Goal: Transaction & Acquisition: Purchase product/service

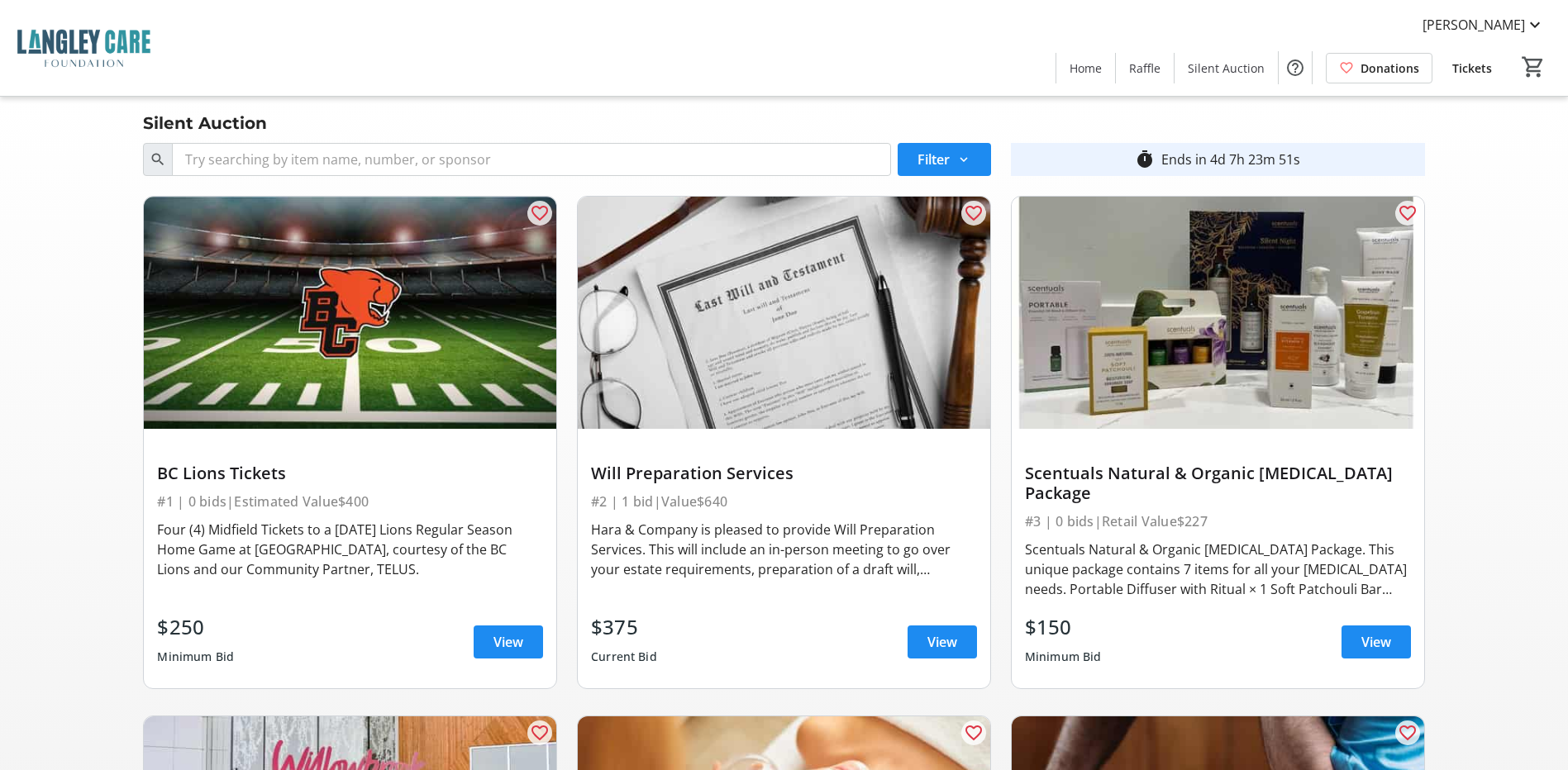
scroll to position [1736, 0]
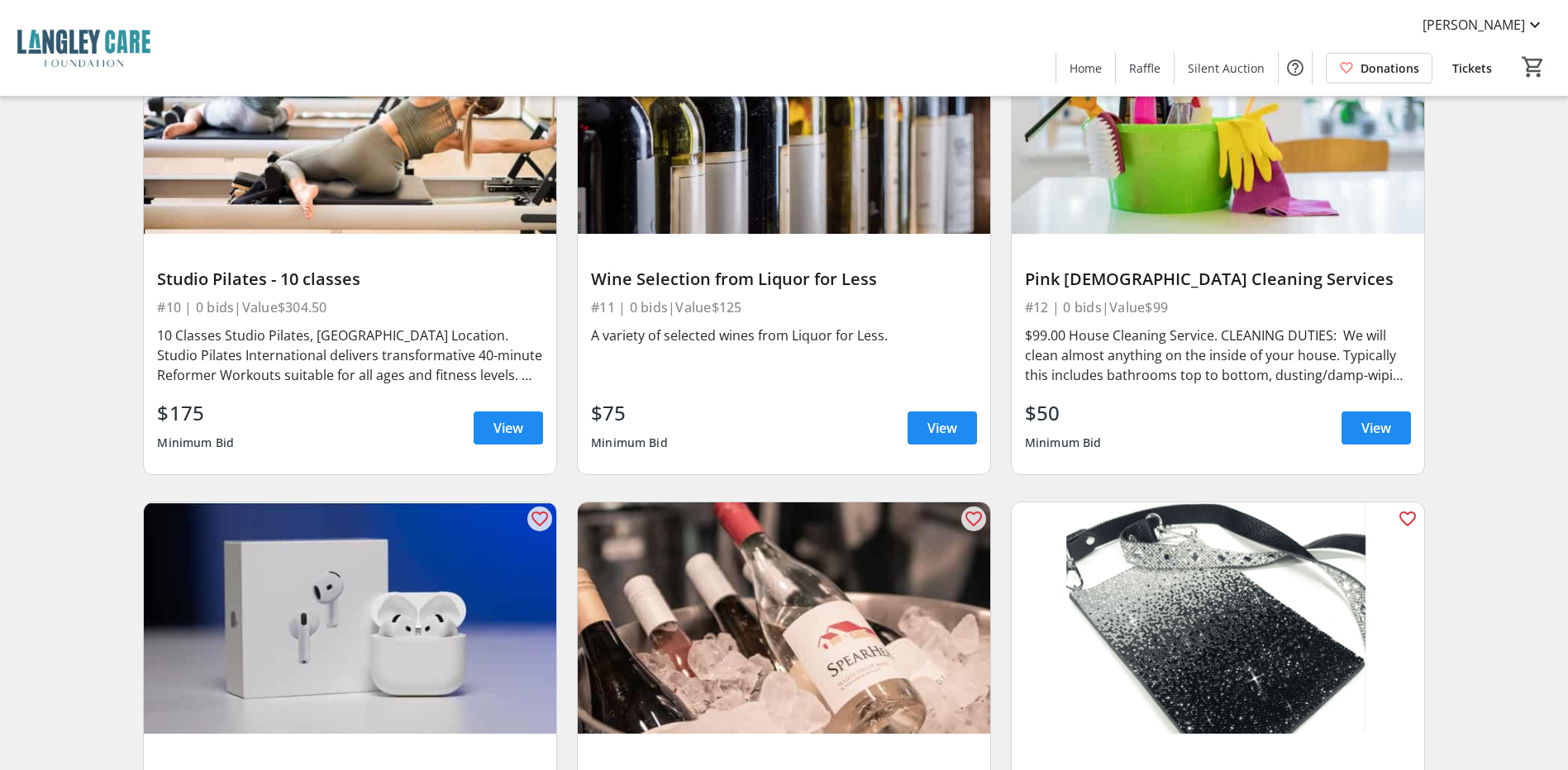
scroll to position [1736, 0]
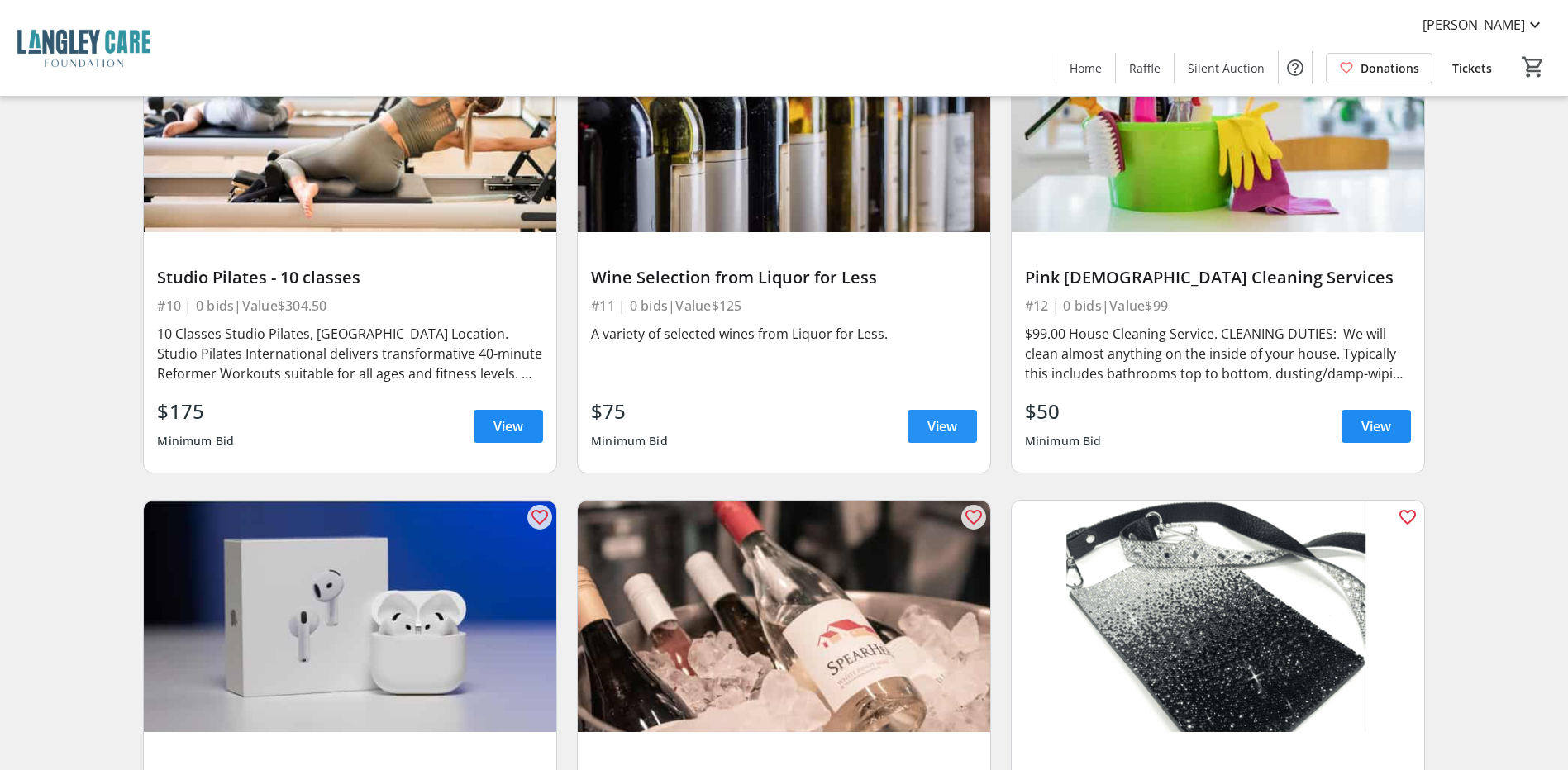
click at [930, 416] on span "View" at bounding box center [941, 427] width 29 height 20
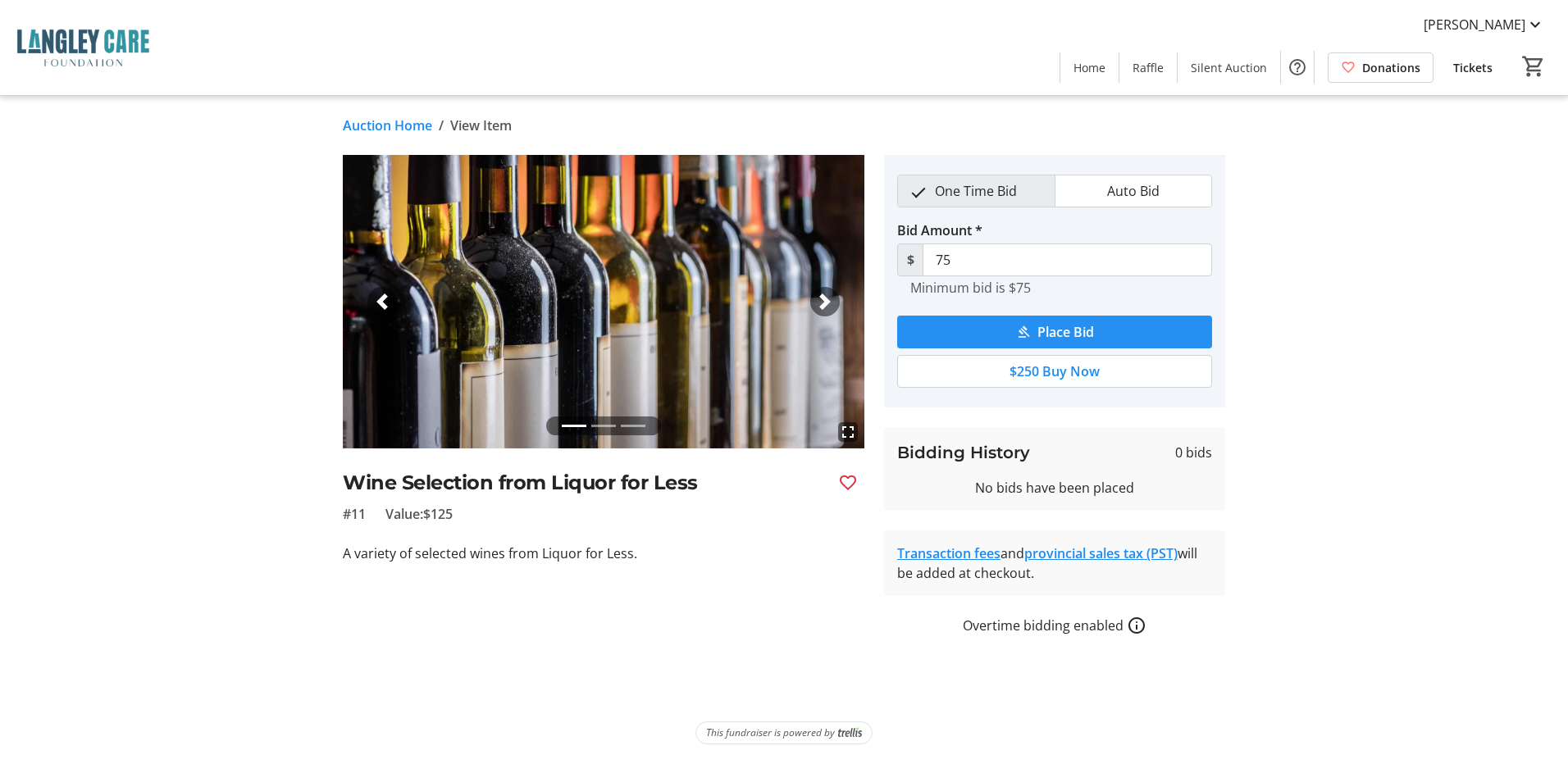
click at [1053, 330] on span "Place Bid" at bounding box center [1066, 332] width 57 height 20
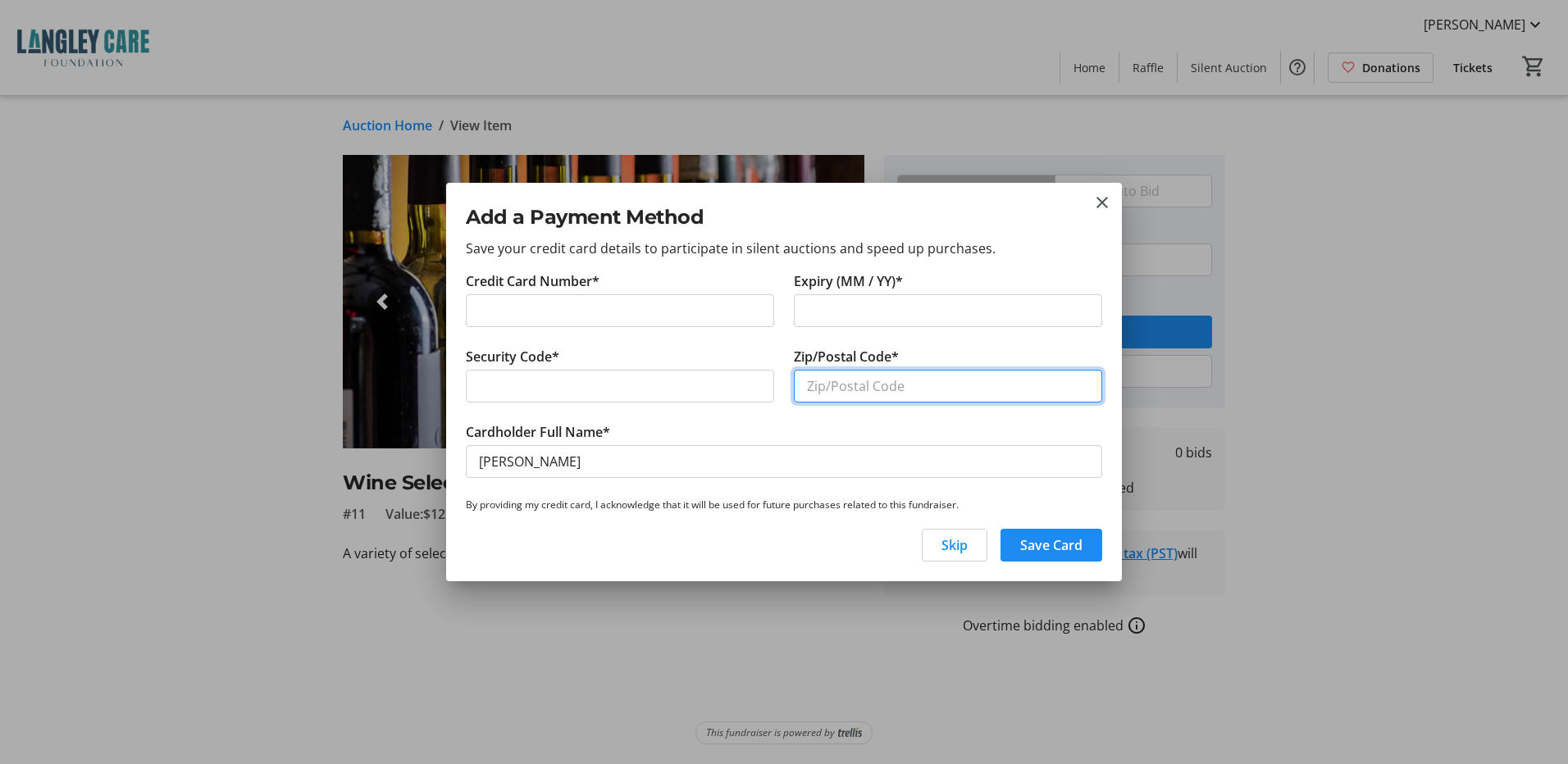
click at [861, 389] on input "Zip/Postal Code*" at bounding box center [948, 386] width 308 height 32
type input "v1m 3s1"
click at [1041, 547] on span "Save Card" at bounding box center [1051, 546] width 62 height 20
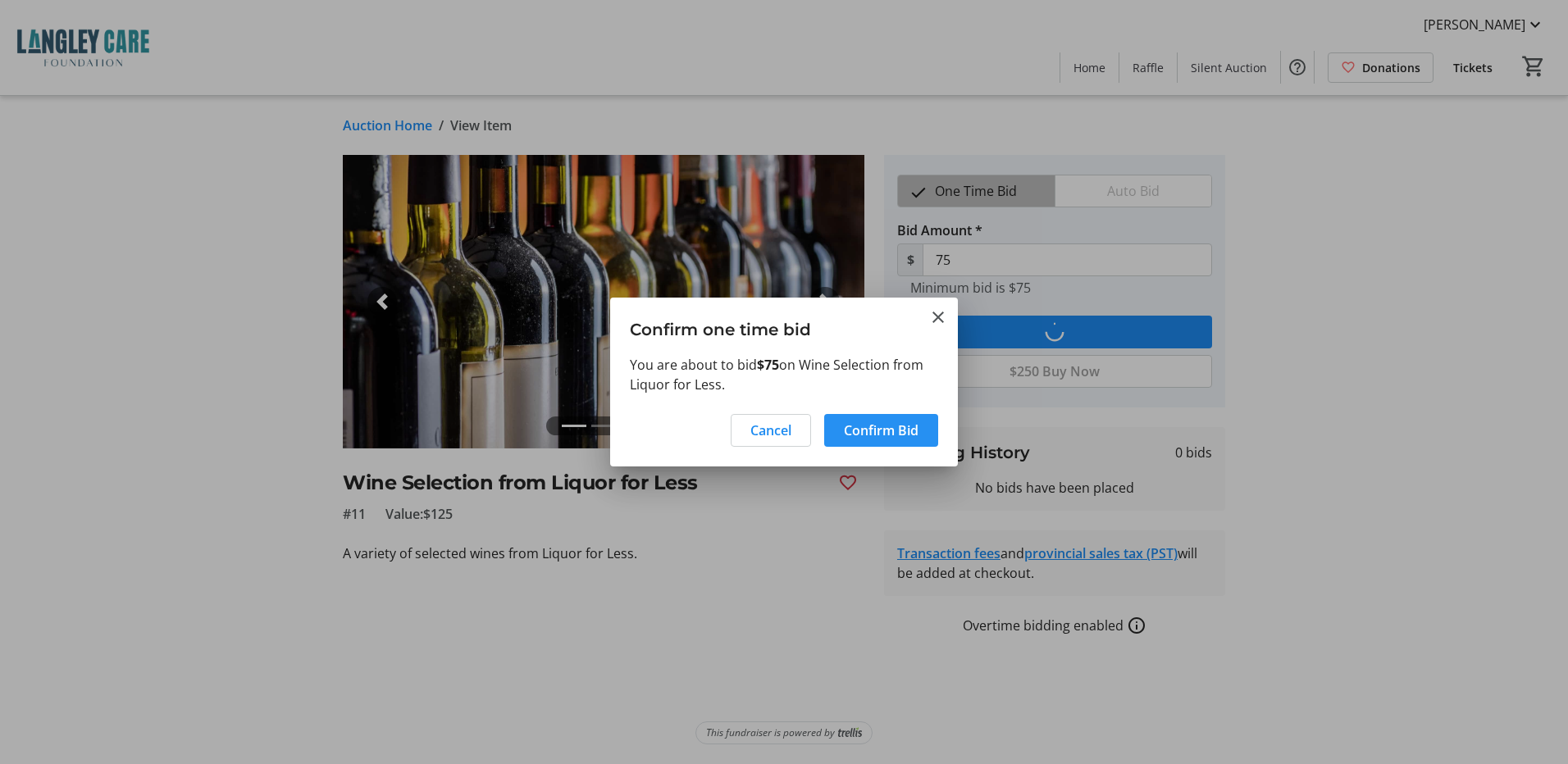
click at [889, 437] on span "Confirm Bid" at bounding box center [881, 431] width 75 height 20
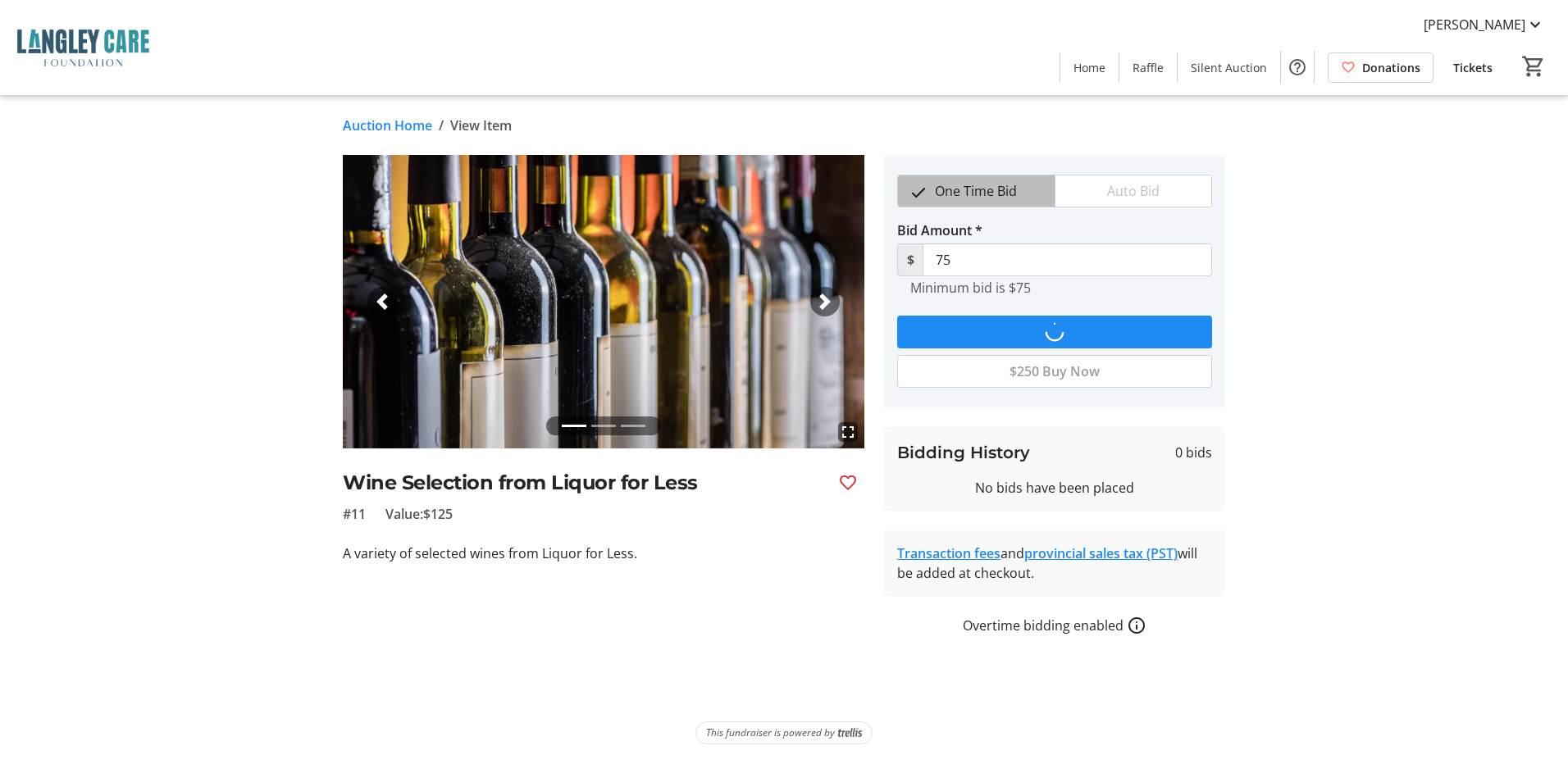
type input "95"
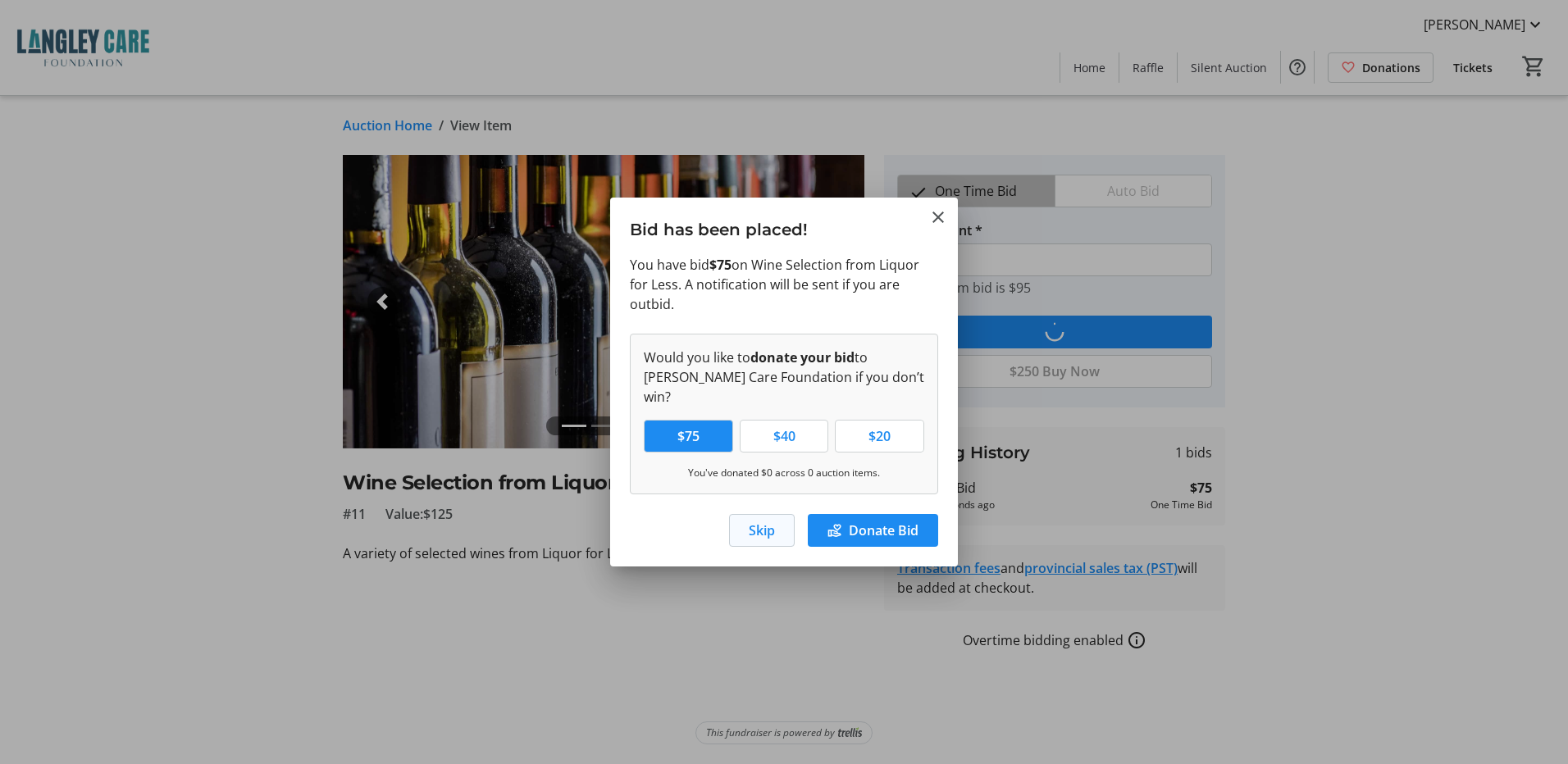
click at [761, 522] on span "Skip" at bounding box center [762, 531] width 26 height 20
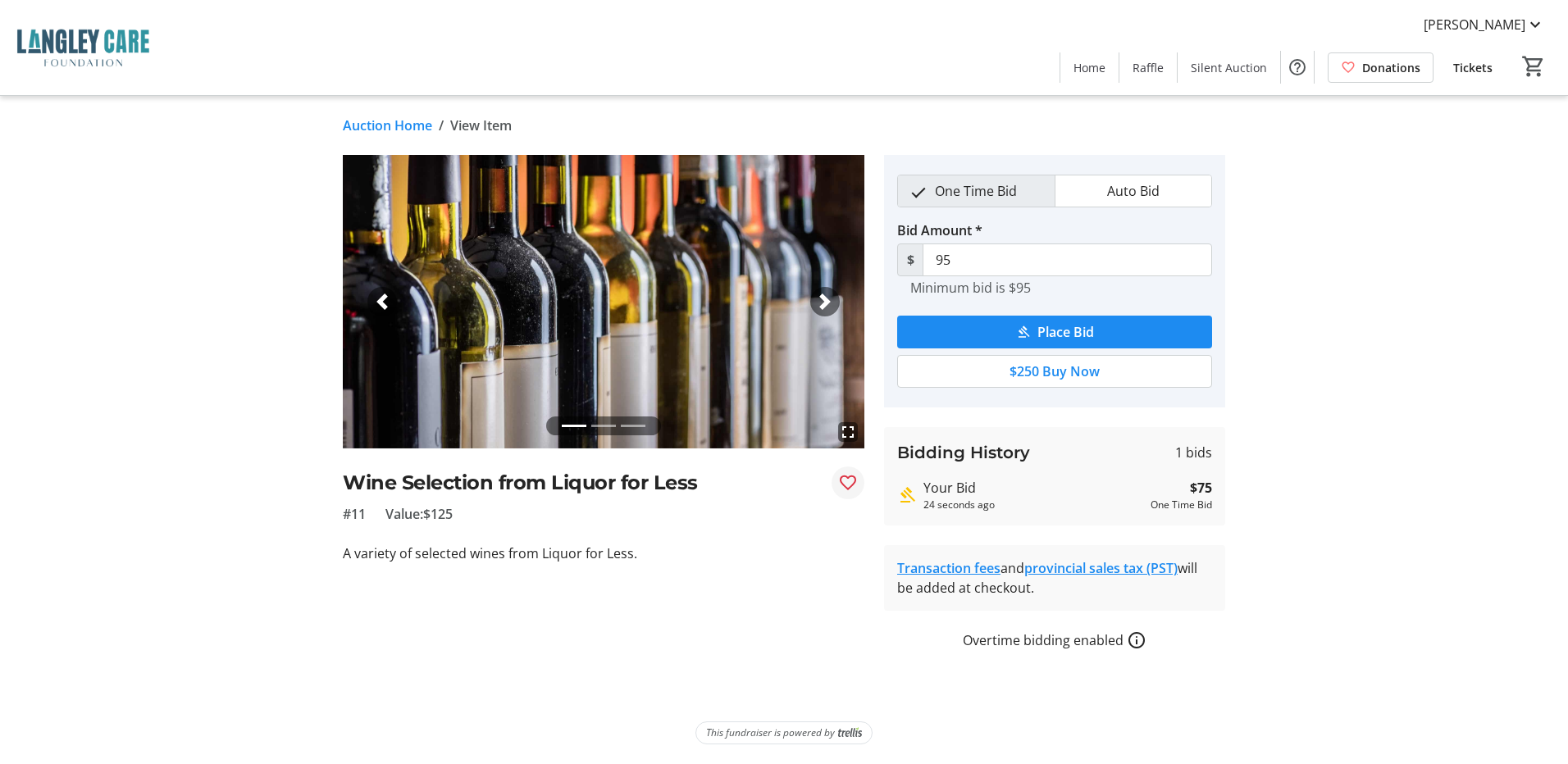
click at [850, 480] on mat-icon "Favourite" at bounding box center [848, 483] width 20 height 20
click at [1218, 67] on span "Silent Auction" at bounding box center [1229, 67] width 77 height 17
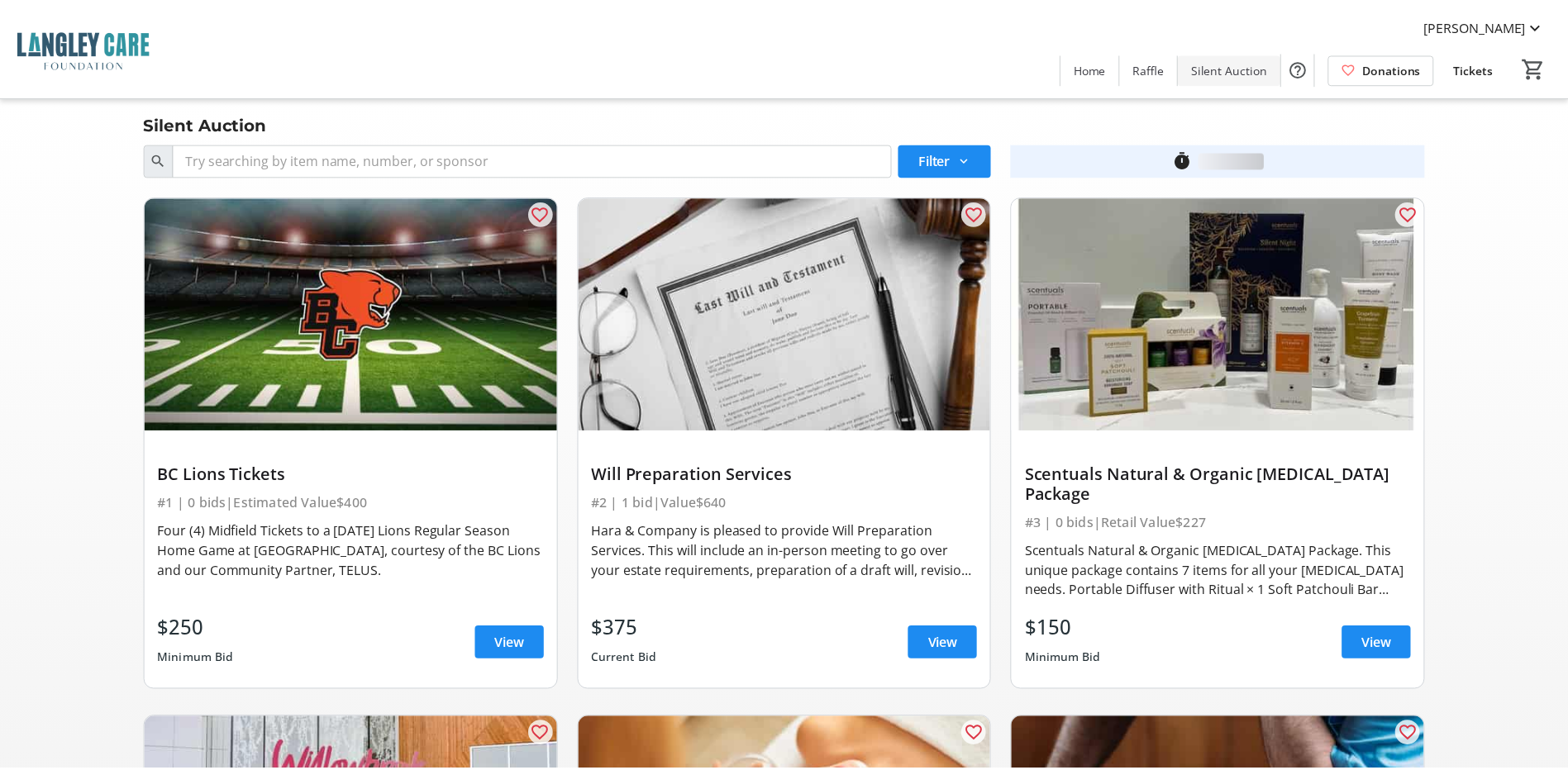
scroll to position [1736, 0]
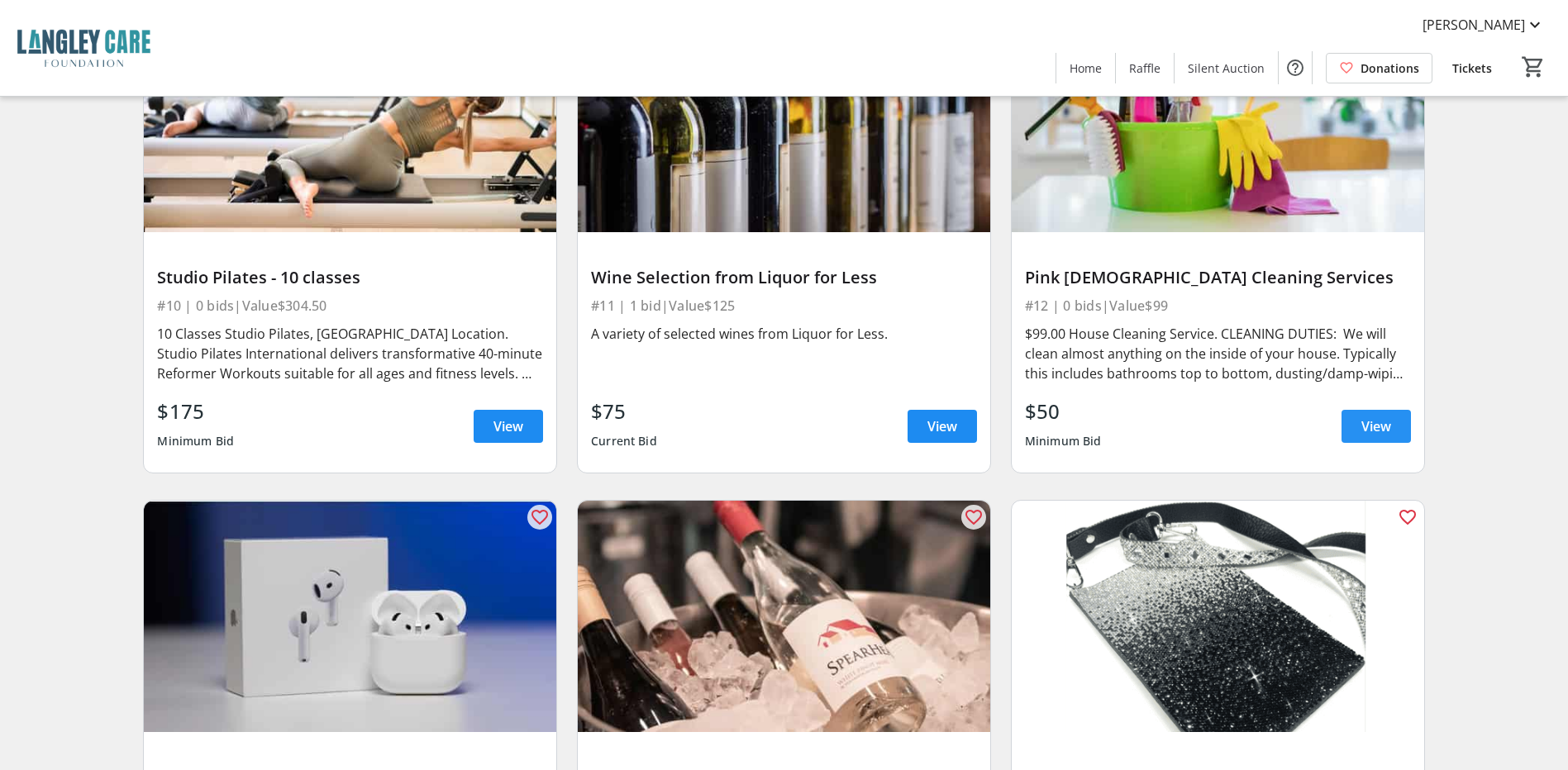
click at [1382, 416] on span "View" at bounding box center [1376, 427] width 29 height 20
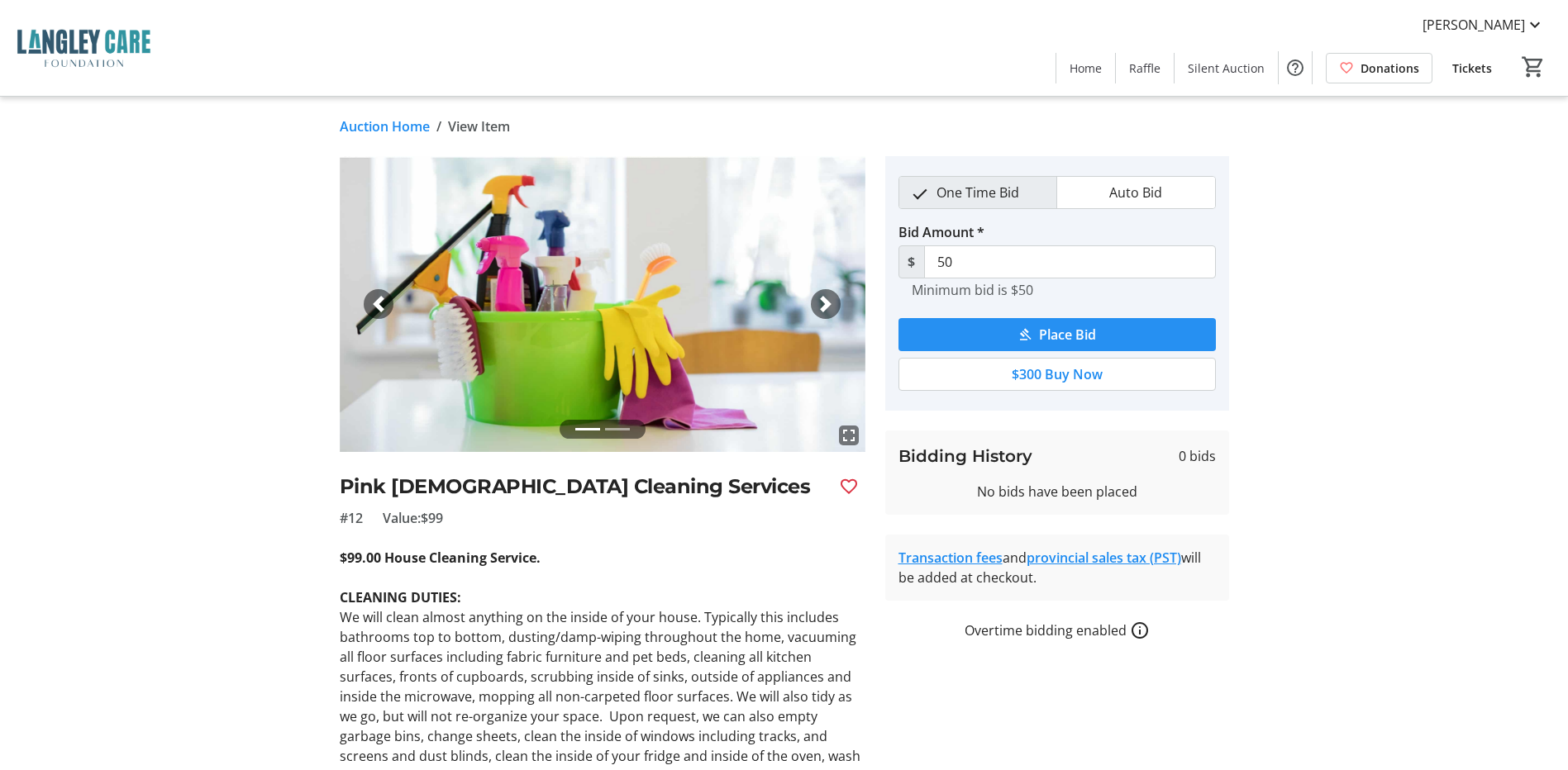
click at [1041, 334] on span "Place Bid" at bounding box center [1067, 335] width 57 height 20
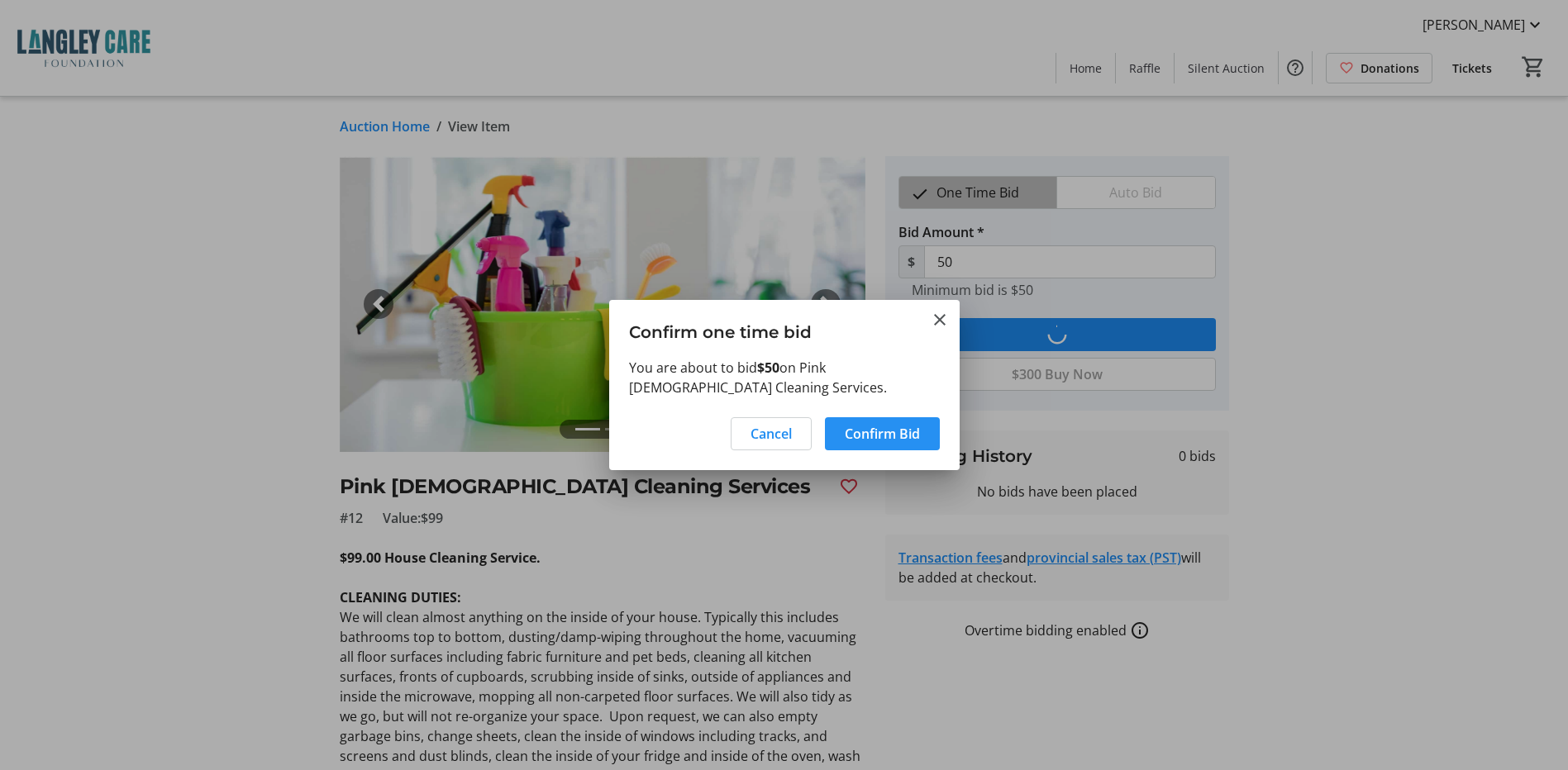
click at [873, 433] on span "Confirm Bid" at bounding box center [883, 434] width 76 height 20
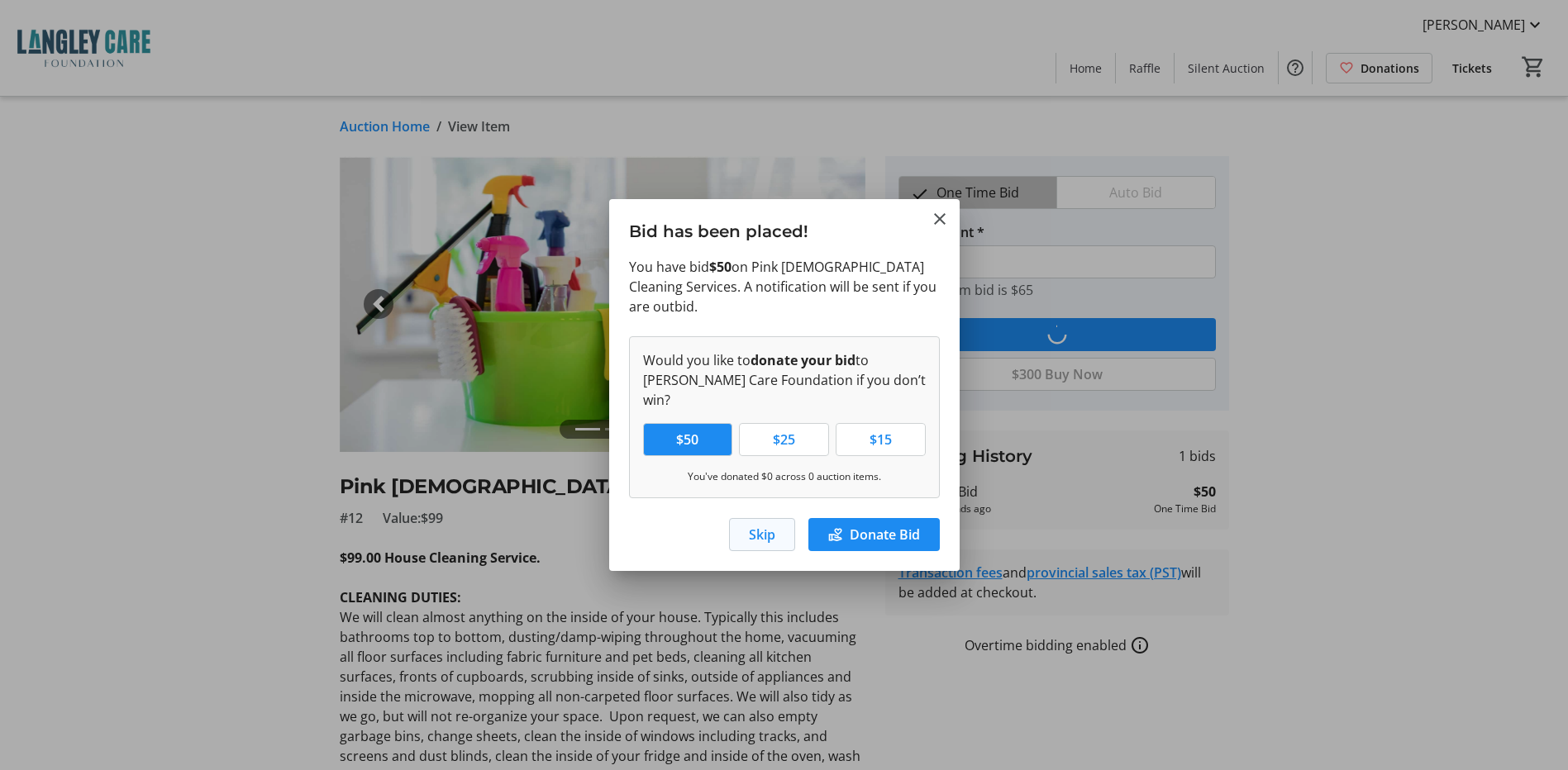
click at [767, 525] on span "Skip" at bounding box center [762, 535] width 26 height 20
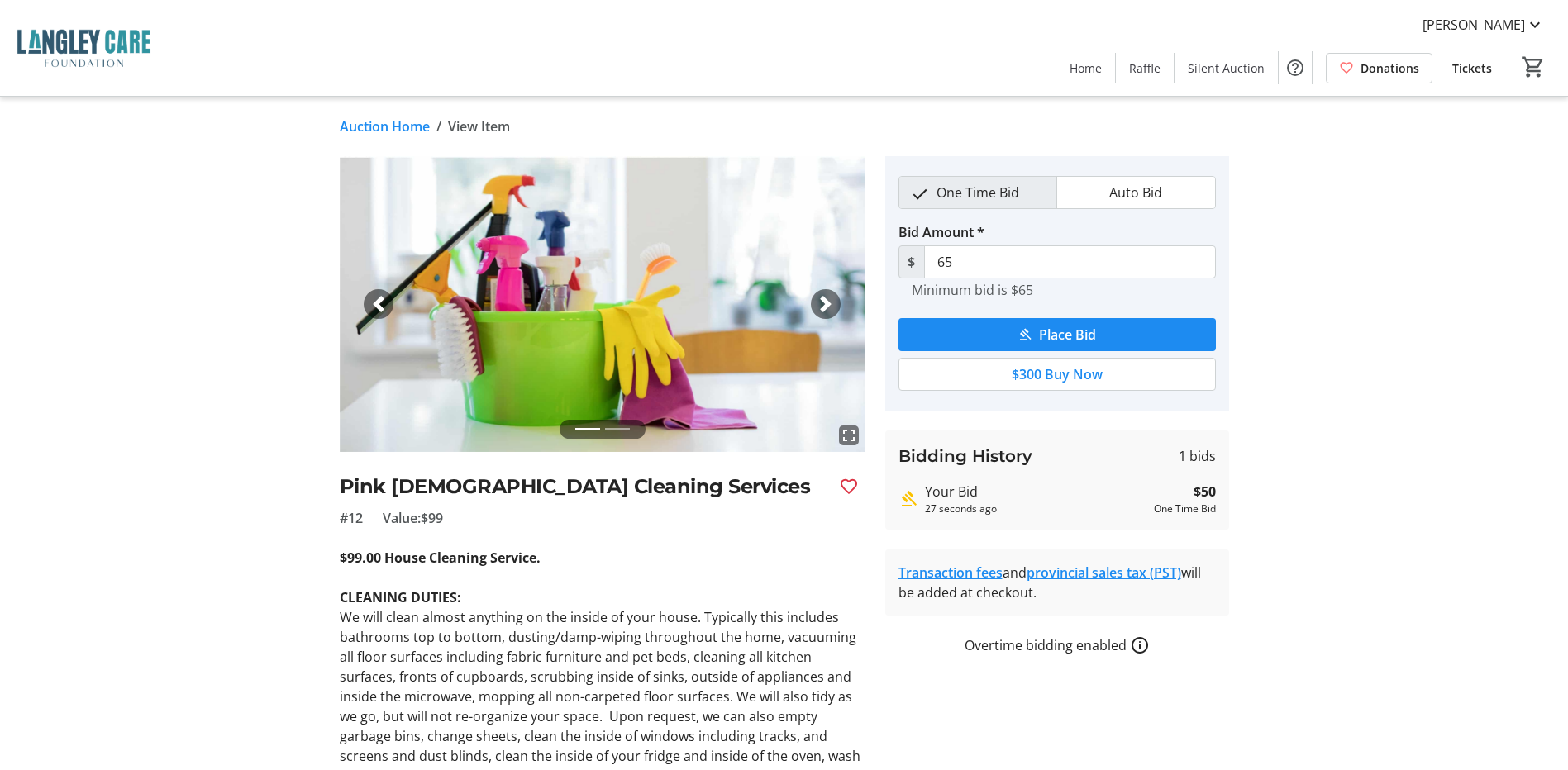
click at [978, 196] on span "One Time Bid" at bounding box center [978, 192] width 102 height 31
click at [1050, 338] on span "Place Bid" at bounding box center [1067, 335] width 57 height 20
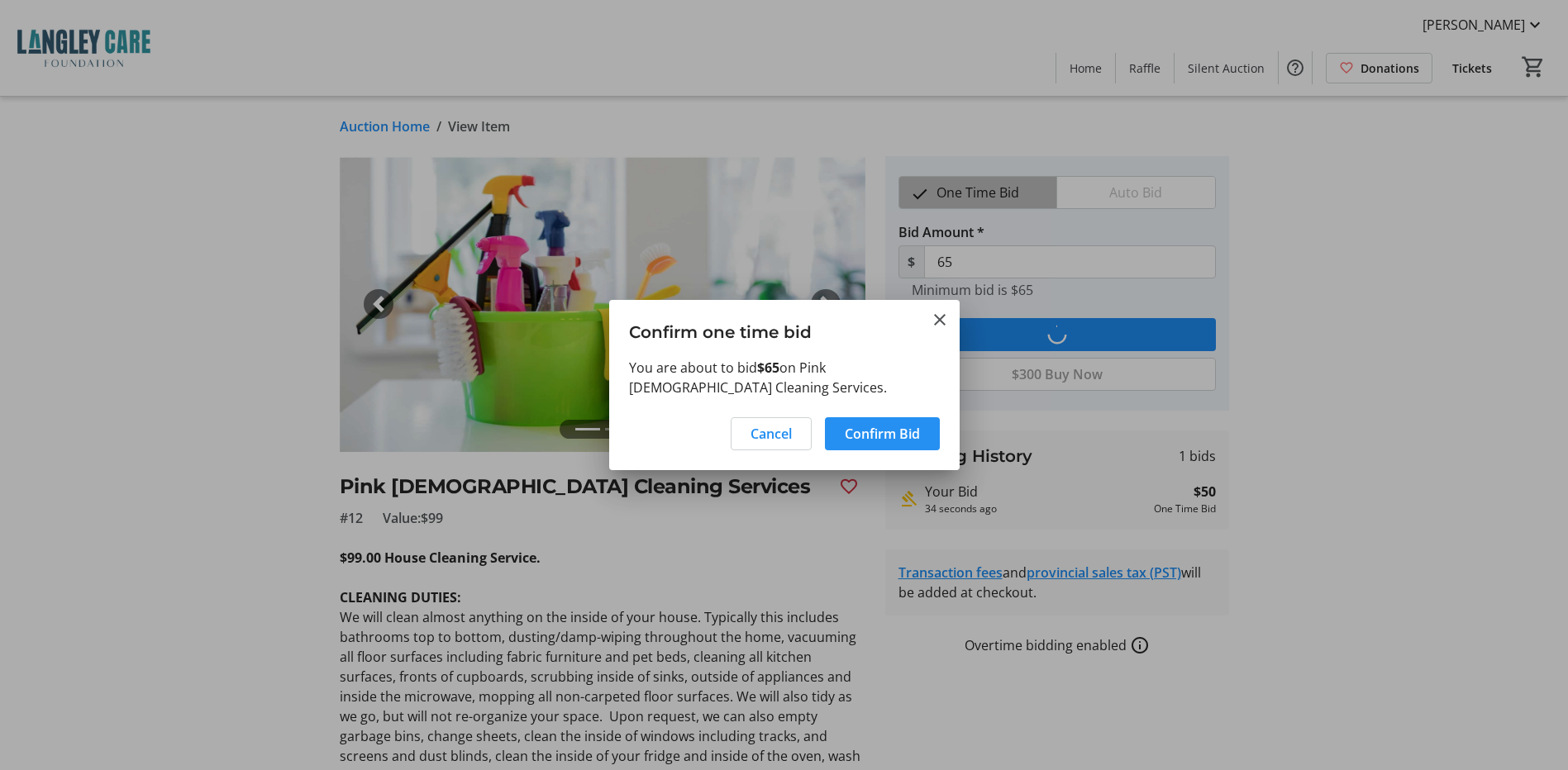
click at [883, 446] on span at bounding box center [882, 433] width 115 height 39
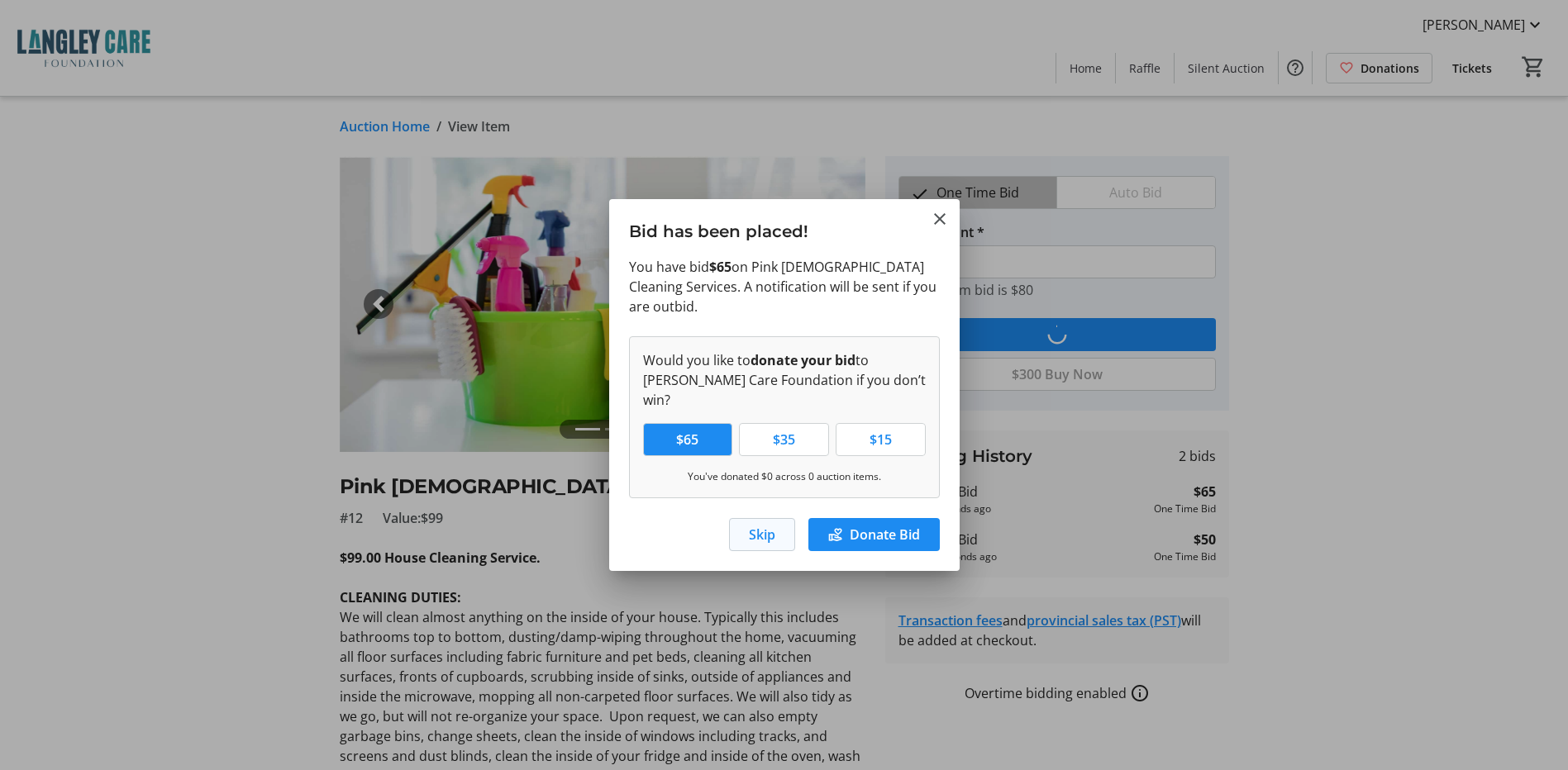
click at [759, 525] on span "Skip" at bounding box center [762, 535] width 26 height 20
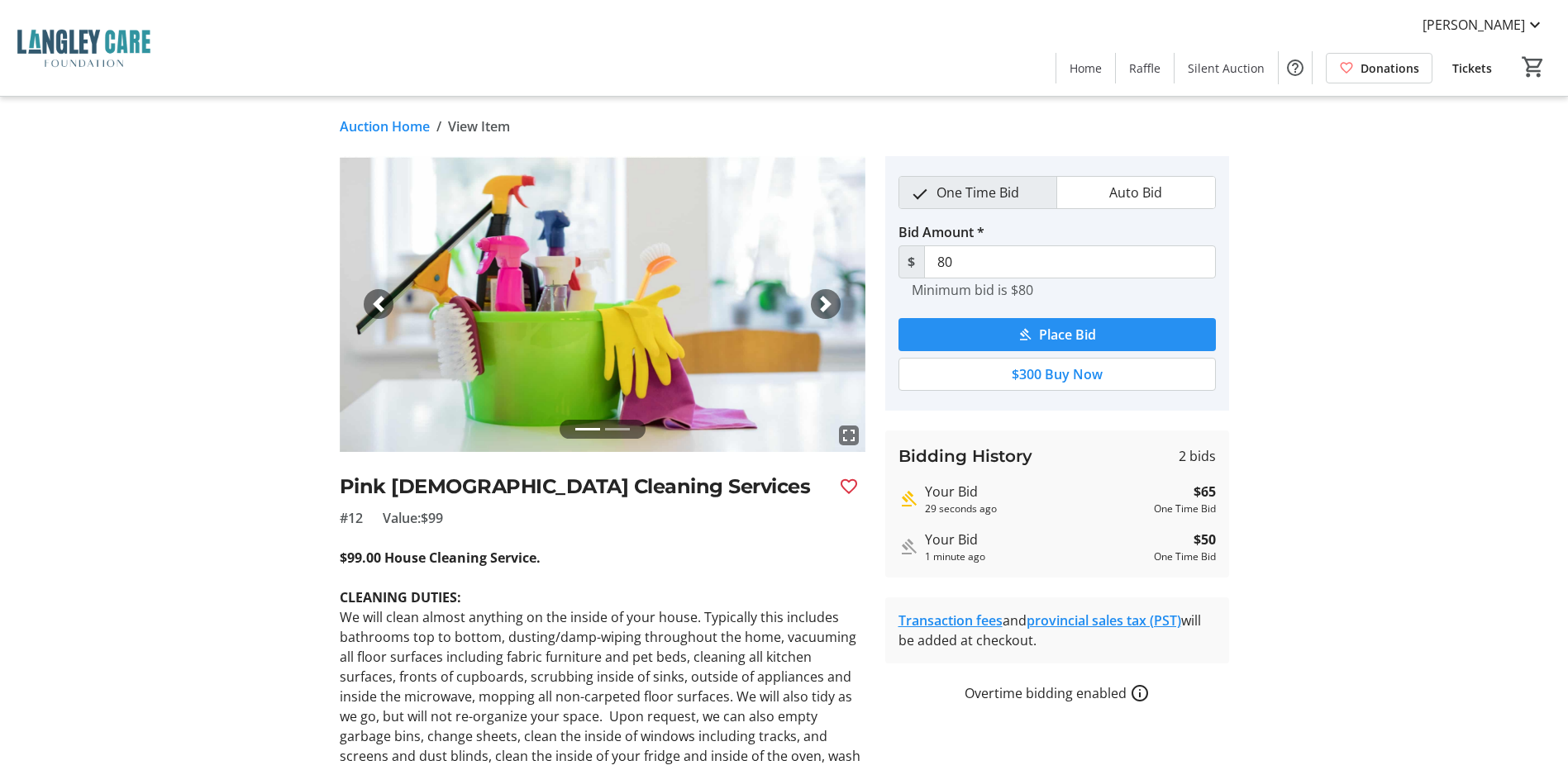
click at [1015, 329] on span "submit" at bounding box center [1057, 334] width 317 height 39
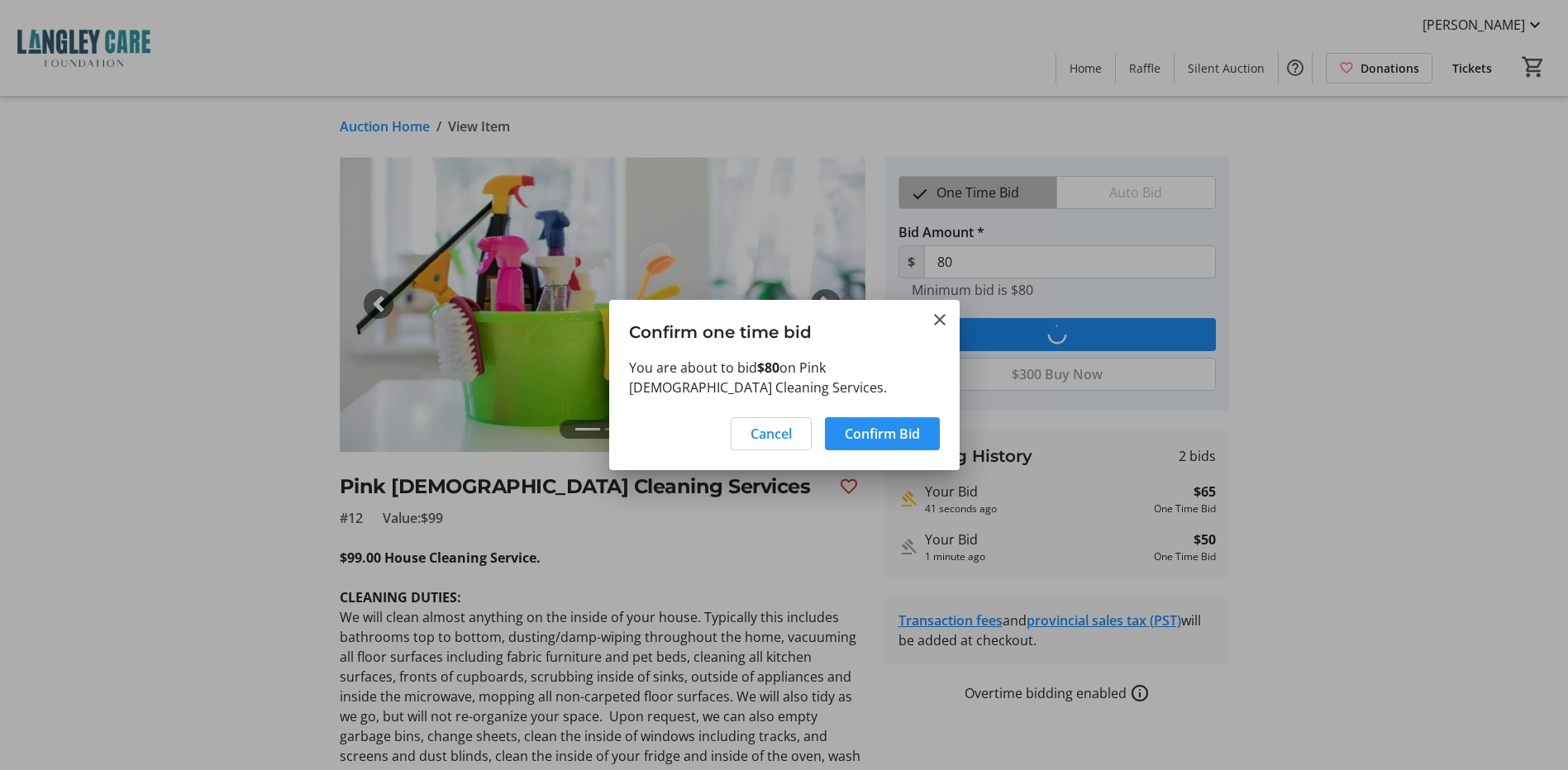
click at [873, 430] on span "Confirm Bid" at bounding box center [883, 434] width 76 height 20
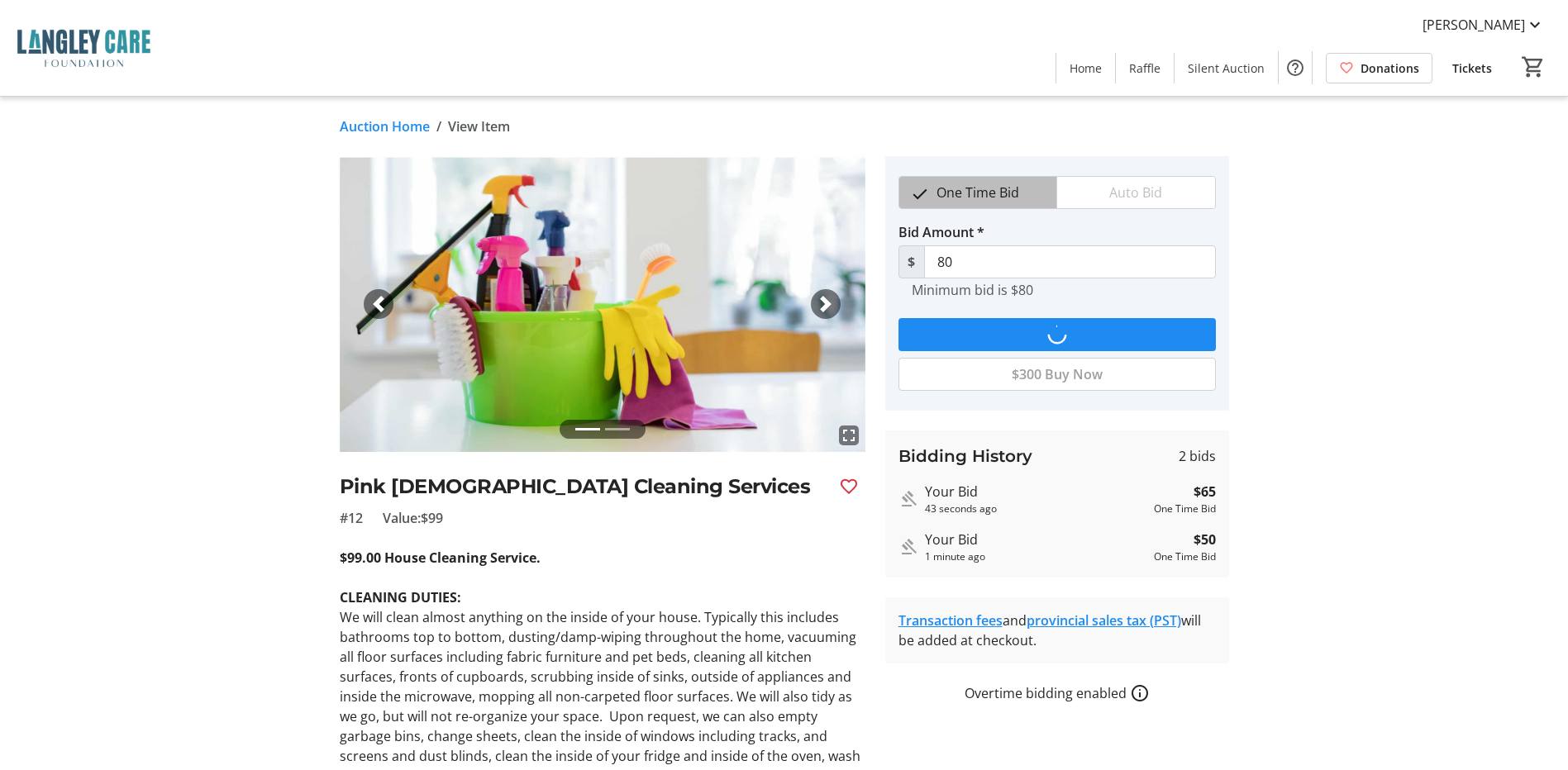
type input "95"
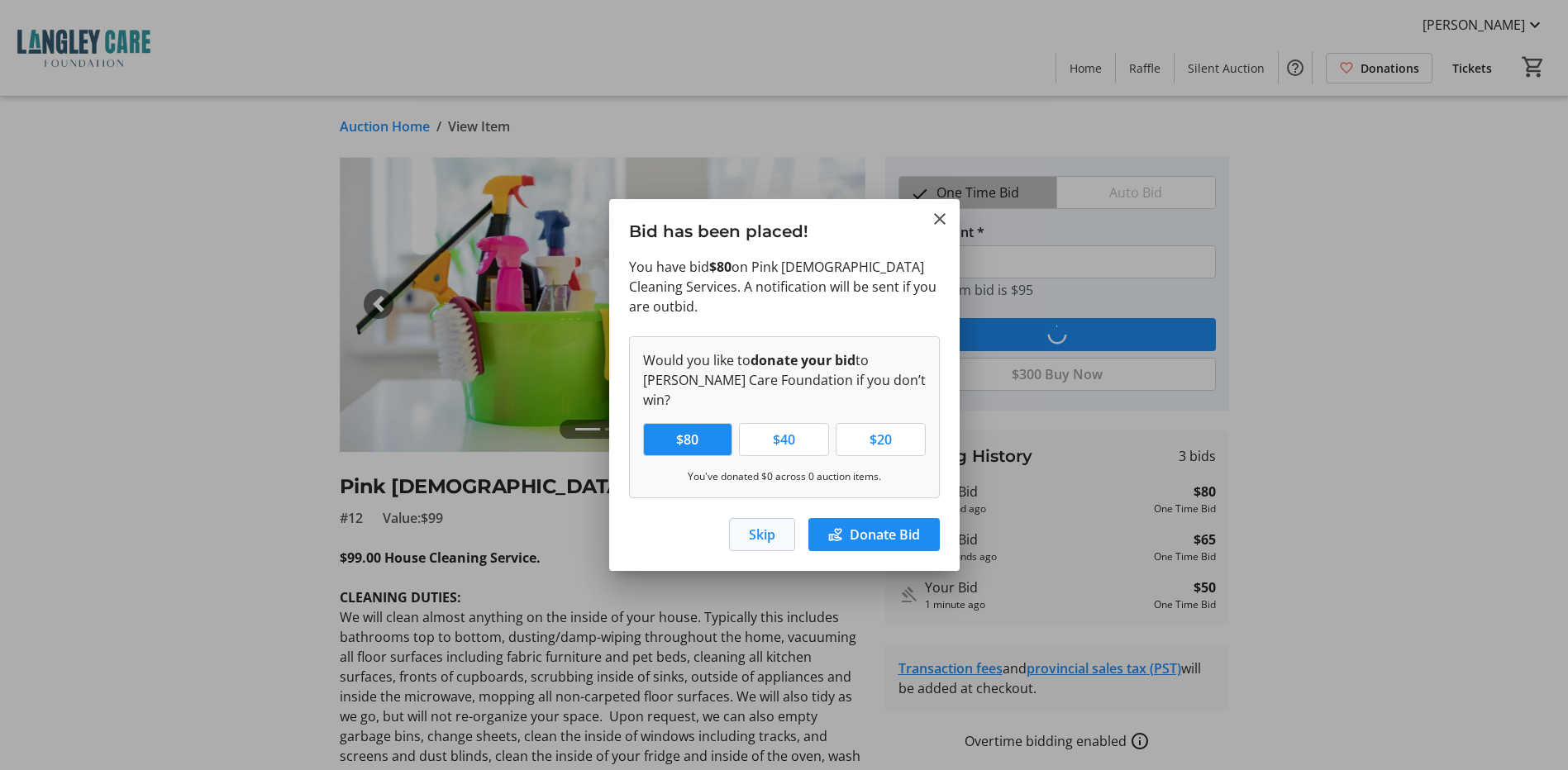
click at [755, 525] on span "Skip" at bounding box center [762, 535] width 26 height 20
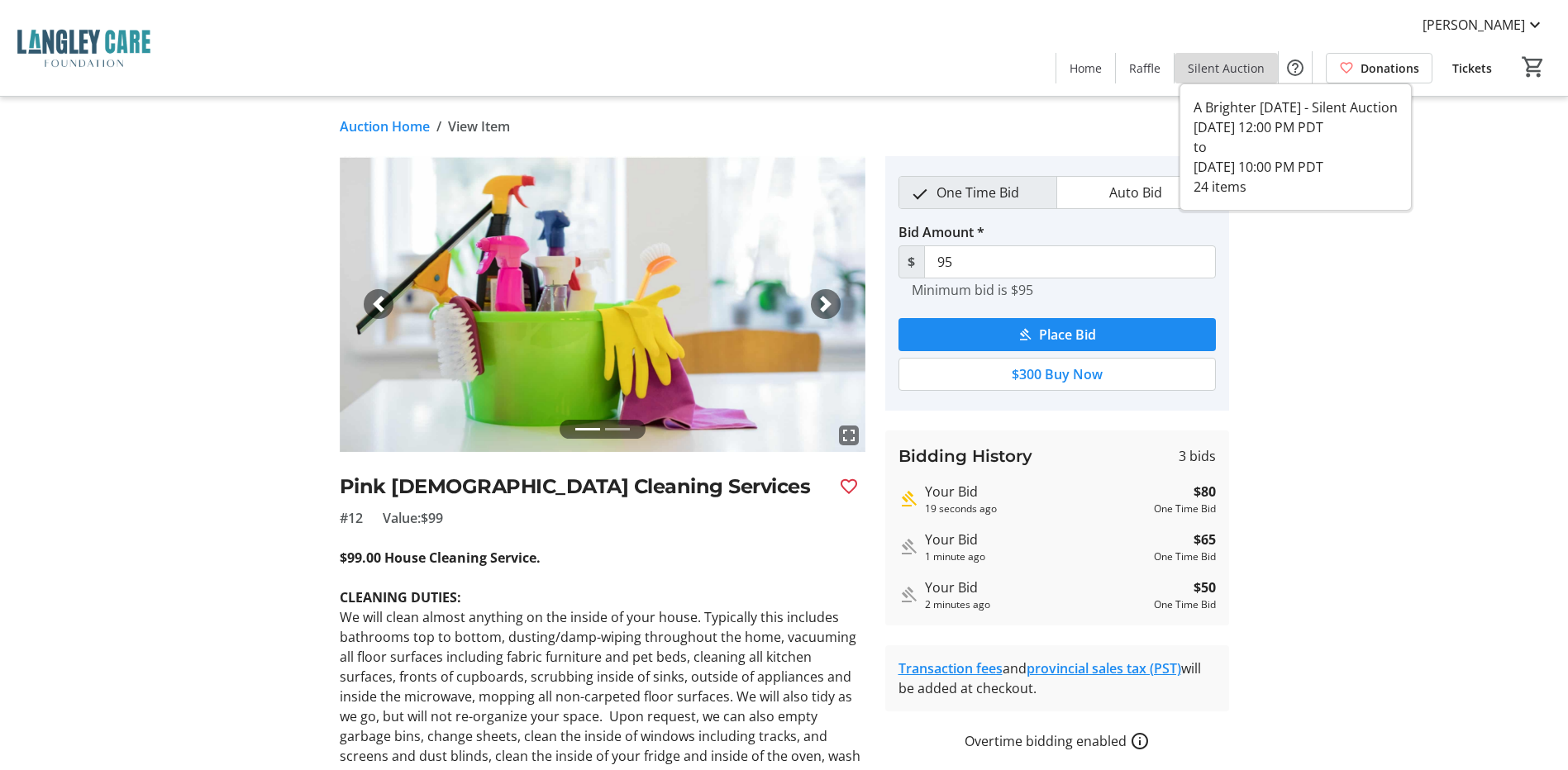
click at [1233, 73] on span "Silent Auction" at bounding box center [1227, 68] width 77 height 18
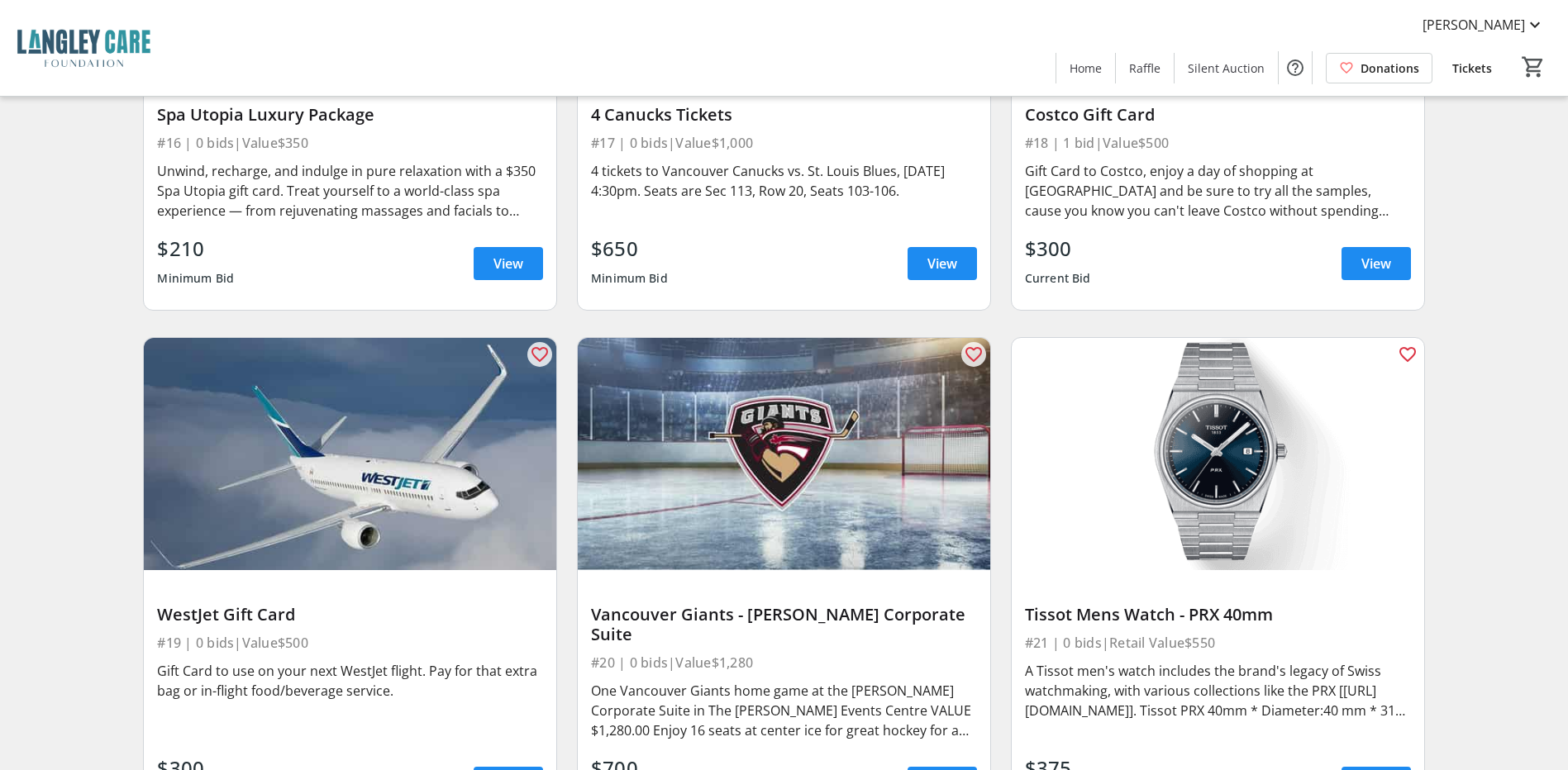
scroll to position [2724, 0]
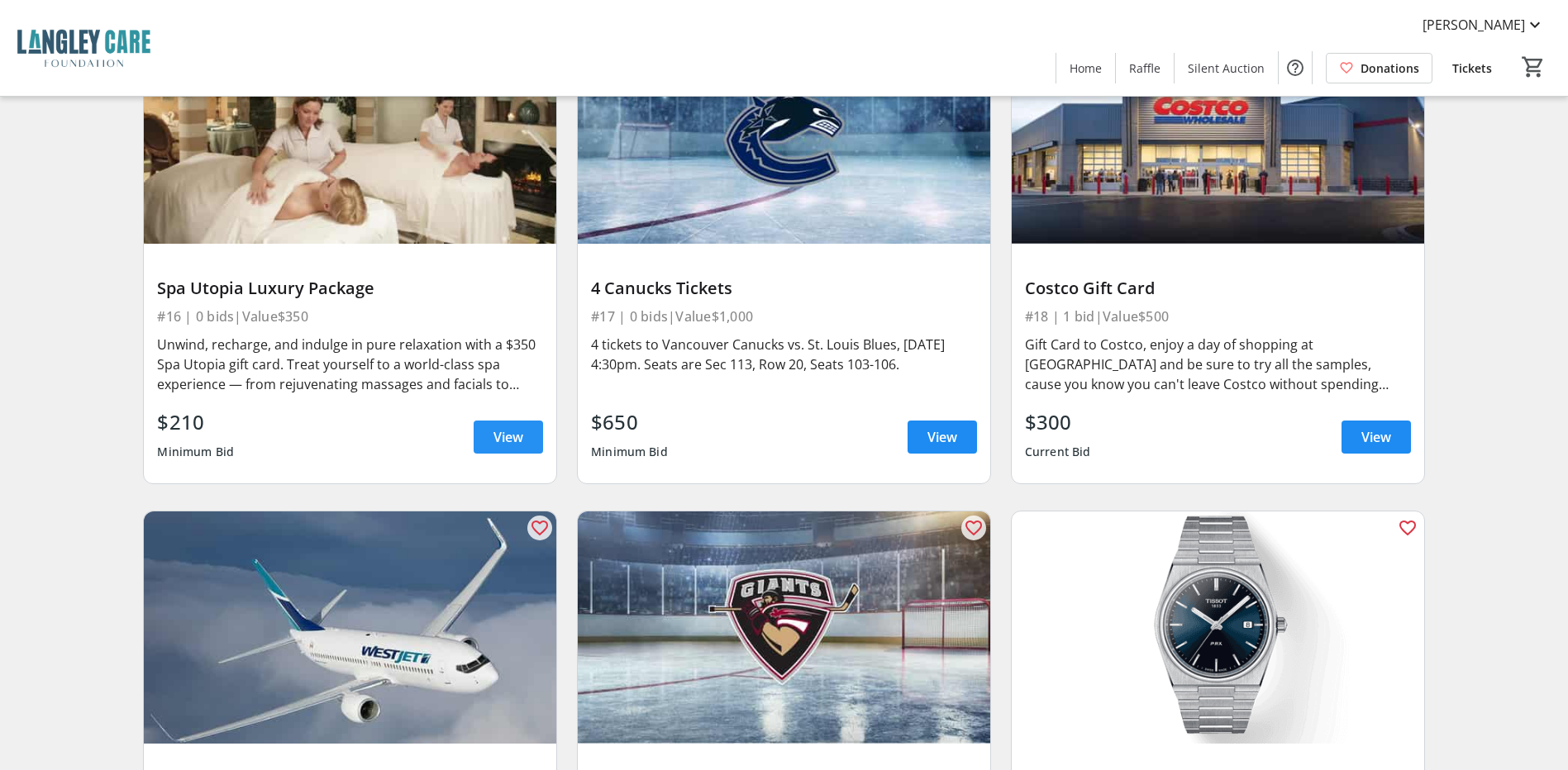
click at [503, 427] on span "View" at bounding box center [508, 437] width 29 height 20
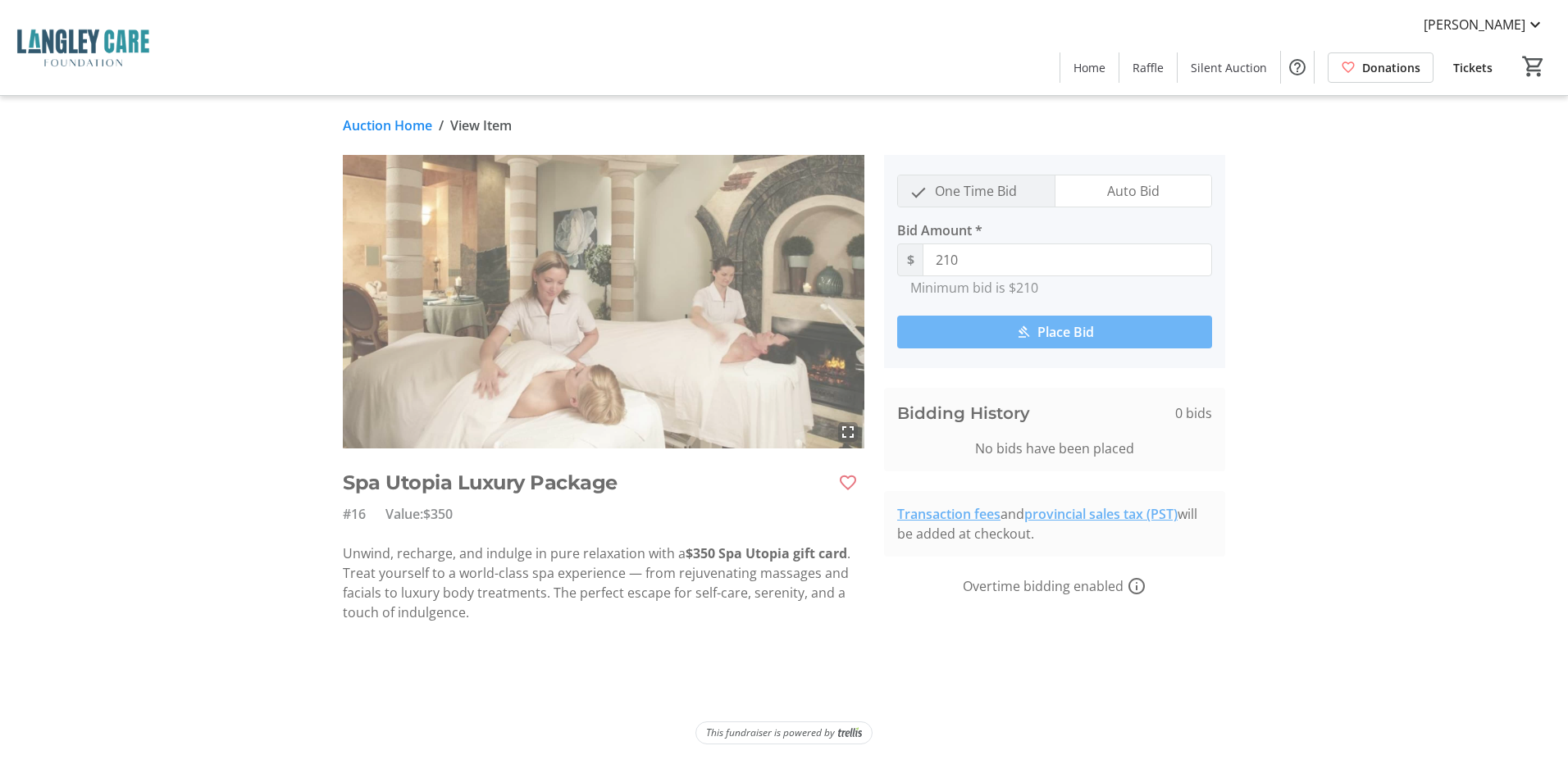
click at [944, 337] on span "submit" at bounding box center [1055, 332] width 315 height 39
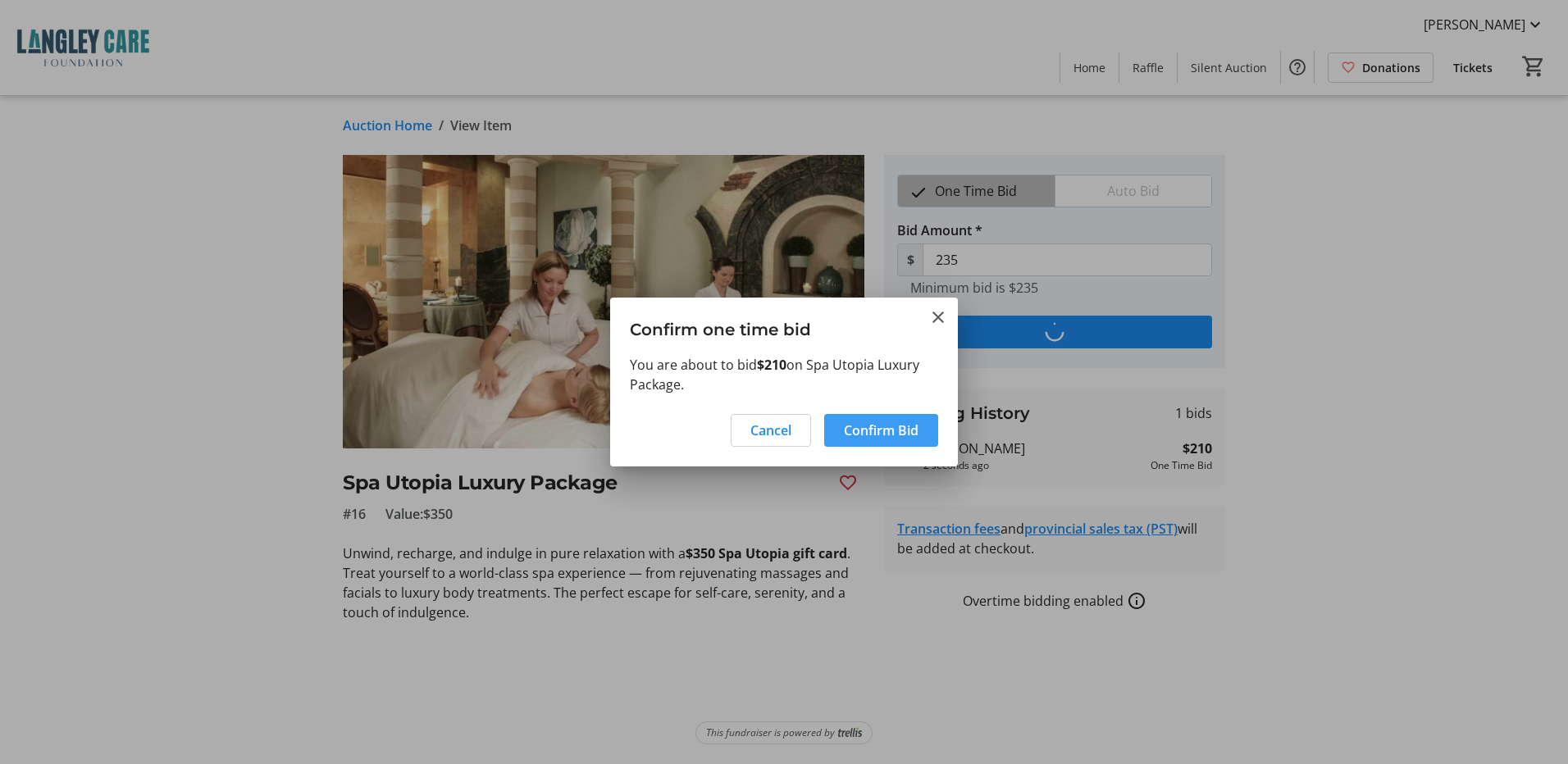
click at [871, 433] on span "Confirm Bid" at bounding box center [881, 431] width 75 height 20
click at [871, 433] on span "button" at bounding box center [901, 430] width 73 height 39
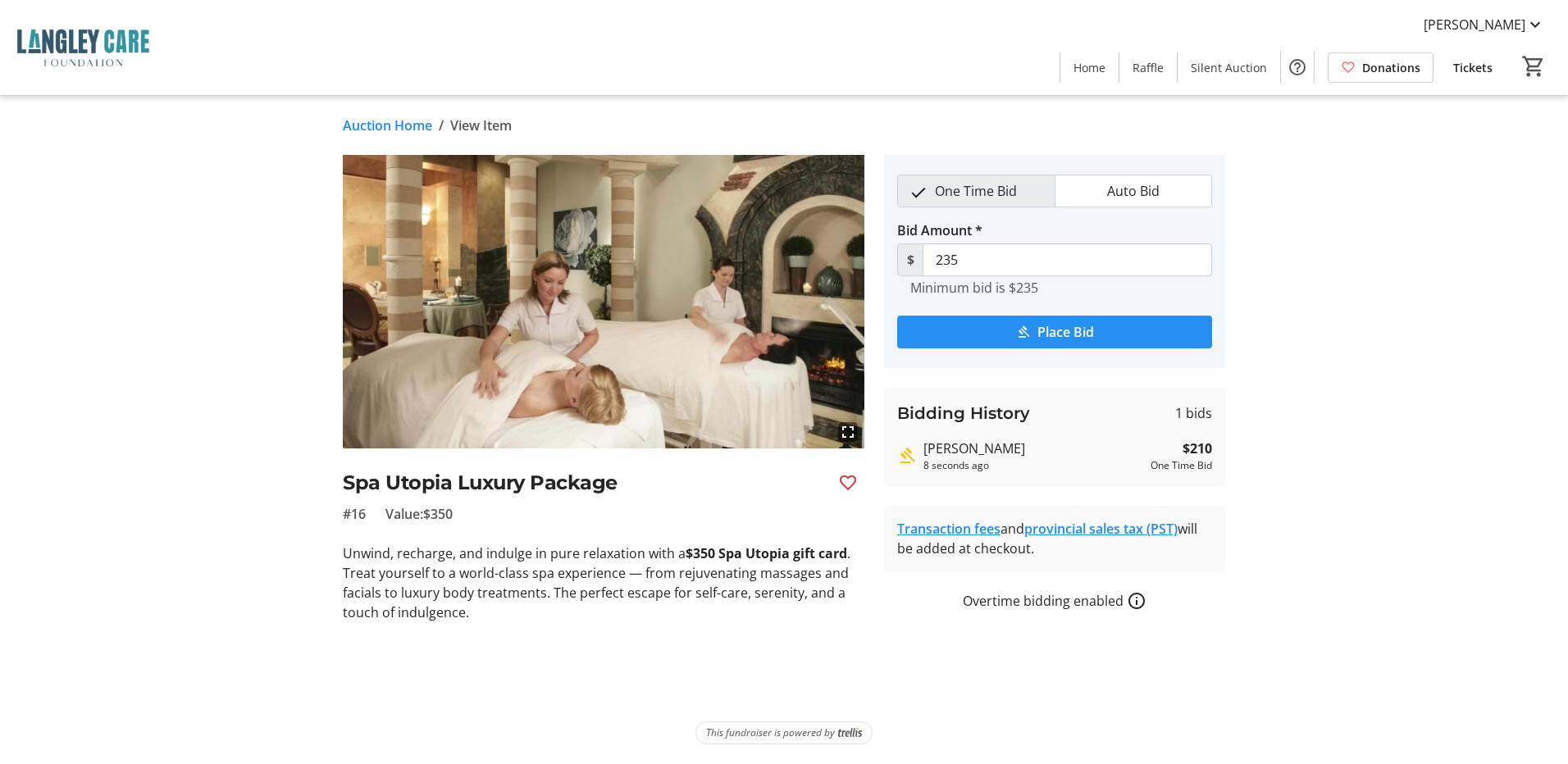
click at [1041, 330] on span "Place Bid" at bounding box center [1066, 332] width 57 height 20
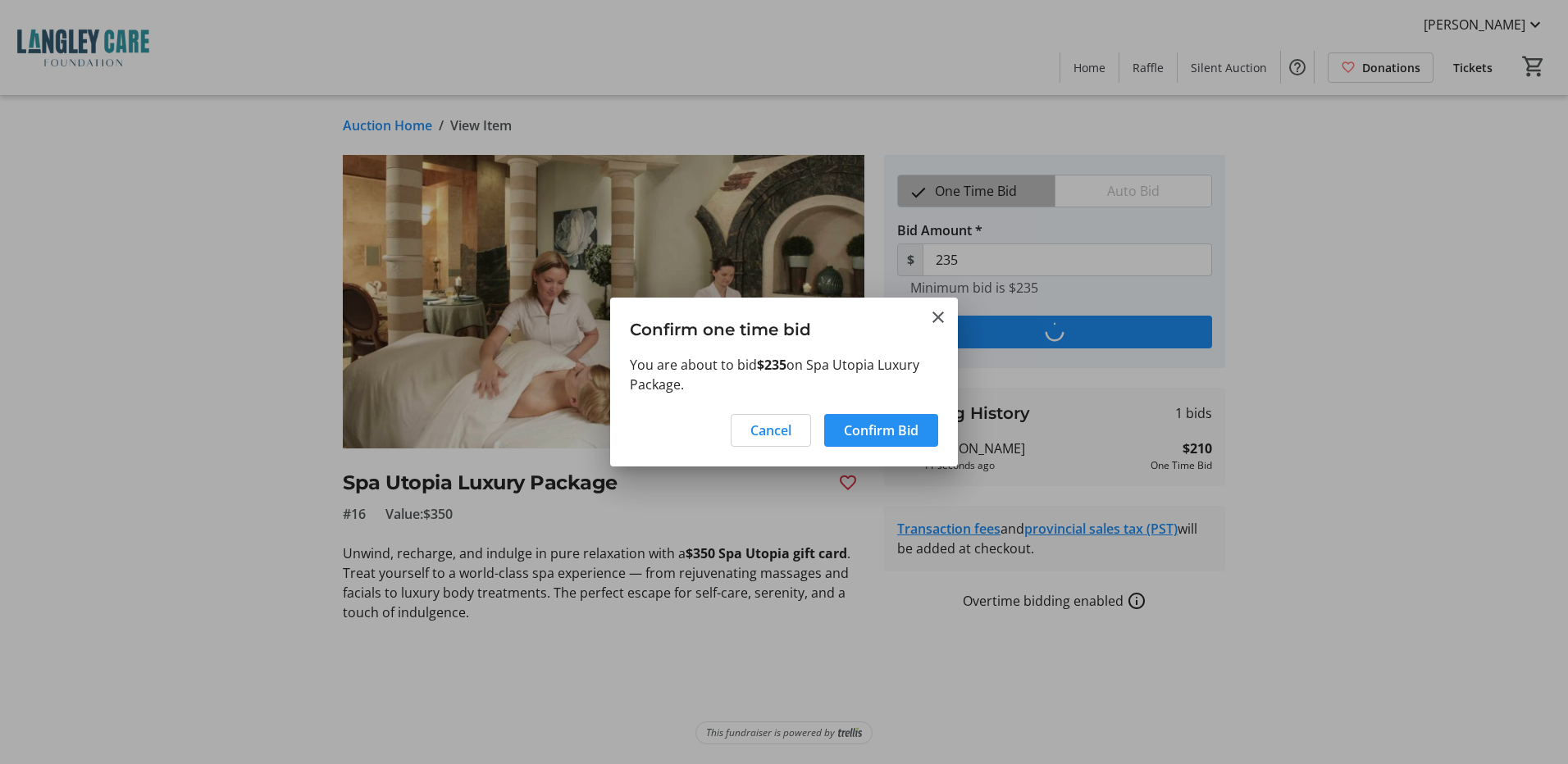
click at [876, 432] on span "Confirm Bid" at bounding box center [881, 431] width 75 height 20
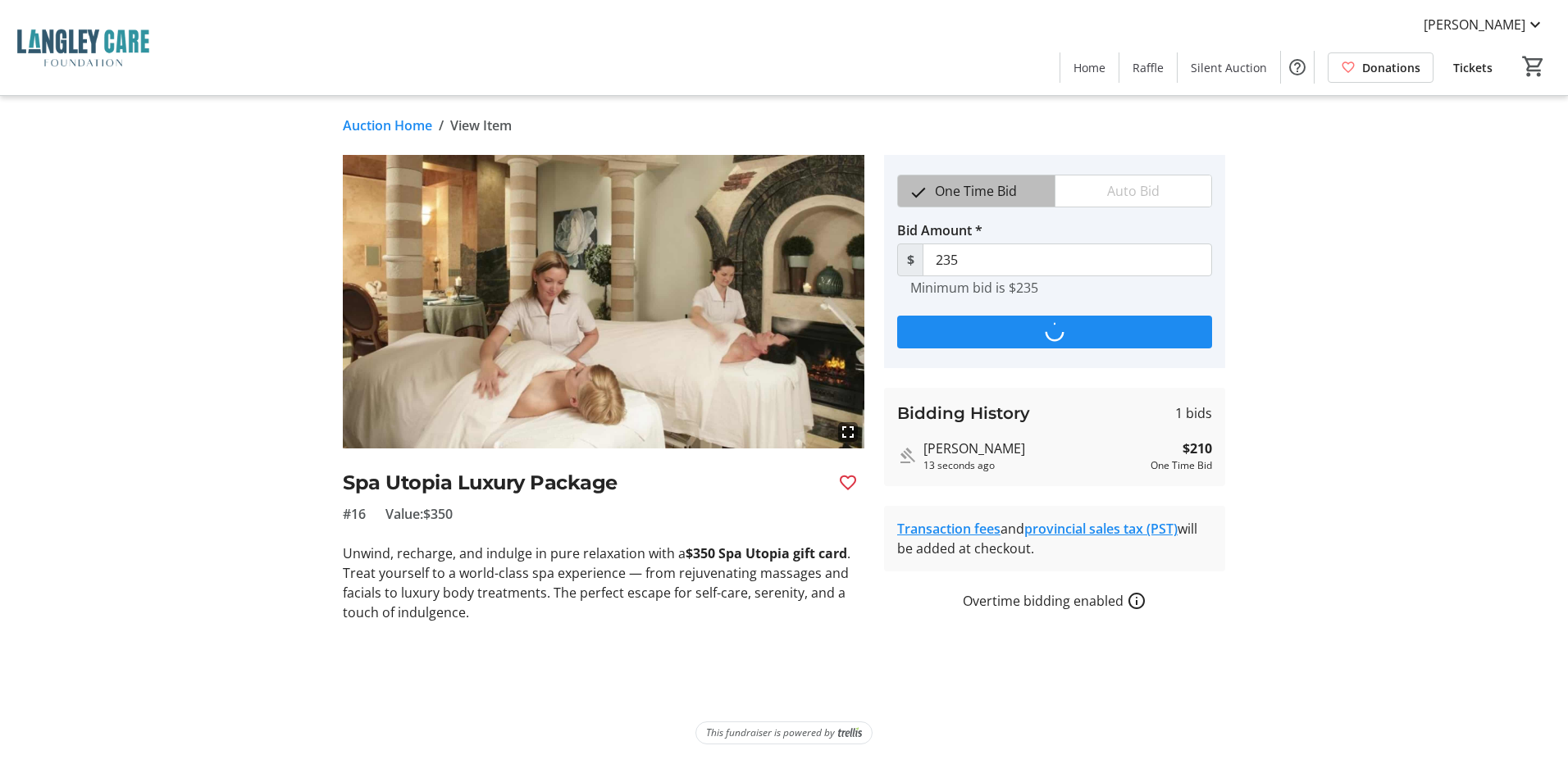
type input "260"
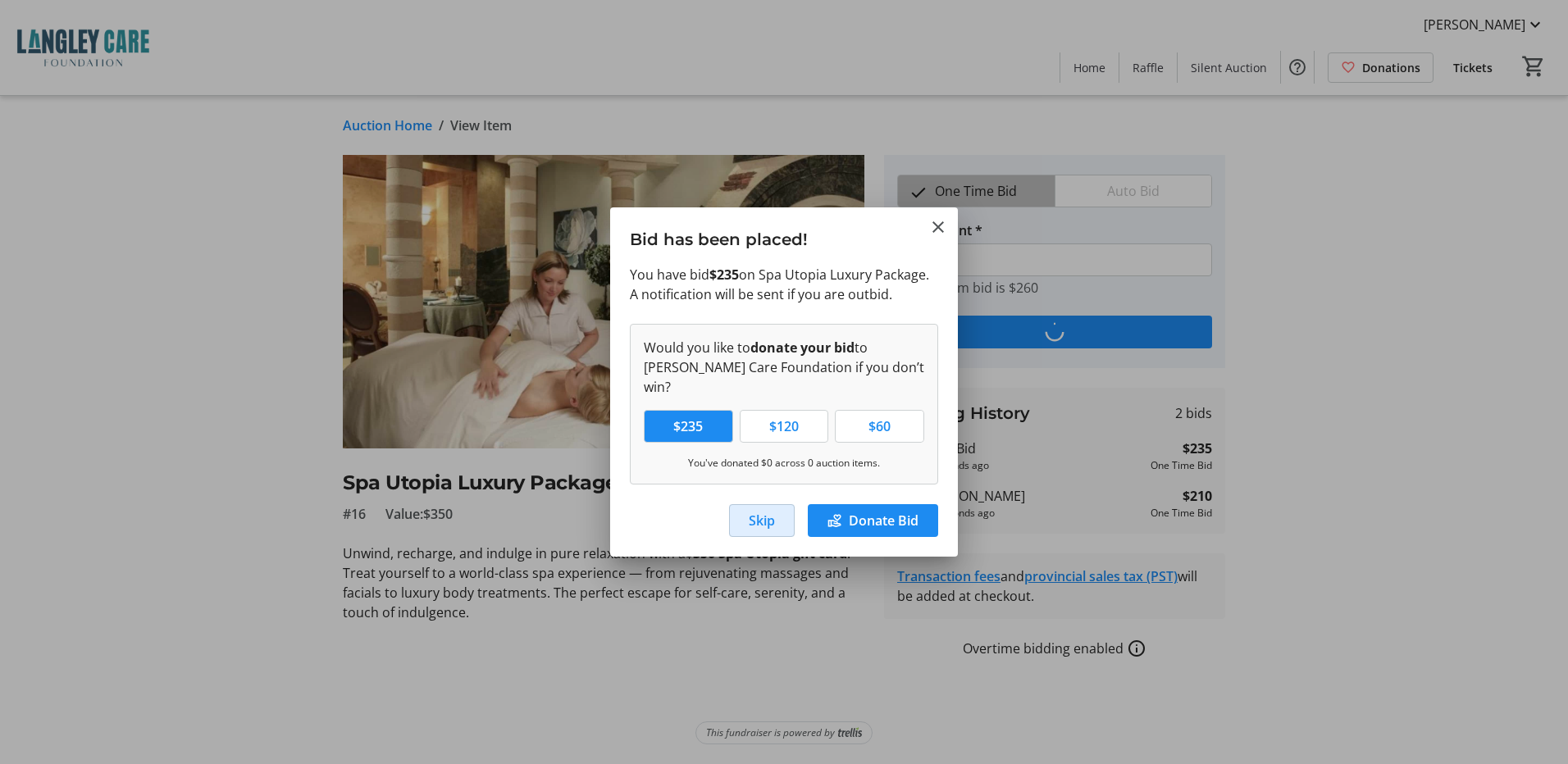
click at [776, 507] on span "button" at bounding box center [762, 520] width 64 height 39
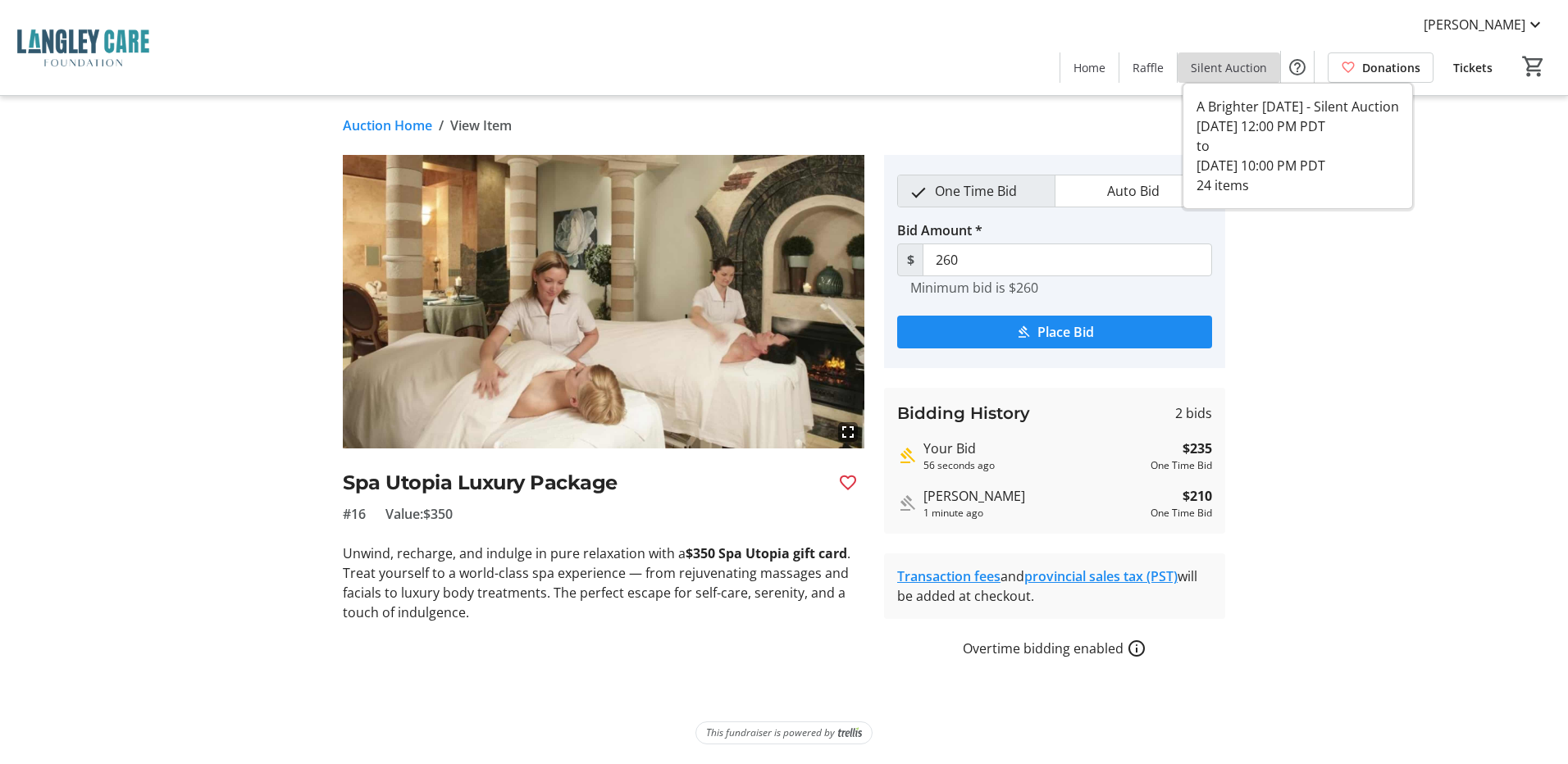
click at [1261, 66] on span "Silent Auction" at bounding box center [1229, 67] width 77 height 17
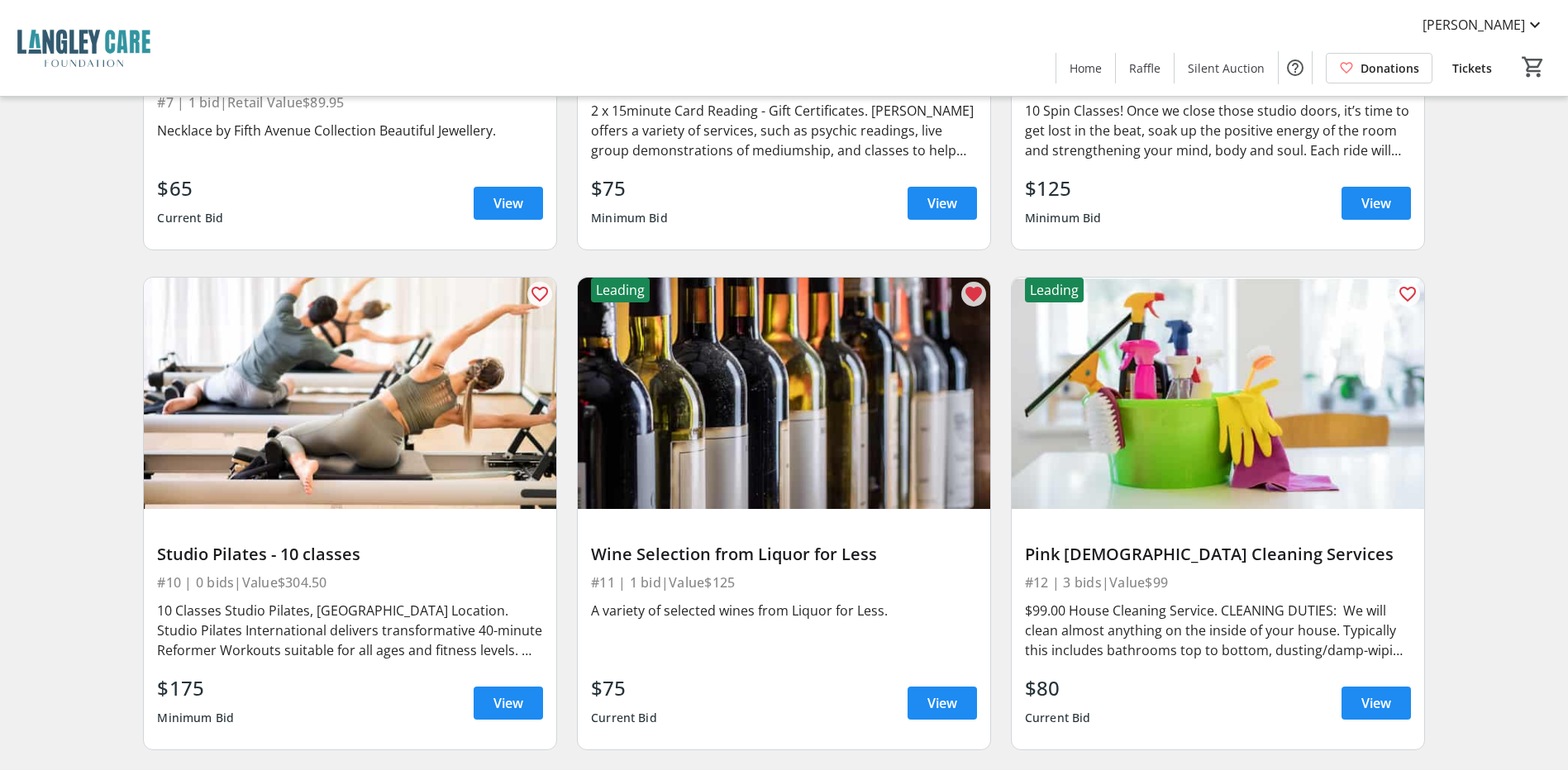
scroll to position [1488, 0]
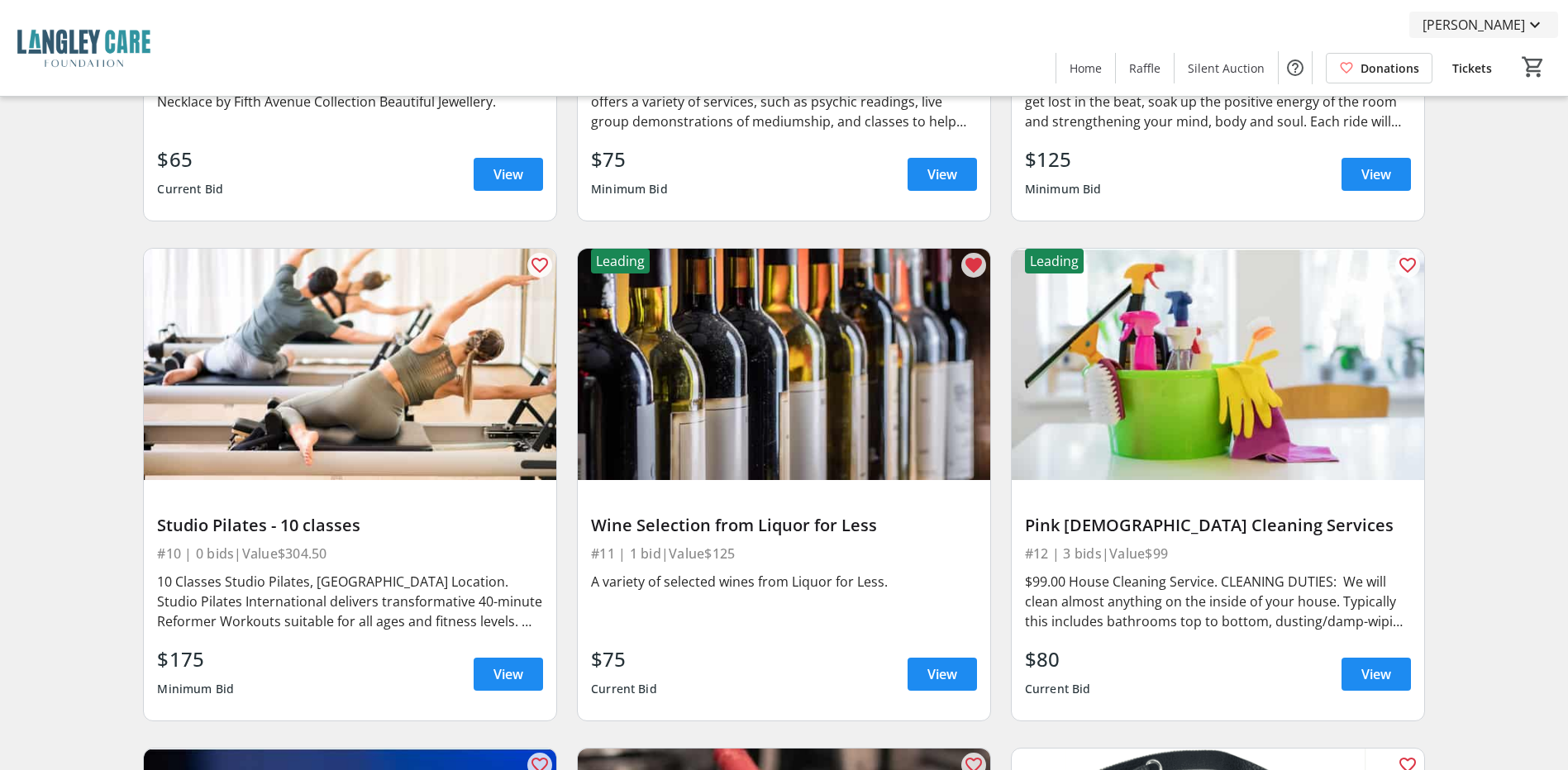
click at [1537, 26] on mat-icon at bounding box center [1535, 25] width 20 height 20
click at [1469, 191] on span "My Account" at bounding box center [1487, 184] width 118 height 20
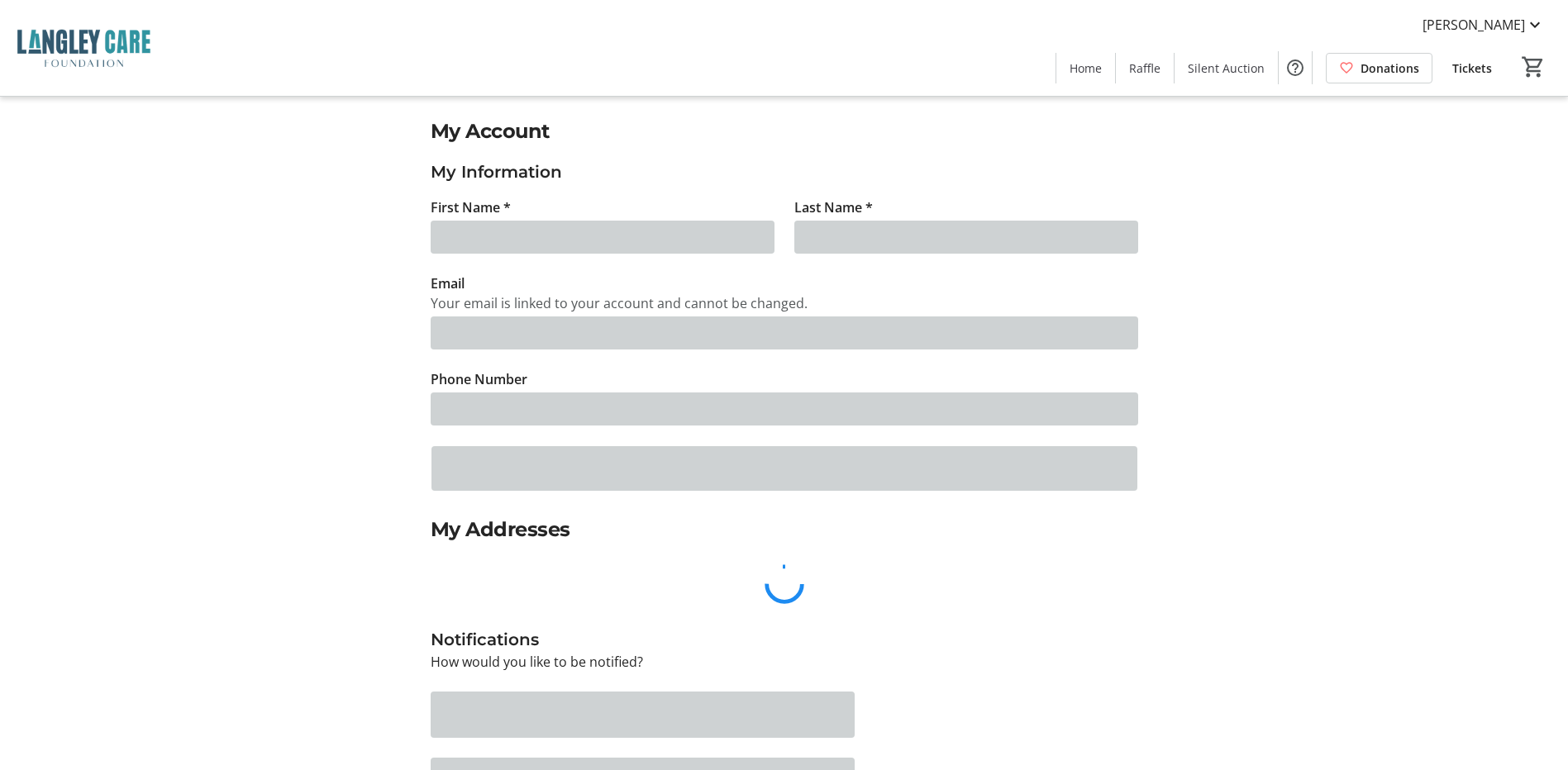
type input "[PERSON_NAME]"
type input "[EMAIL_ADDRESS][DOMAIN_NAME]"
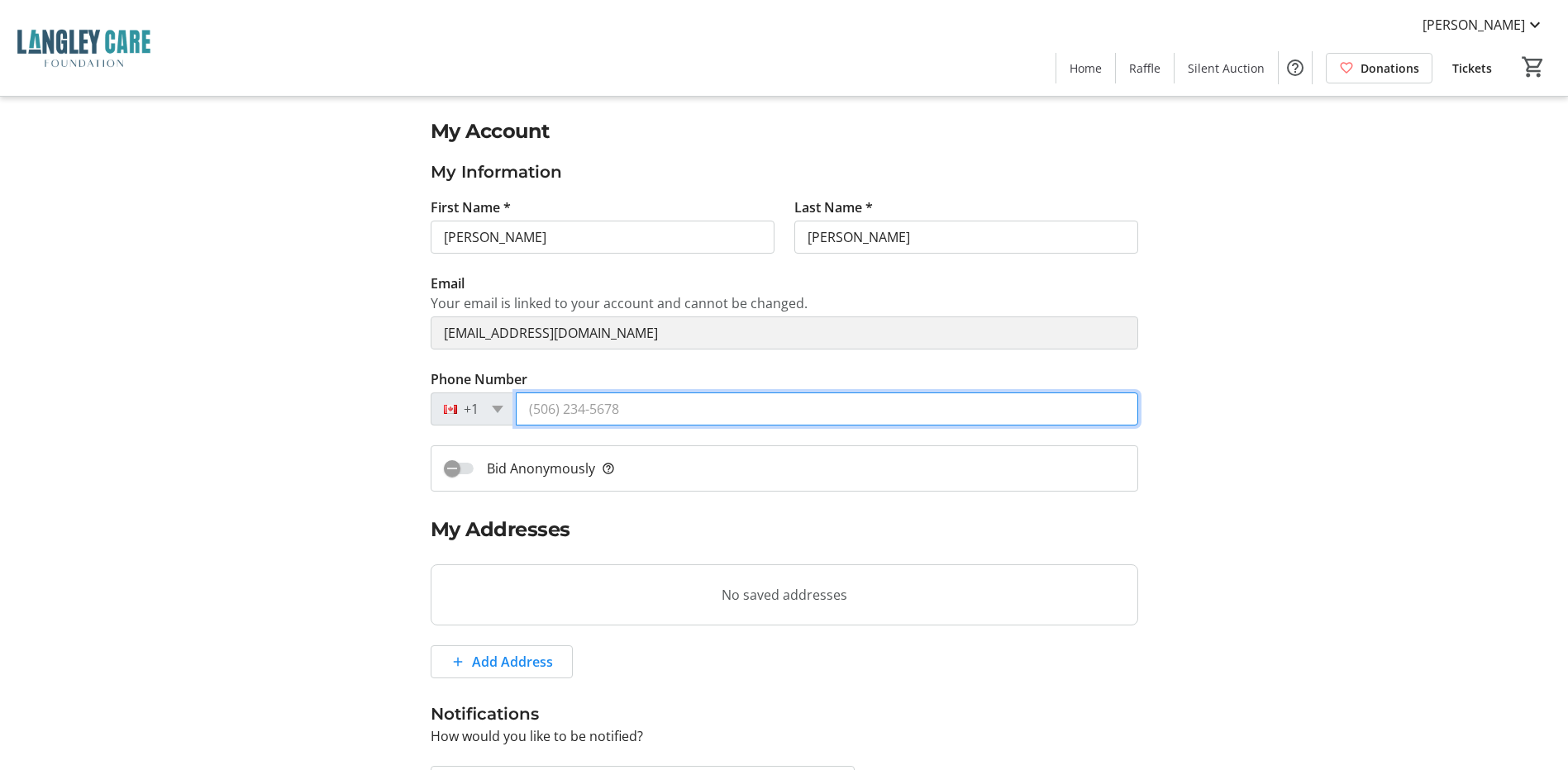
click at [623, 408] on input "Phone Number" at bounding box center [826, 409] width 622 height 33
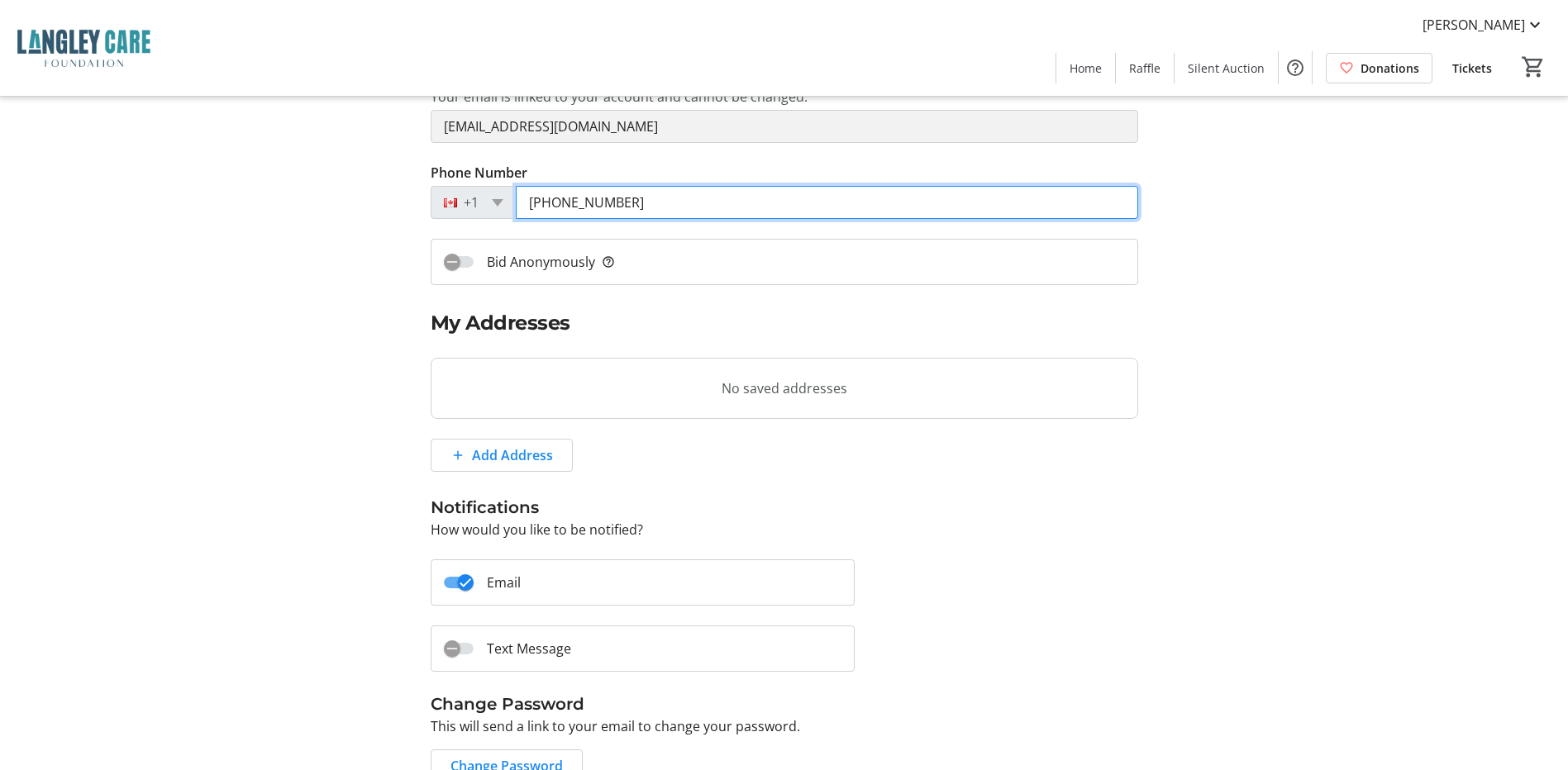
scroll to position [248, 0]
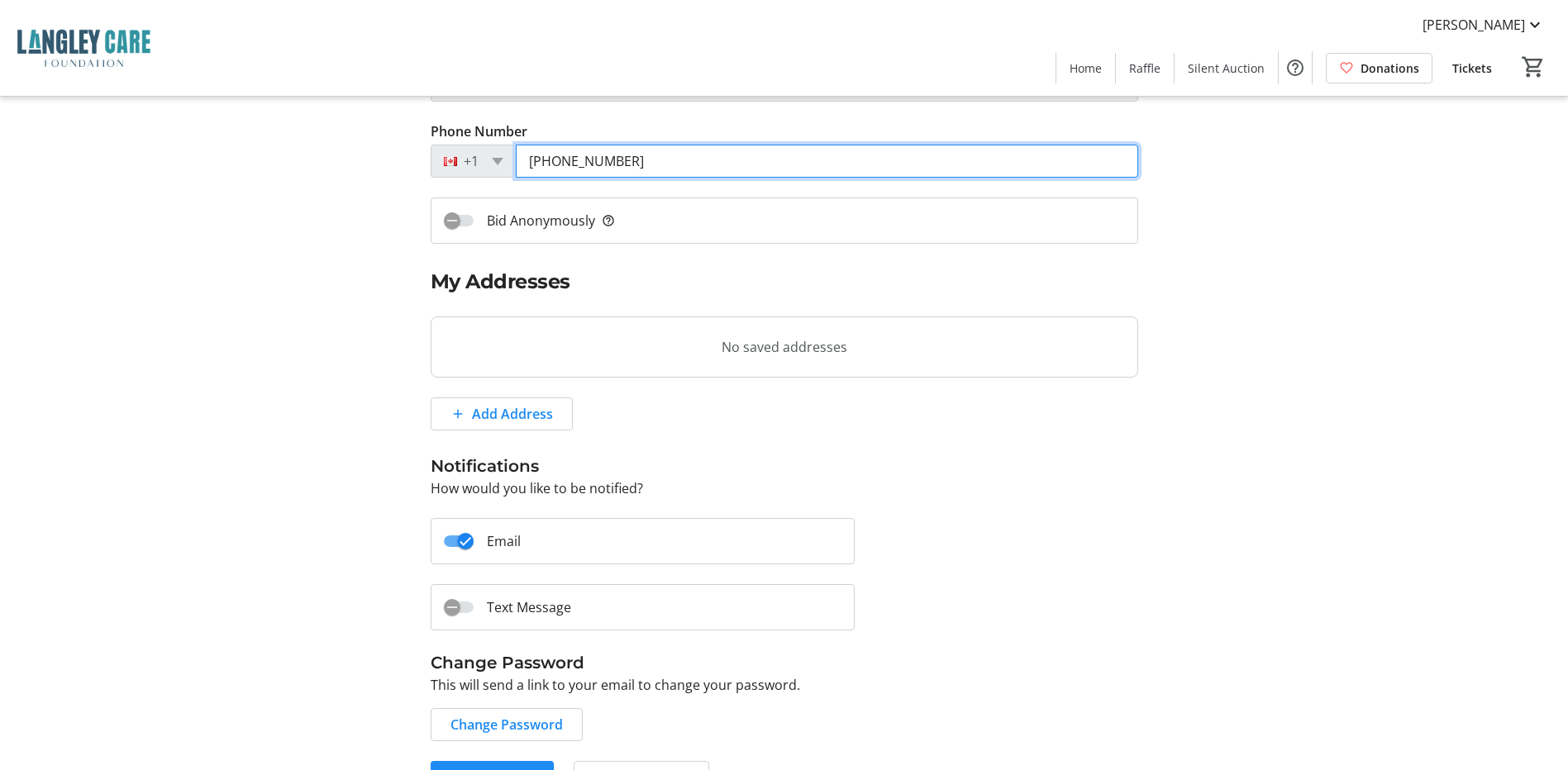
type input "[PHONE_NUMBER]"
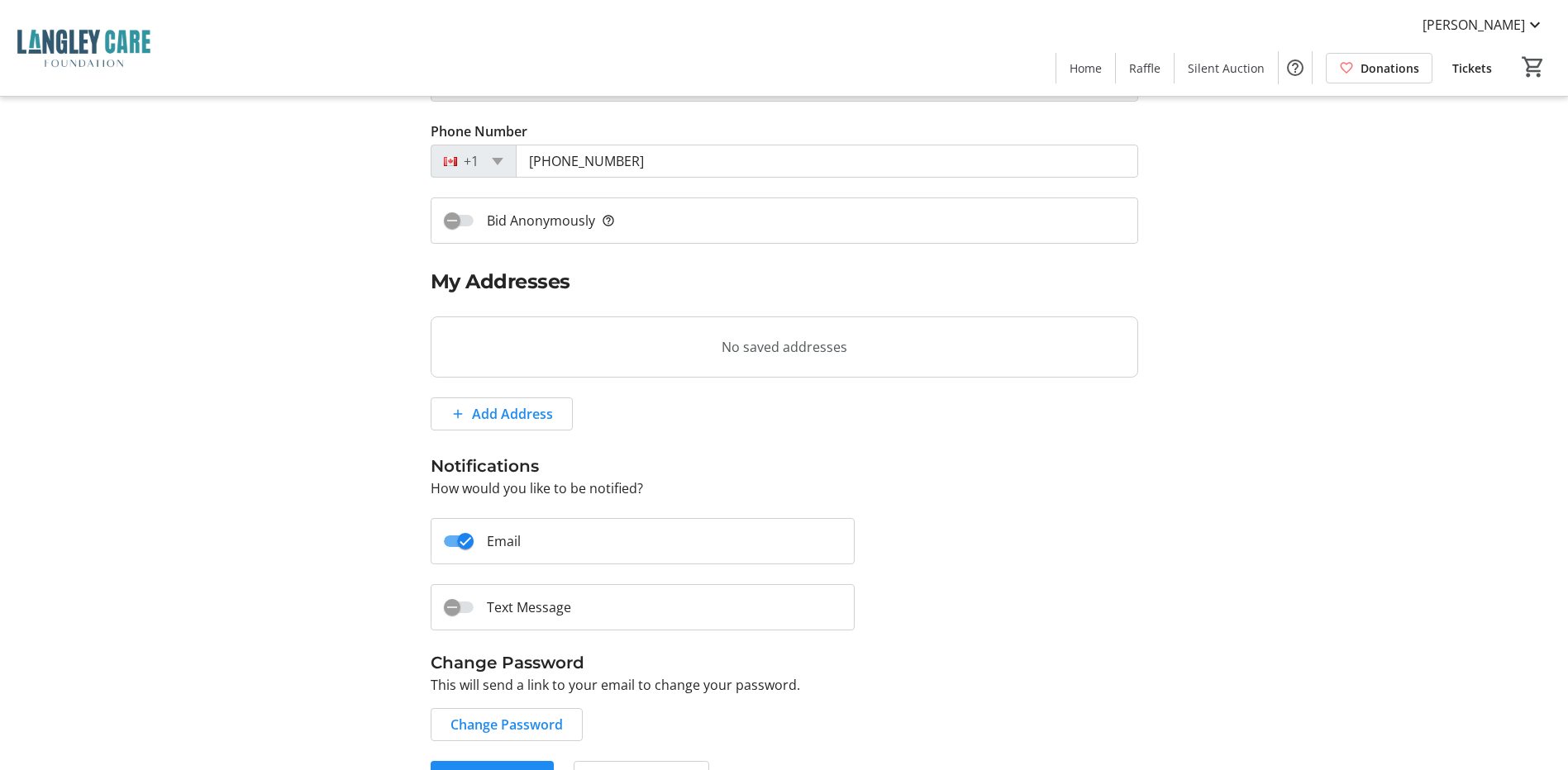
click at [508, 605] on label "Text Message" at bounding box center [522, 608] width 97 height 20
click at [474, 605] on button "Text Message" at bounding box center [459, 608] width 29 height 12
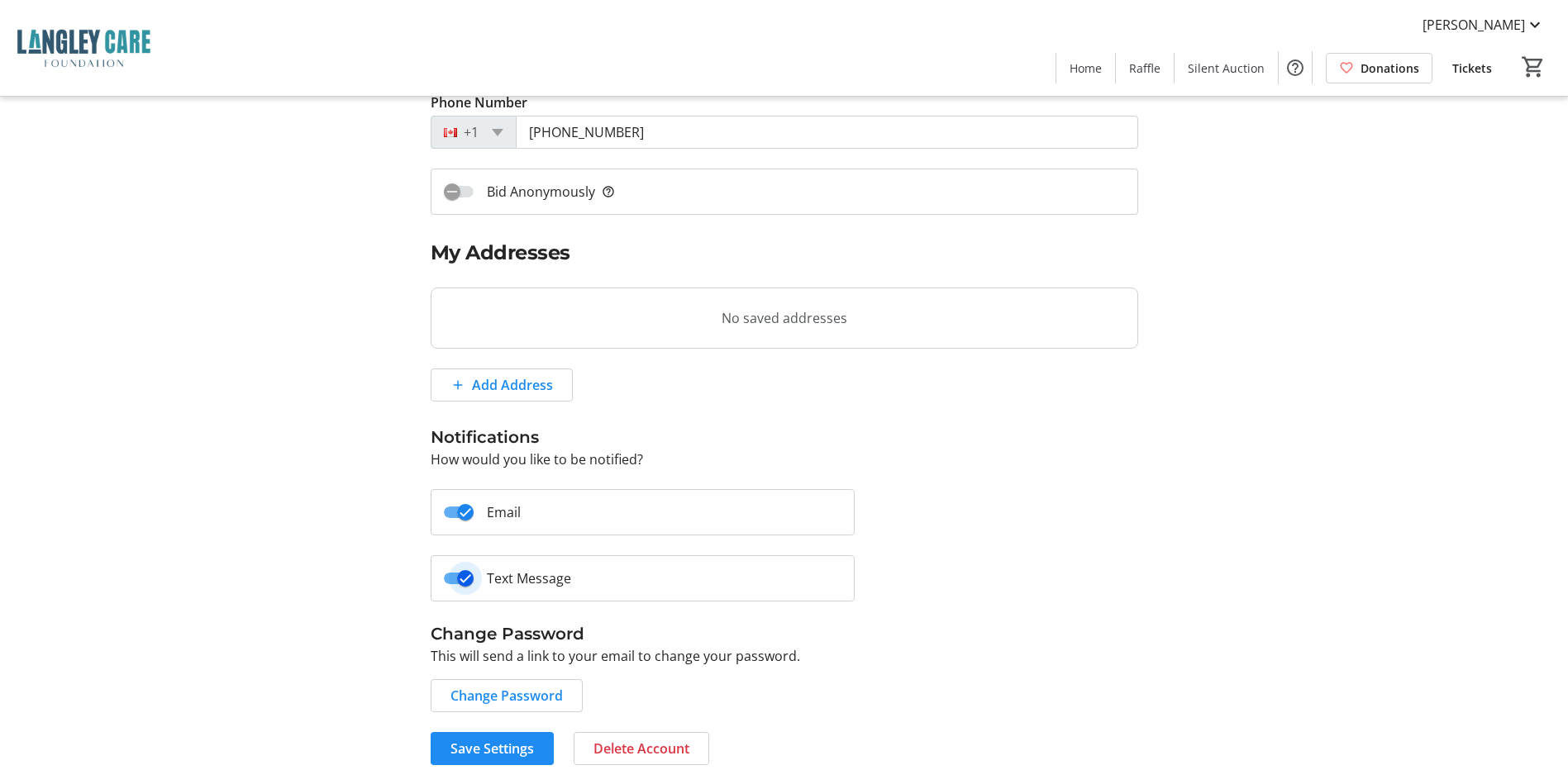
scroll to position [291, 0]
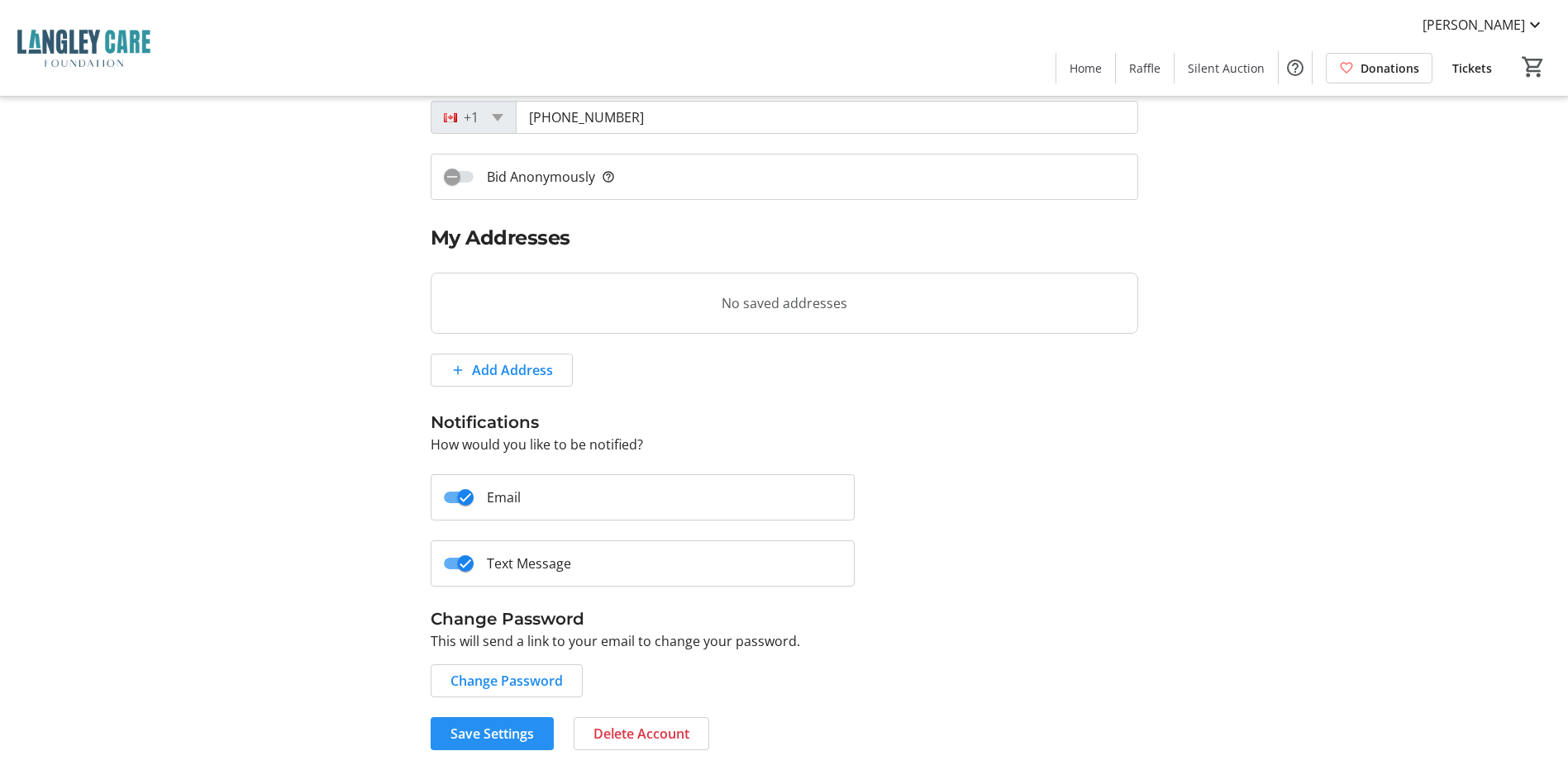
click at [485, 738] on span "Save Settings" at bounding box center [491, 734] width 83 height 20
click at [480, 731] on span "Save Settings" at bounding box center [491, 734] width 83 height 20
click at [503, 730] on span "Save Settings" at bounding box center [491, 734] width 83 height 20
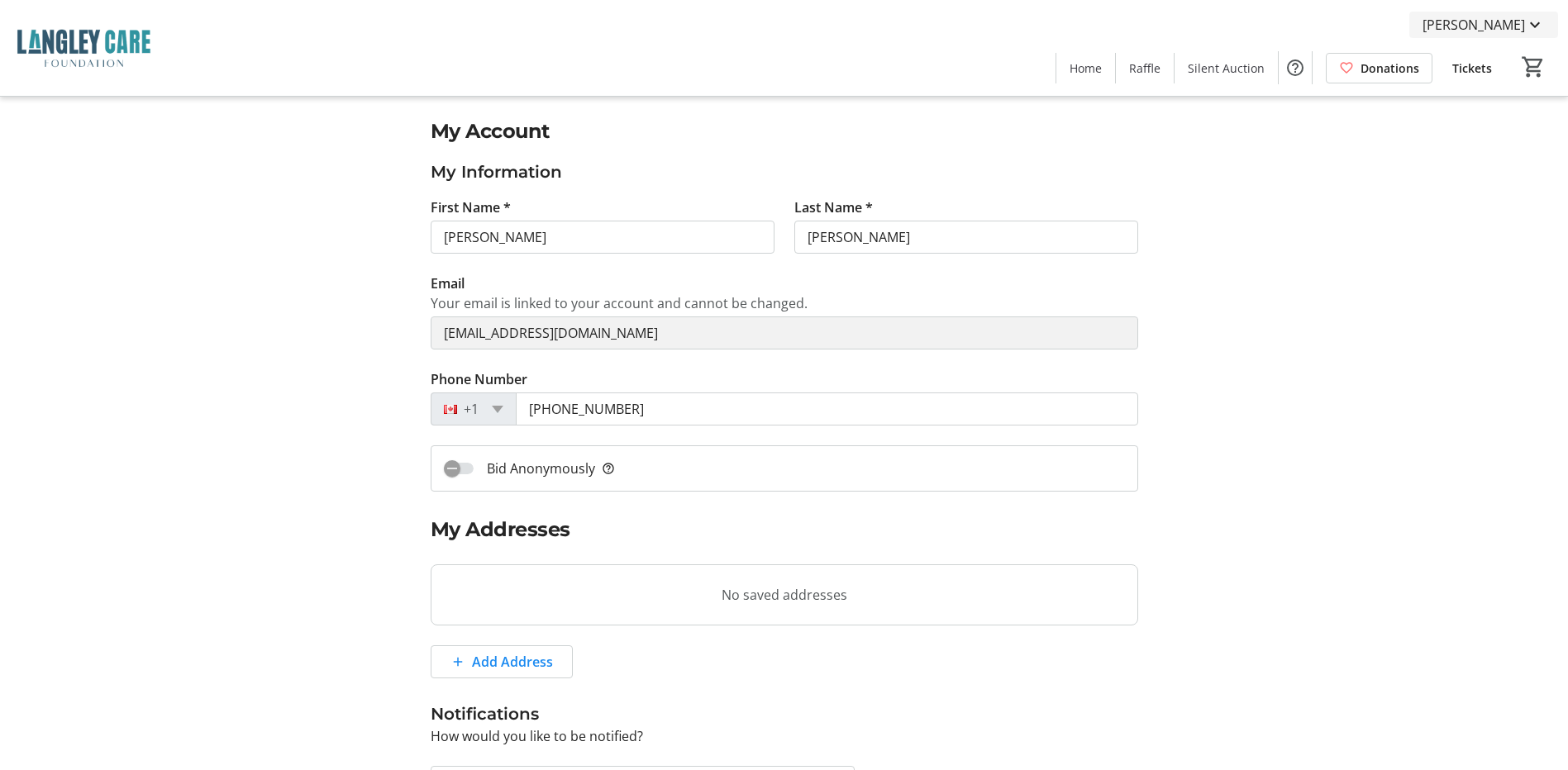
click at [1530, 24] on mat-icon at bounding box center [1535, 25] width 20 height 20
click at [1459, 65] on span "My Tickets" at bounding box center [1487, 65] width 118 height 20
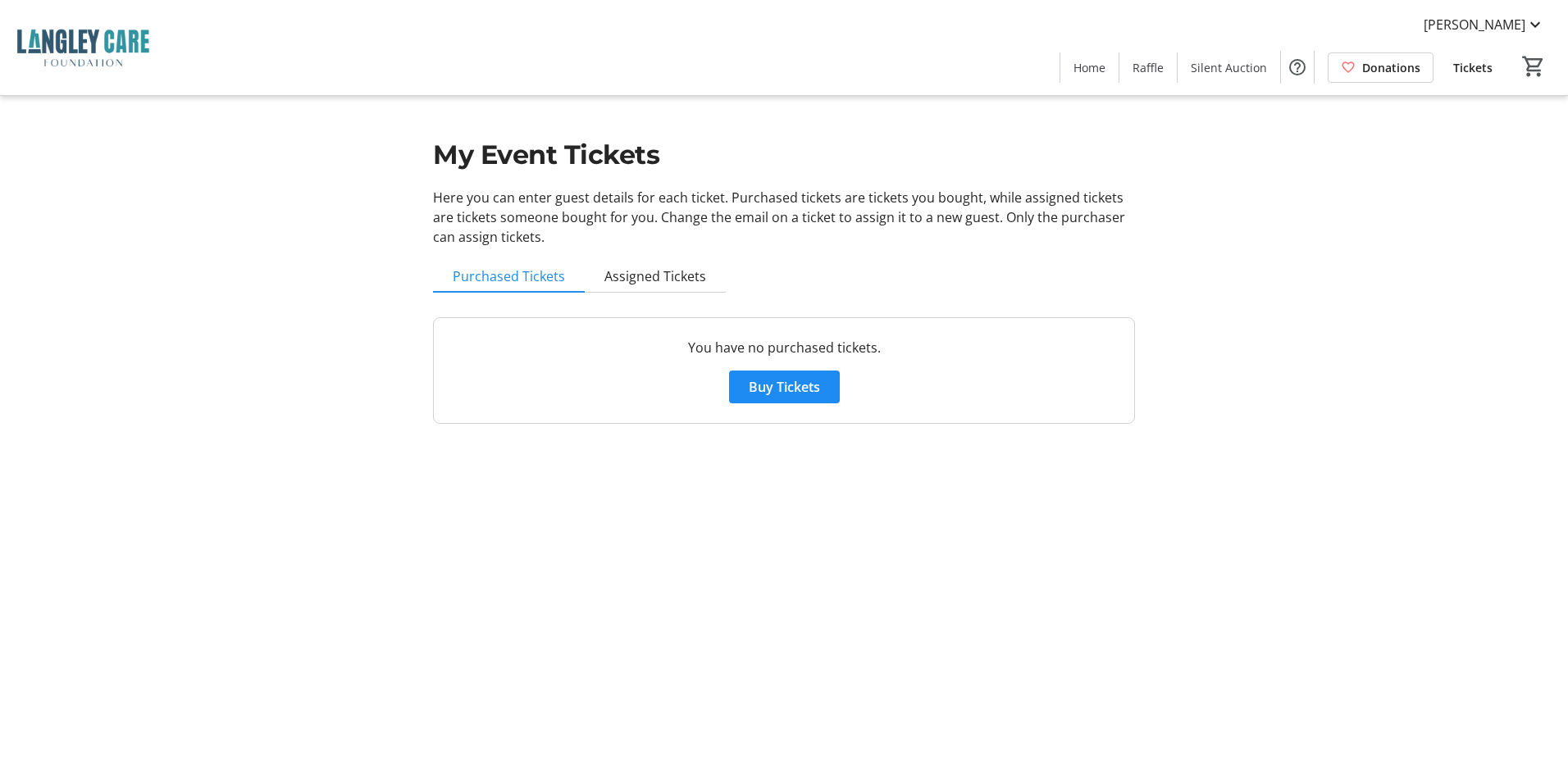
click at [1487, 63] on span "Tickets" at bounding box center [1472, 67] width 39 height 17
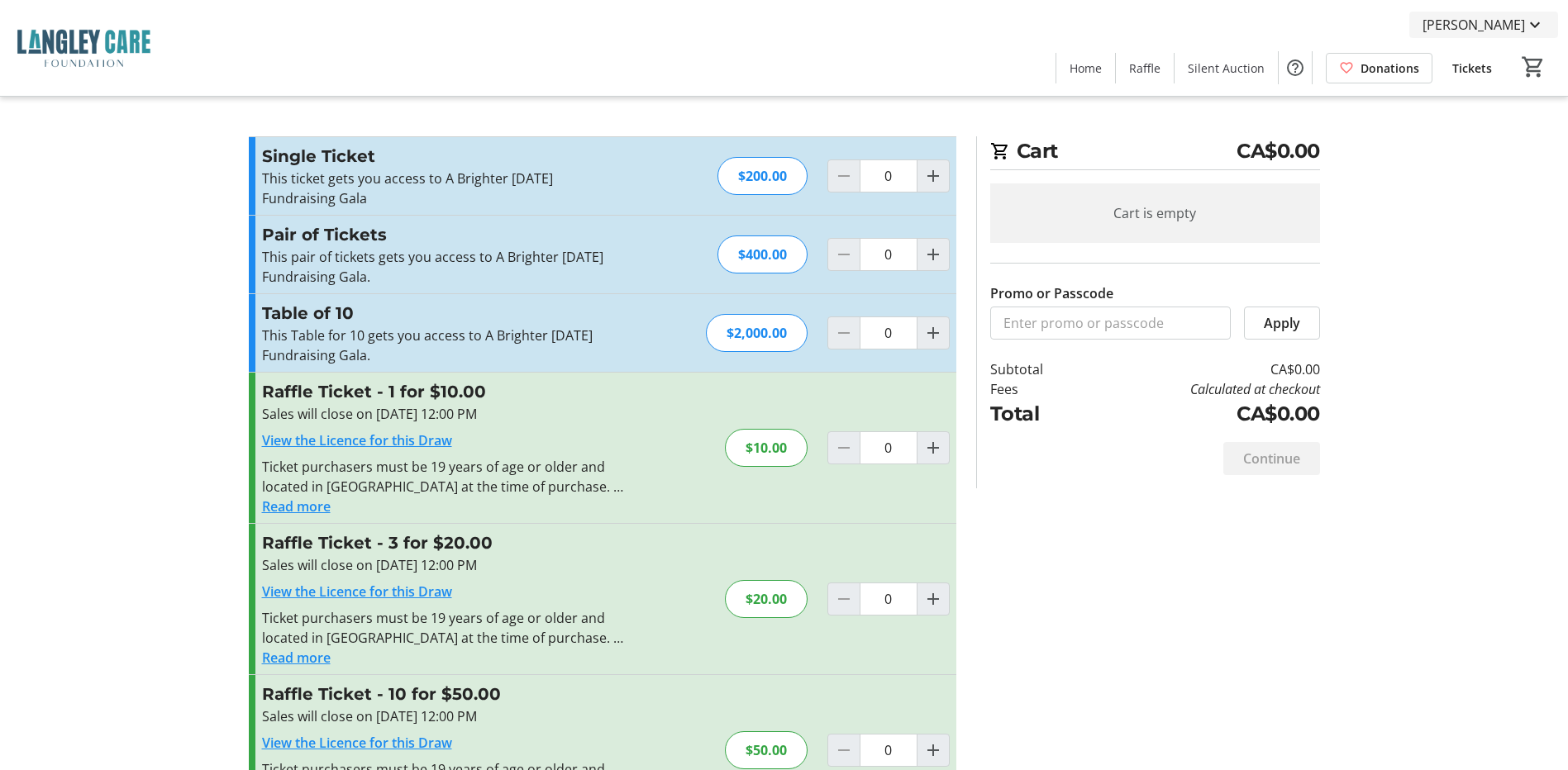
click at [1527, 21] on mat-icon at bounding box center [1535, 25] width 20 height 20
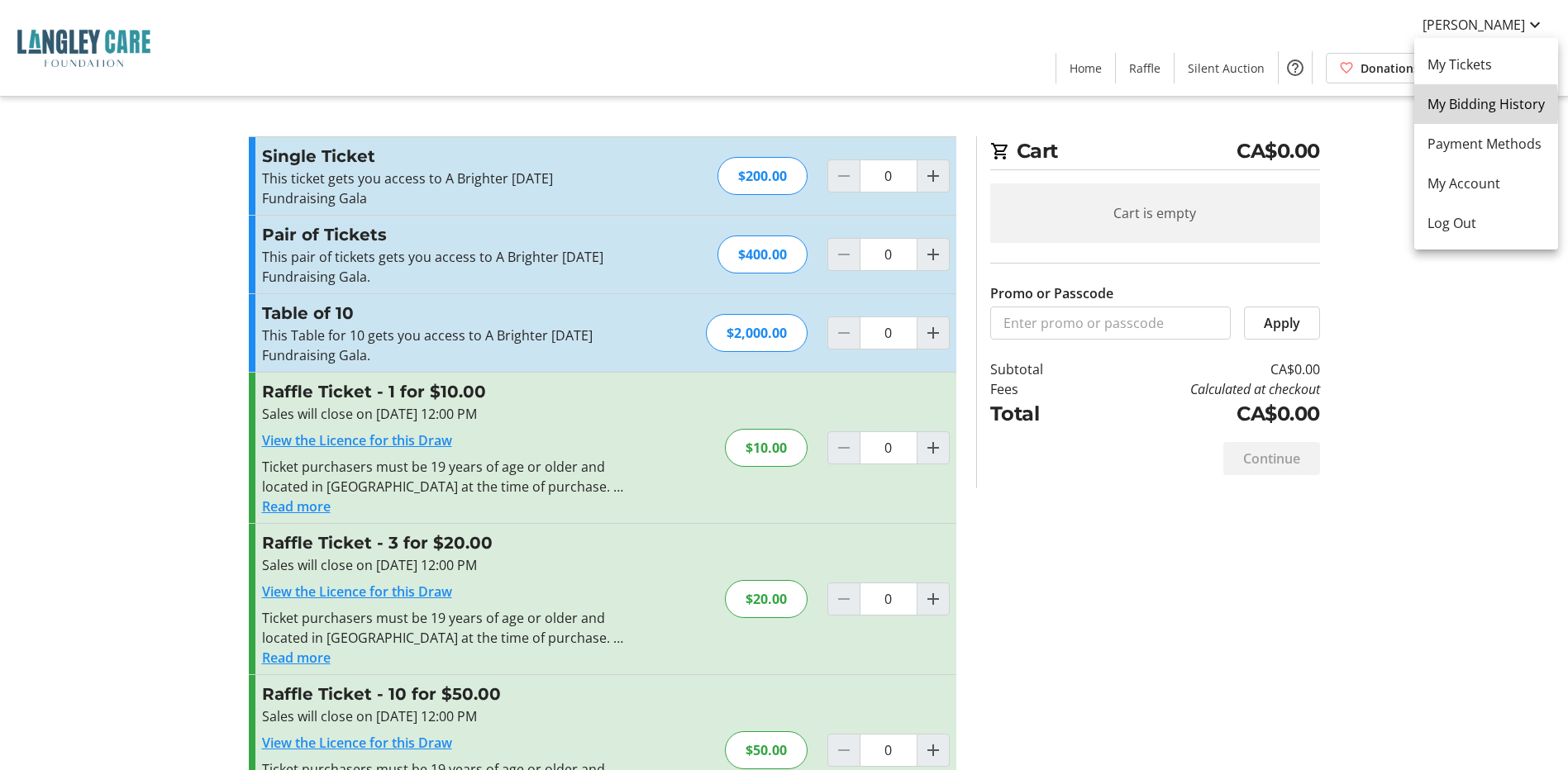
click at [1461, 106] on span "My Bidding History" at bounding box center [1487, 104] width 118 height 20
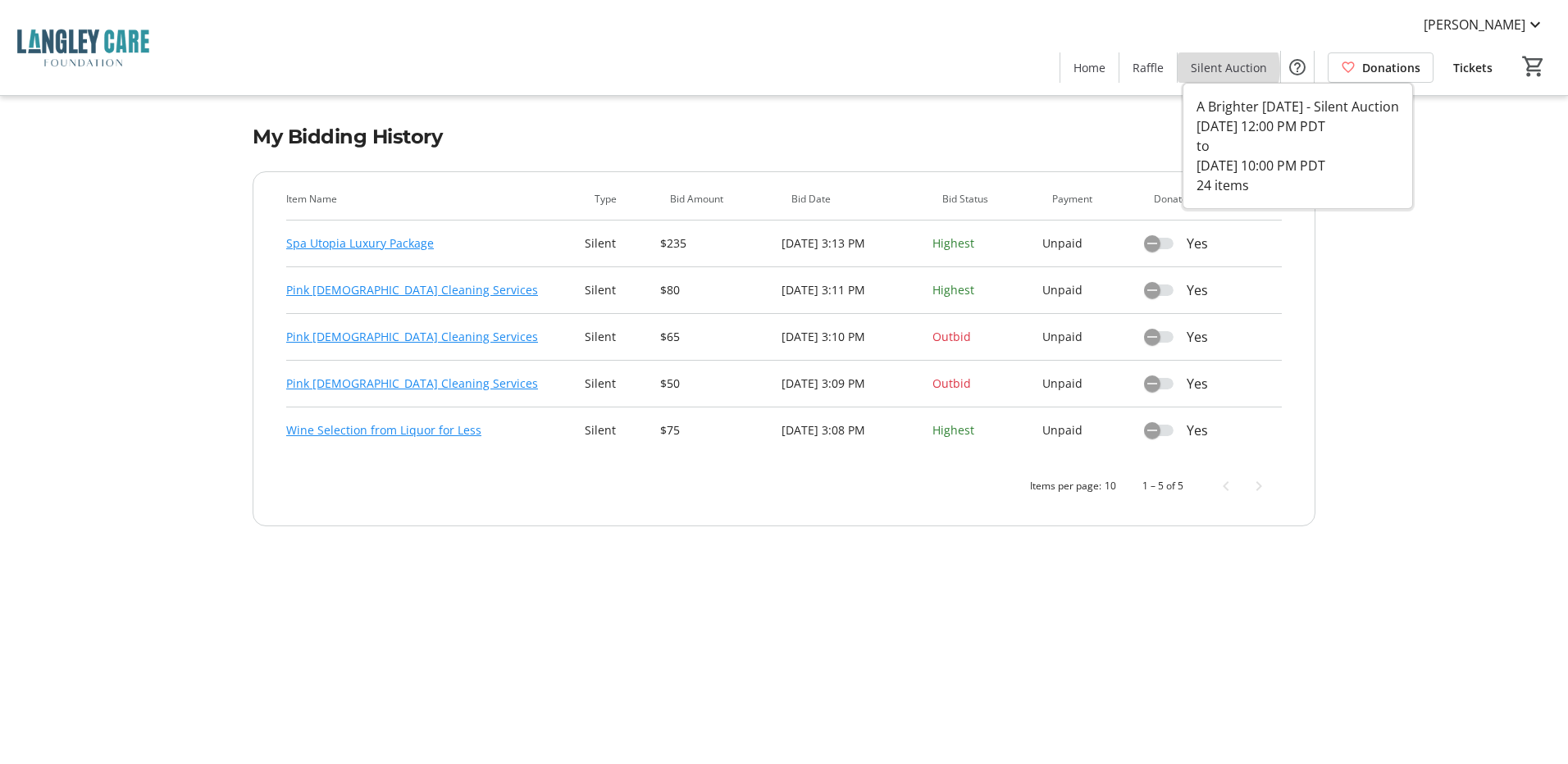
click at [1226, 69] on span "Silent Auction" at bounding box center [1229, 67] width 77 height 17
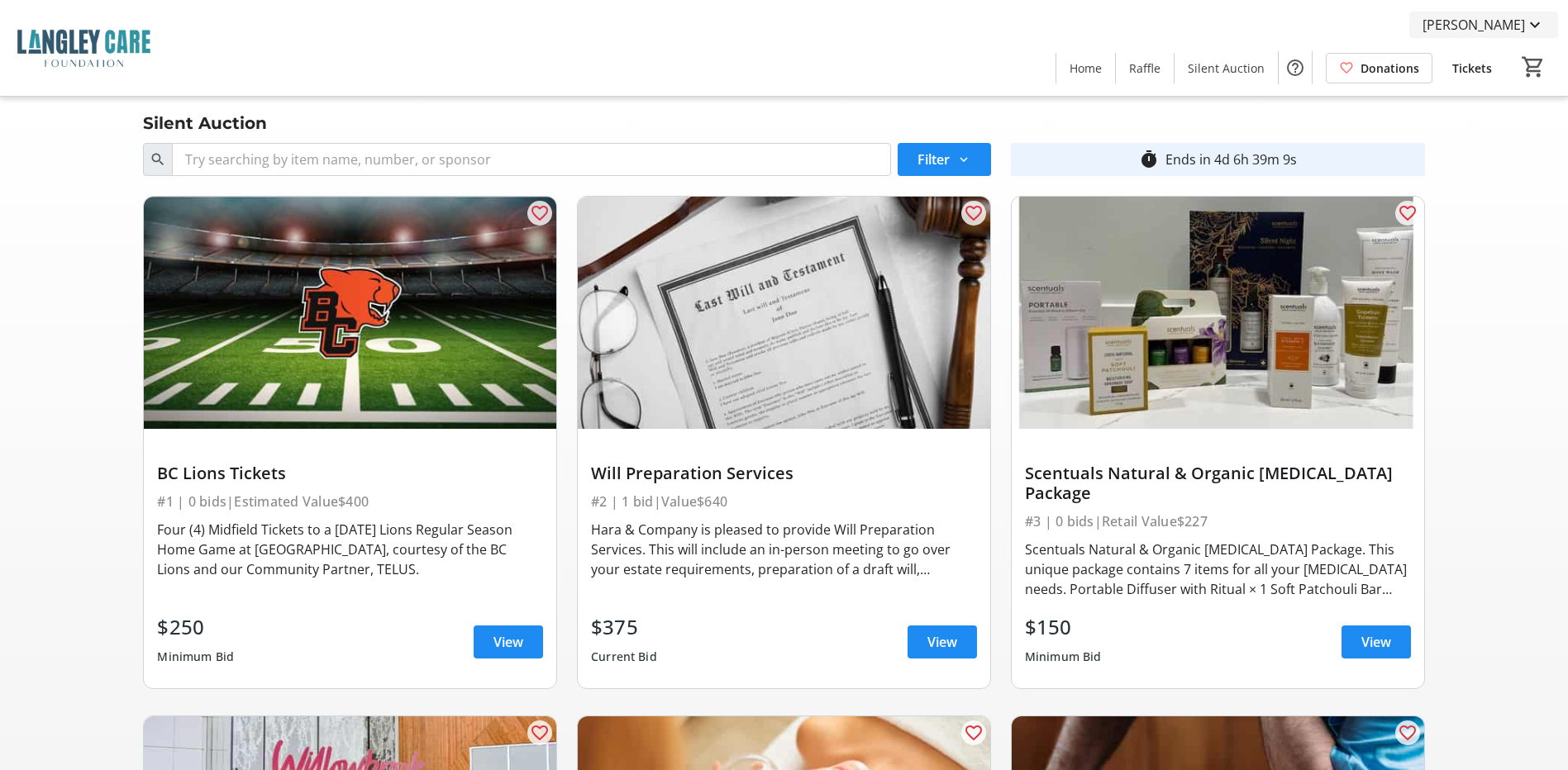
click at [1538, 26] on mat-icon at bounding box center [1535, 25] width 20 height 20
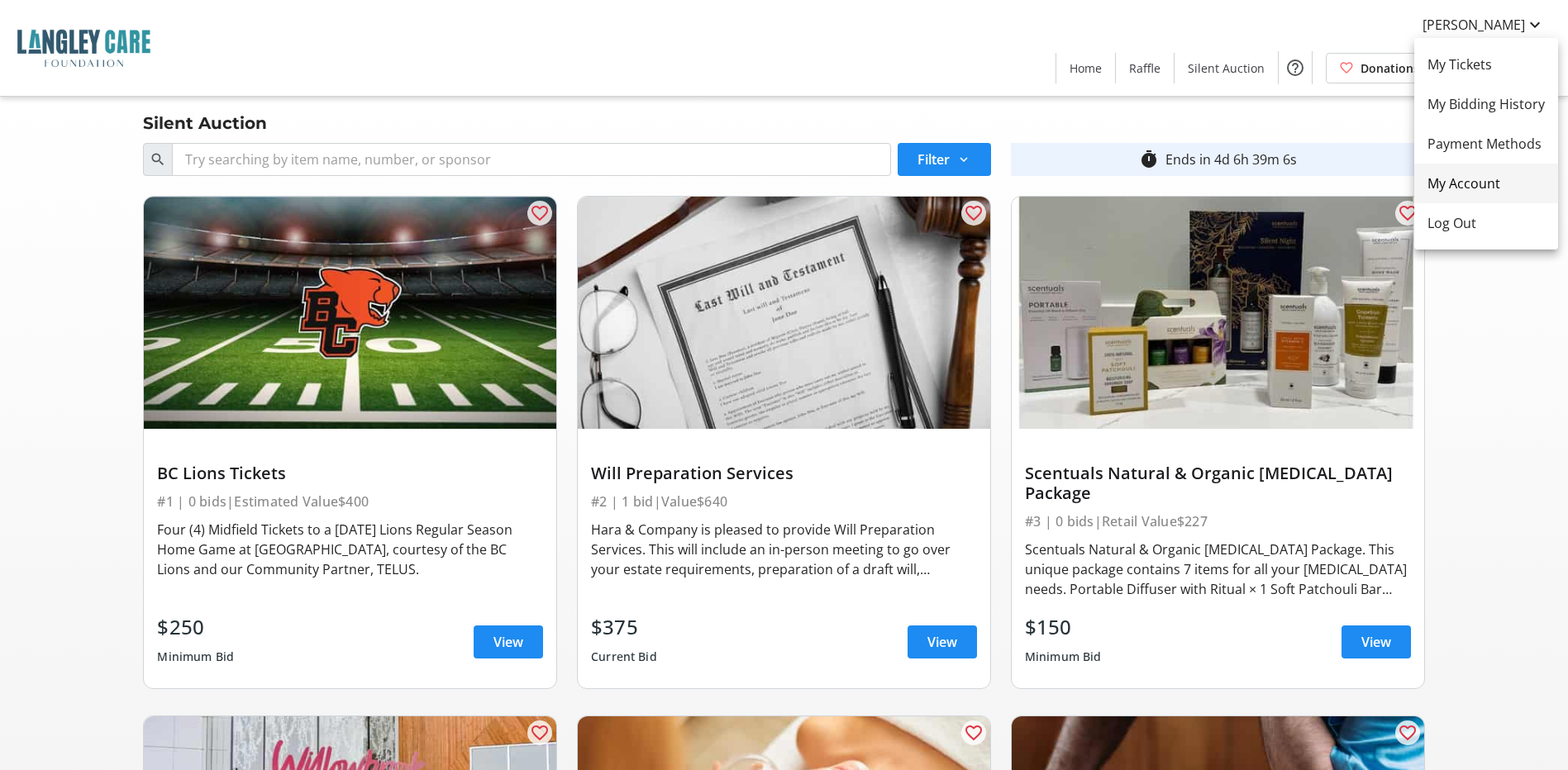
click at [1484, 185] on span "My Account" at bounding box center [1487, 184] width 118 height 20
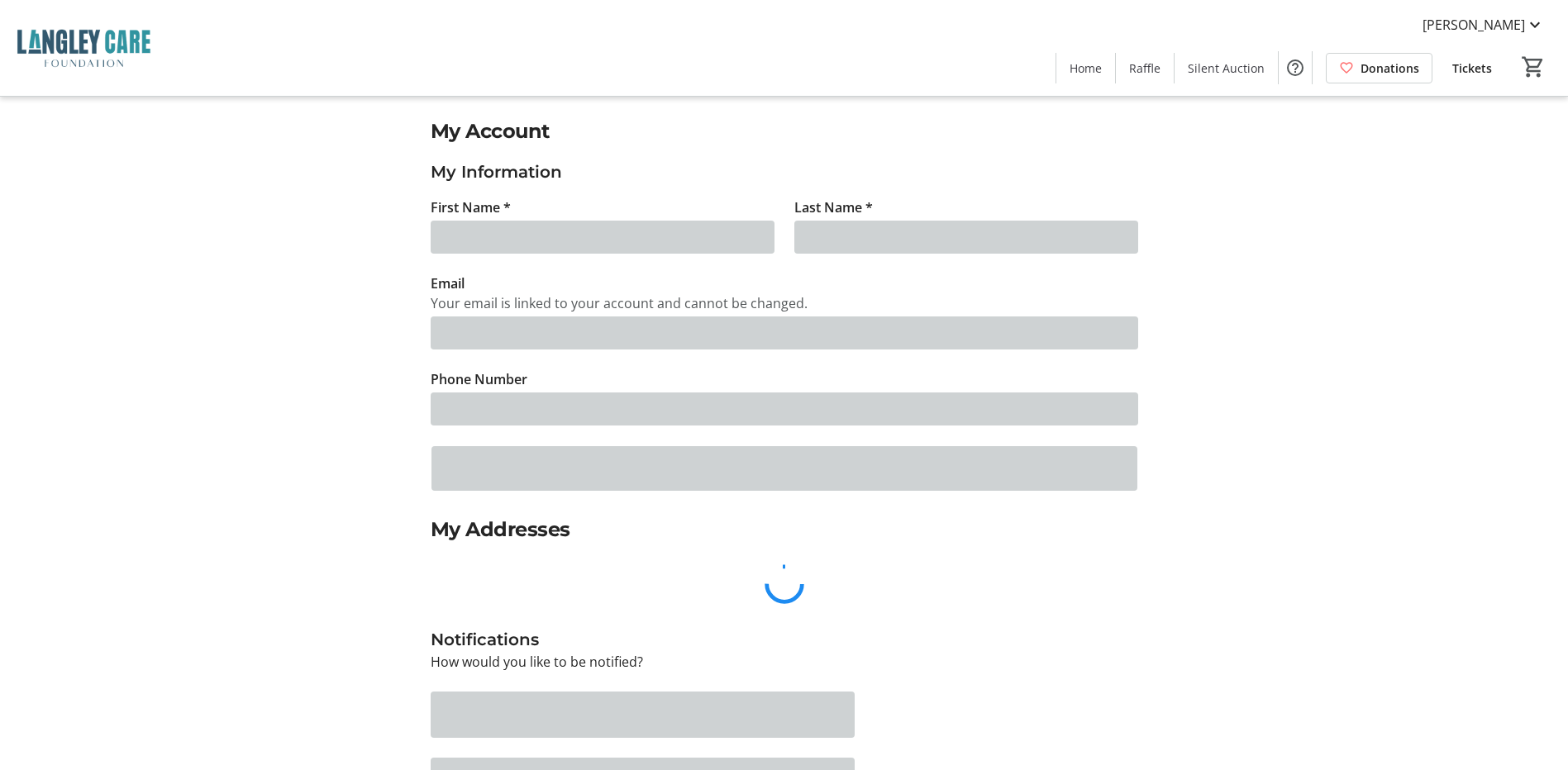
type input "[PERSON_NAME]"
type input "[EMAIL_ADDRESS][DOMAIN_NAME]"
type input "[PHONE_NUMBER]"
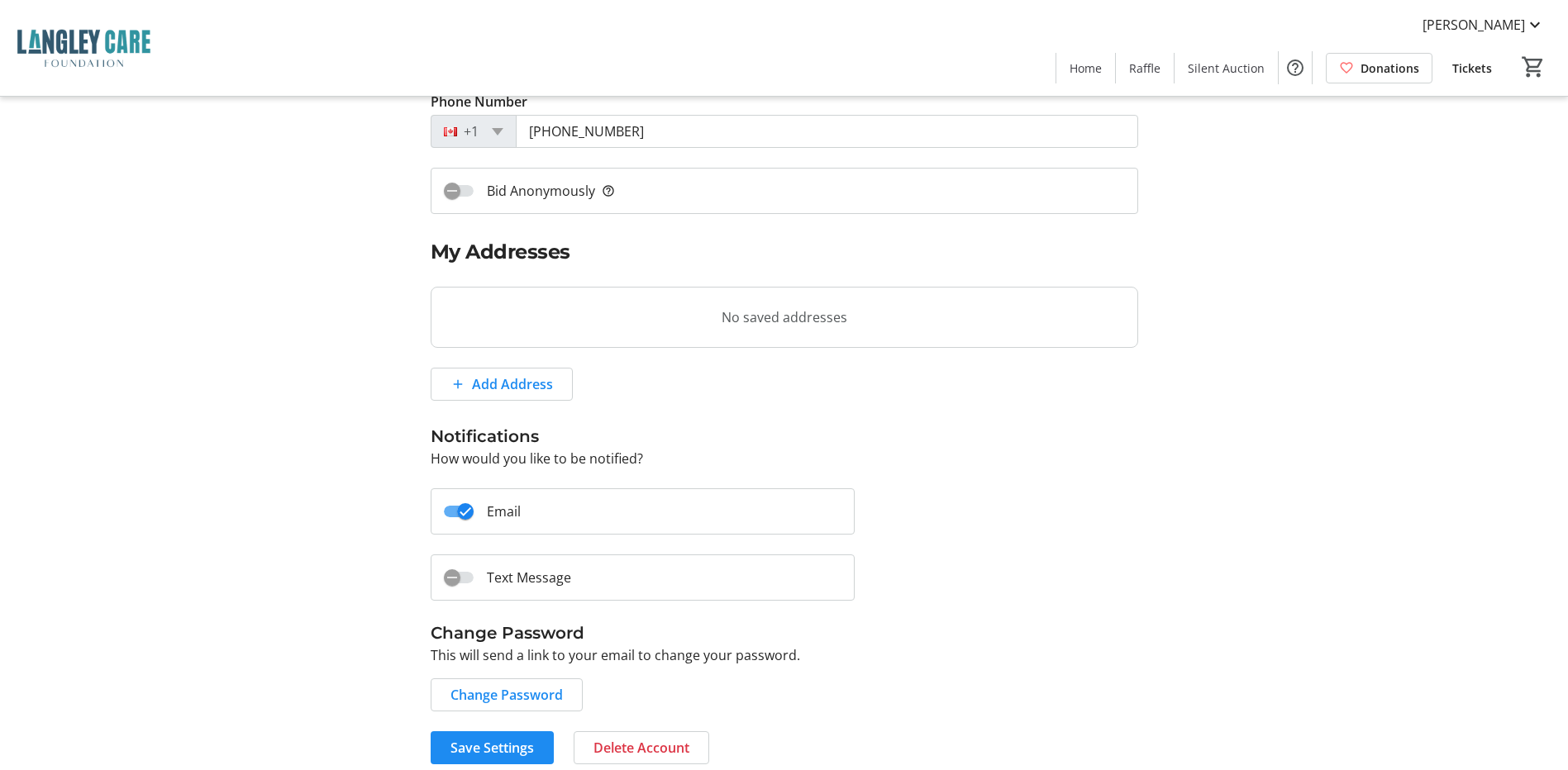
scroll to position [291, 0]
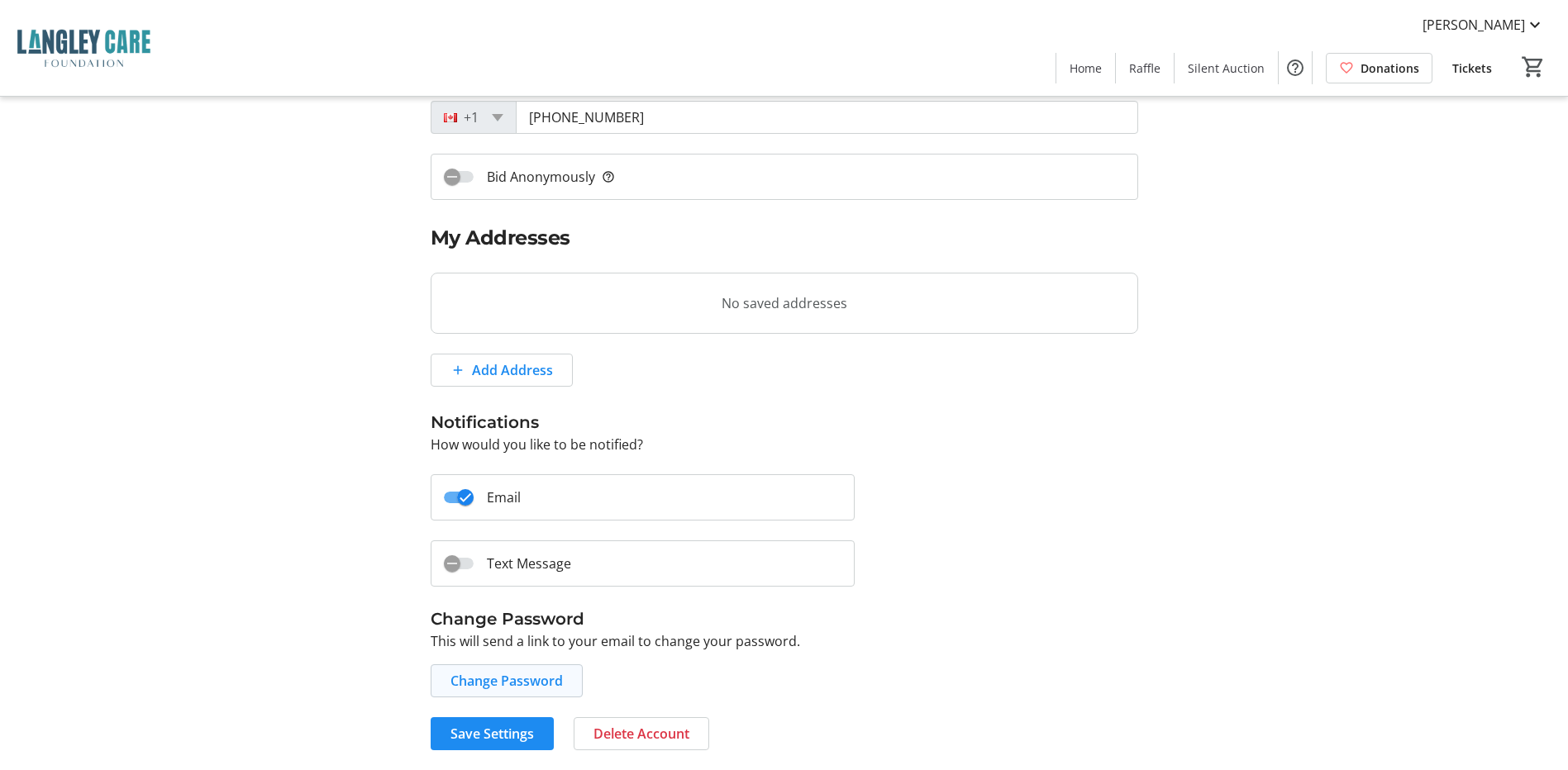
click at [502, 684] on span "Change Password" at bounding box center [506, 681] width 113 height 20
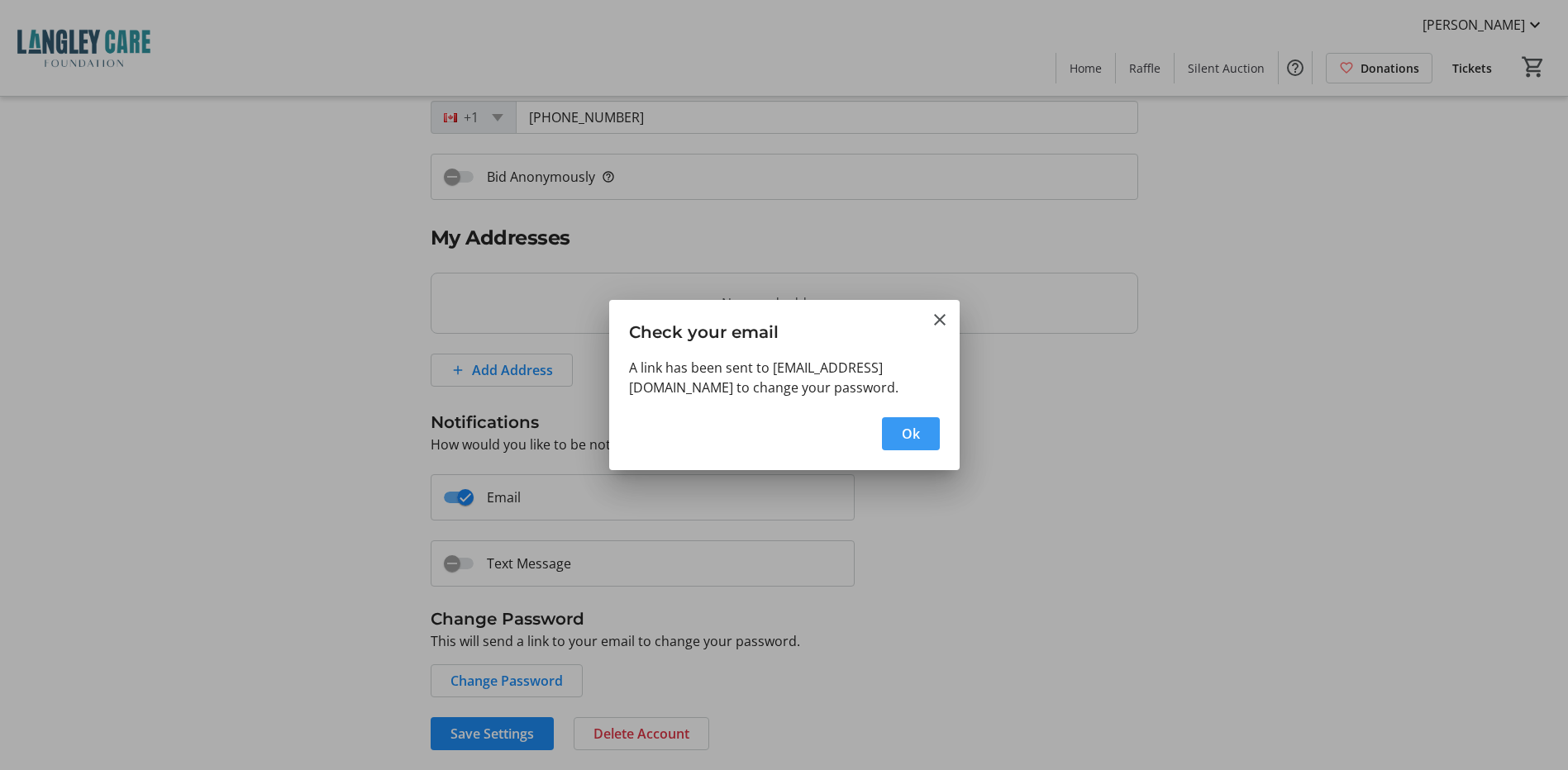
click at [902, 430] on span "Ok" at bounding box center [911, 434] width 18 height 20
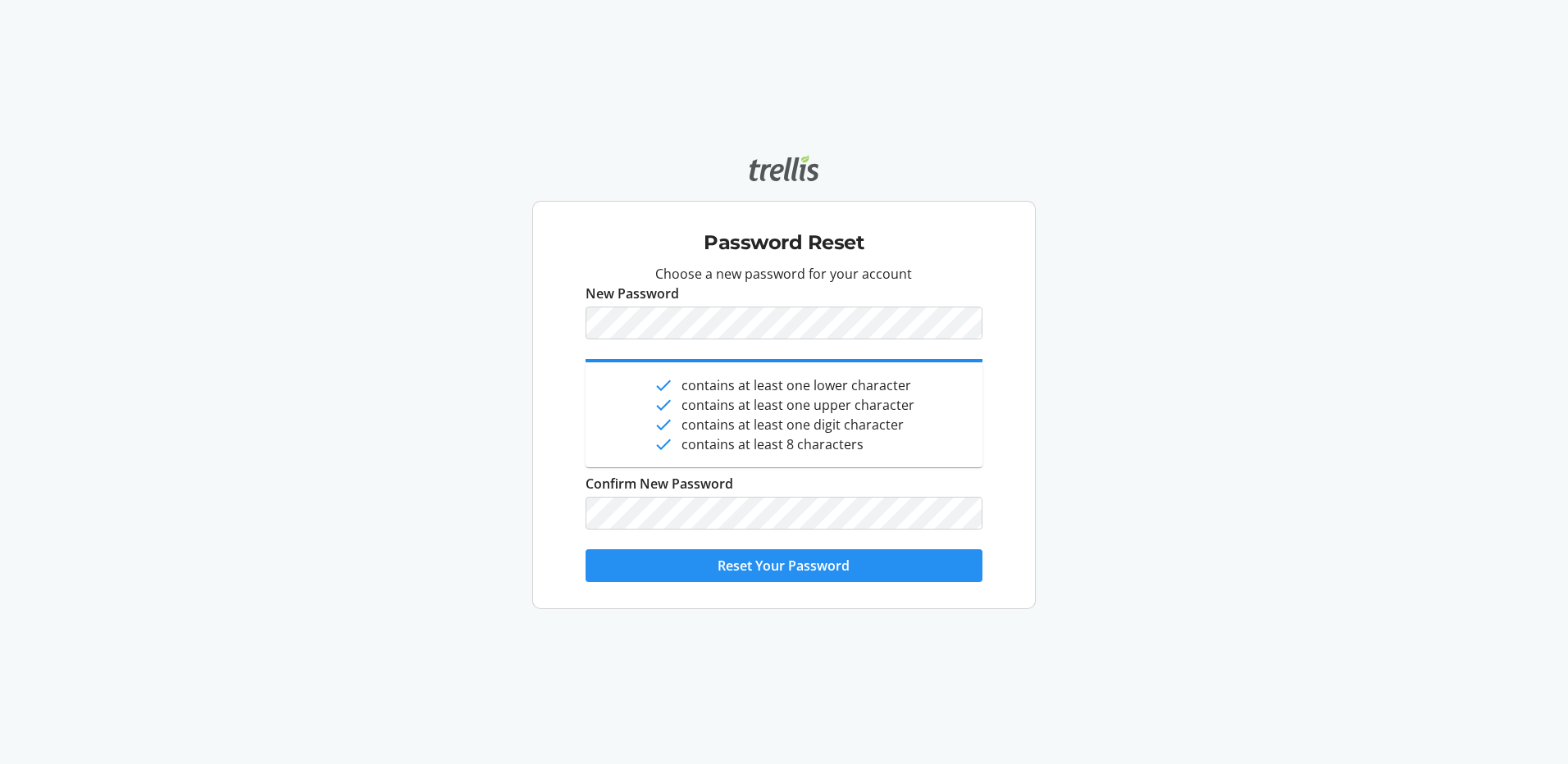
click at [730, 572] on span "Reset Your Password" at bounding box center [783, 566] width 132 height 20
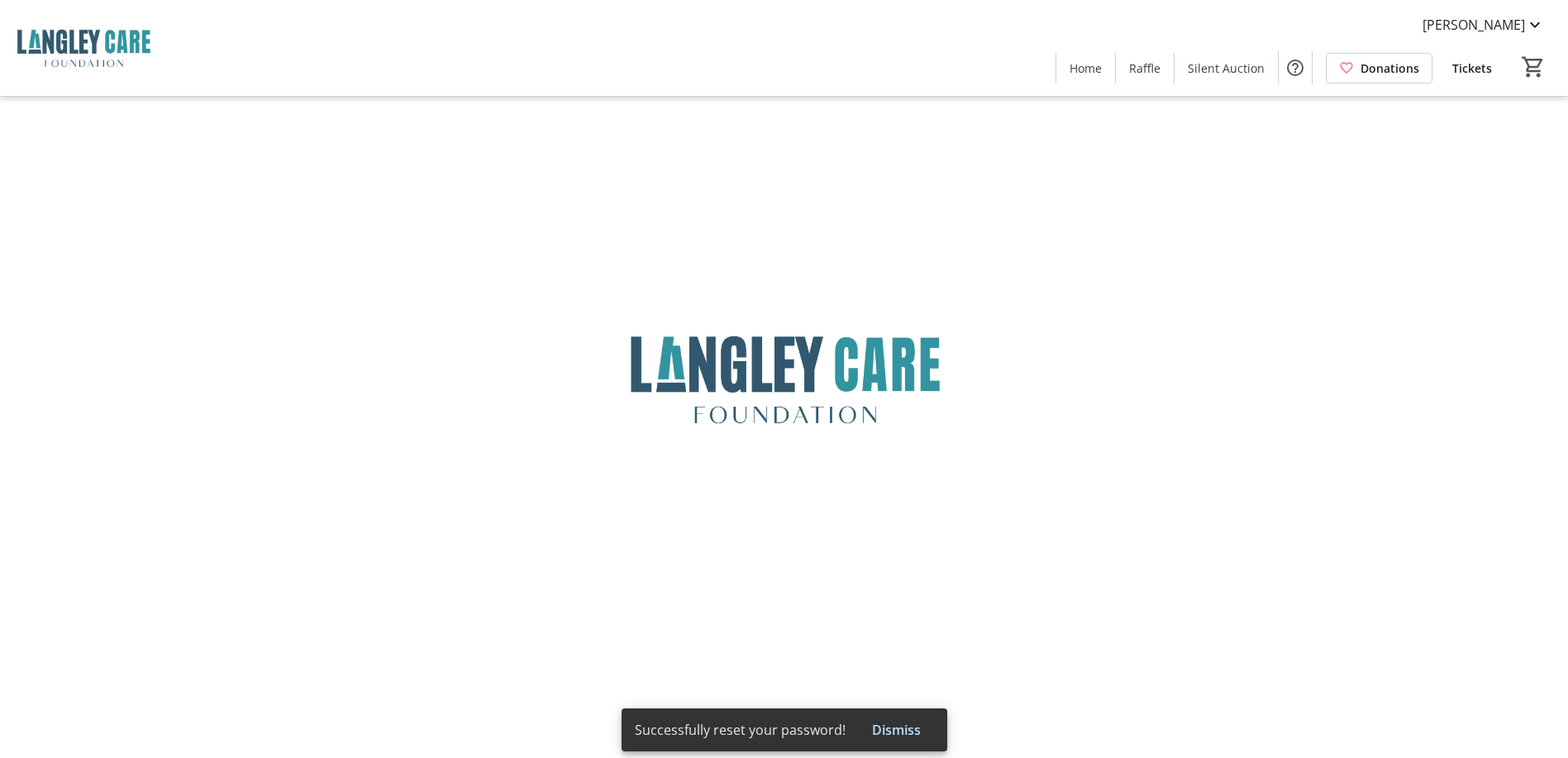
type input "[PERSON_NAME]"
type input "[EMAIL_ADDRESS][DOMAIN_NAME]"
type input "[PHONE_NUMBER]"
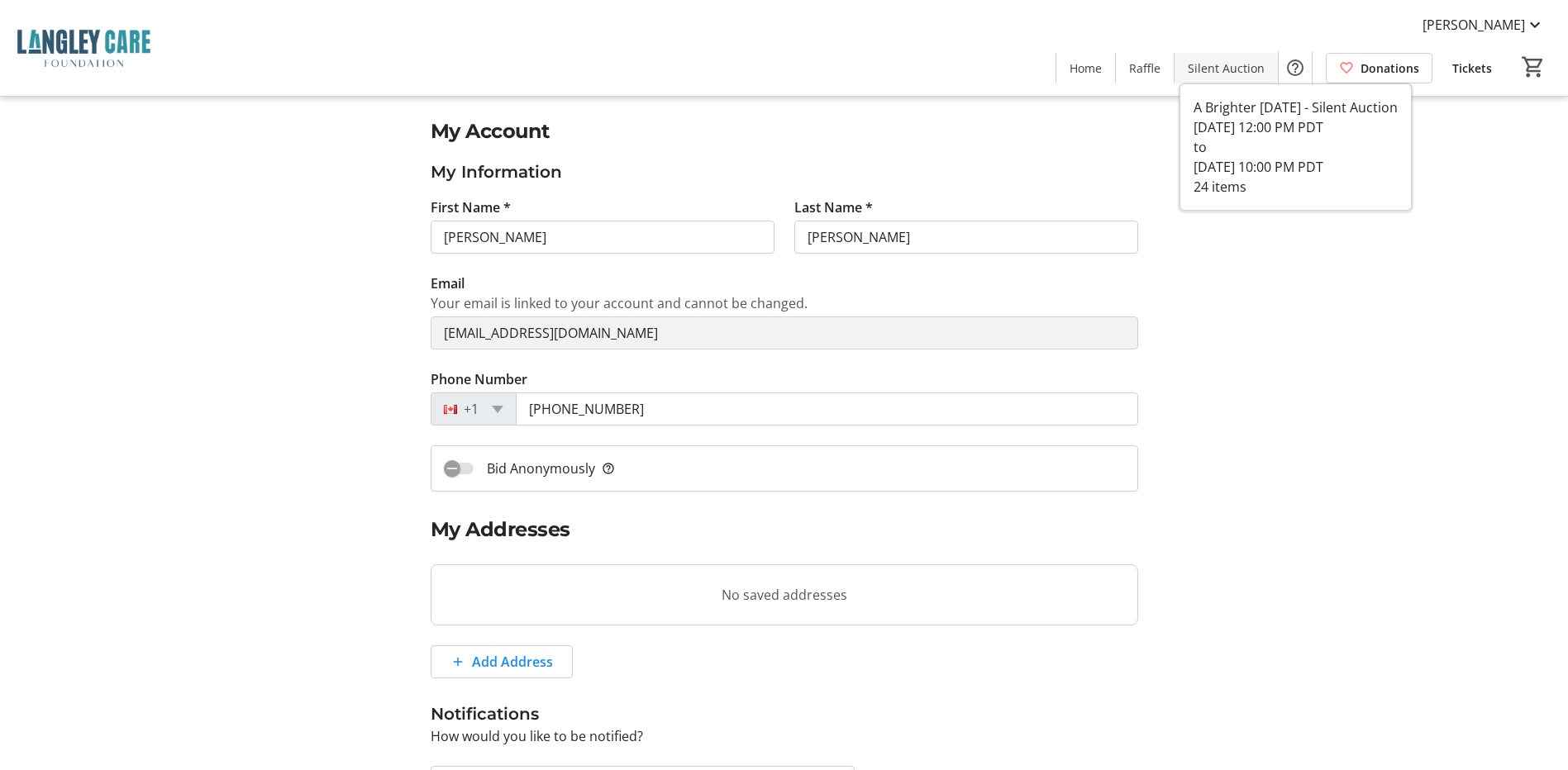
click at [1240, 72] on span "Silent Auction" at bounding box center [1227, 68] width 77 height 18
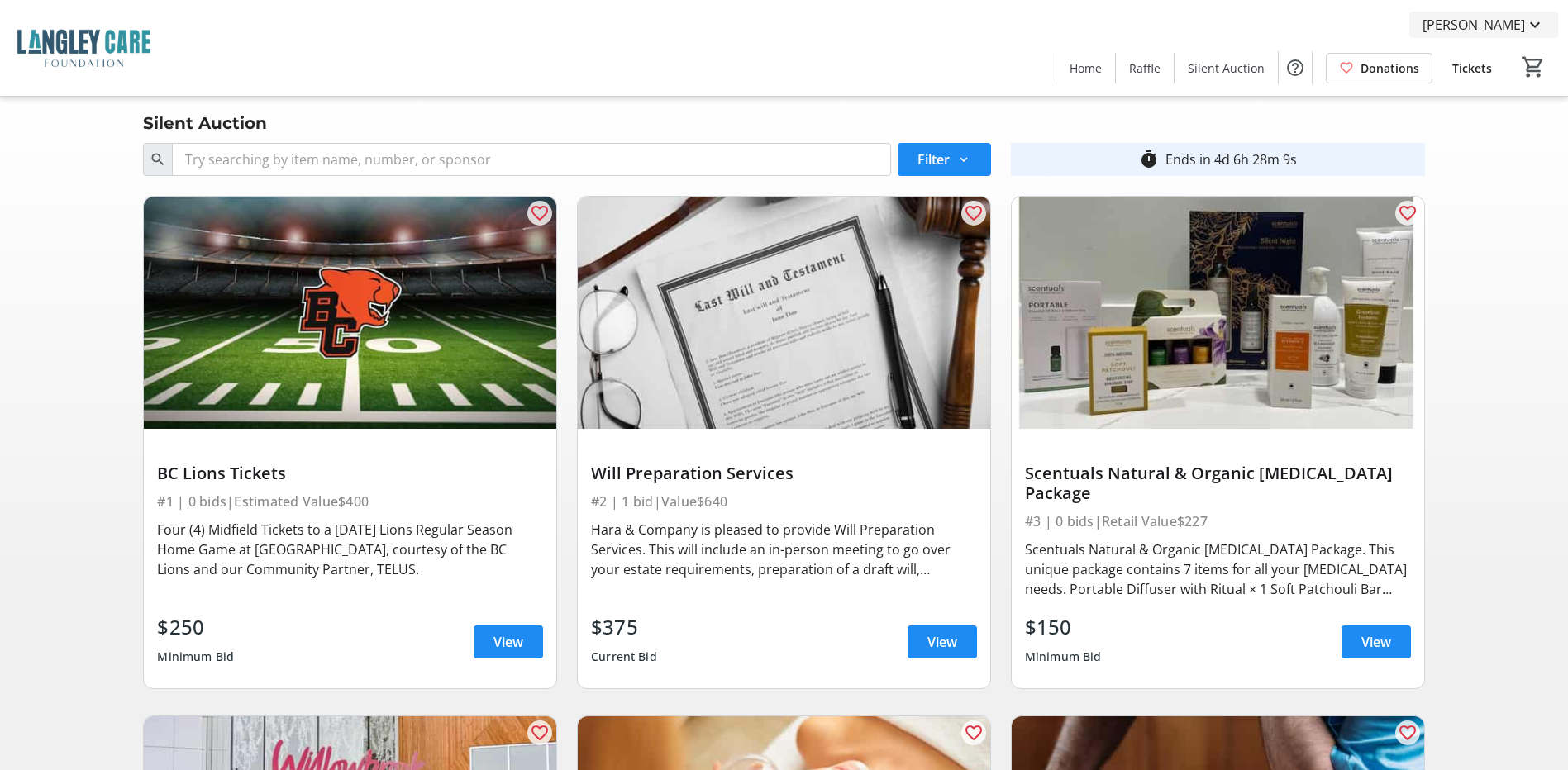
click at [1503, 26] on span "[PERSON_NAME]" at bounding box center [1474, 25] width 102 height 20
click at [1475, 107] on span "My Bidding History" at bounding box center [1487, 104] width 118 height 20
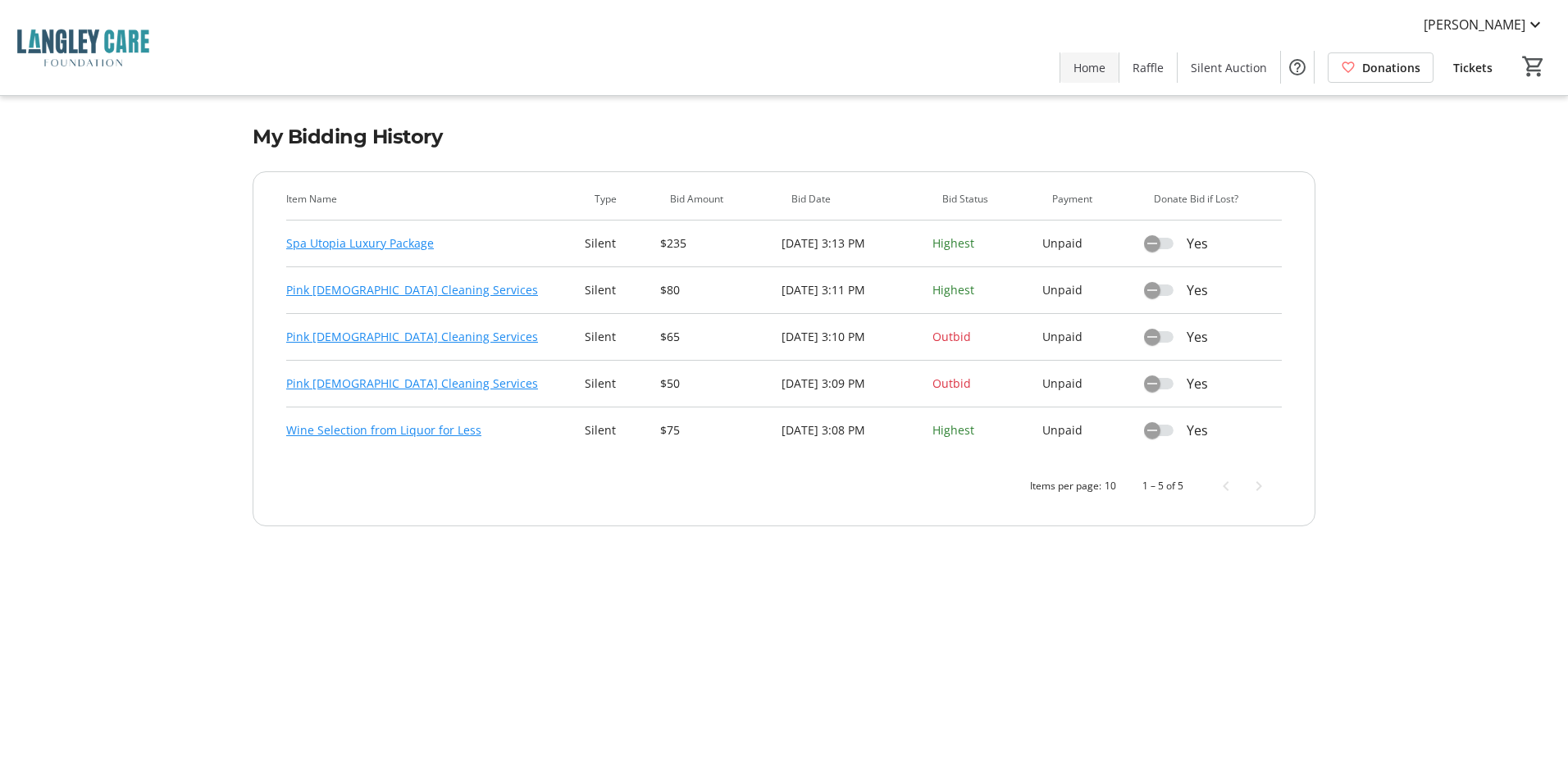
click at [1105, 67] on span "Home" at bounding box center [1090, 67] width 32 height 17
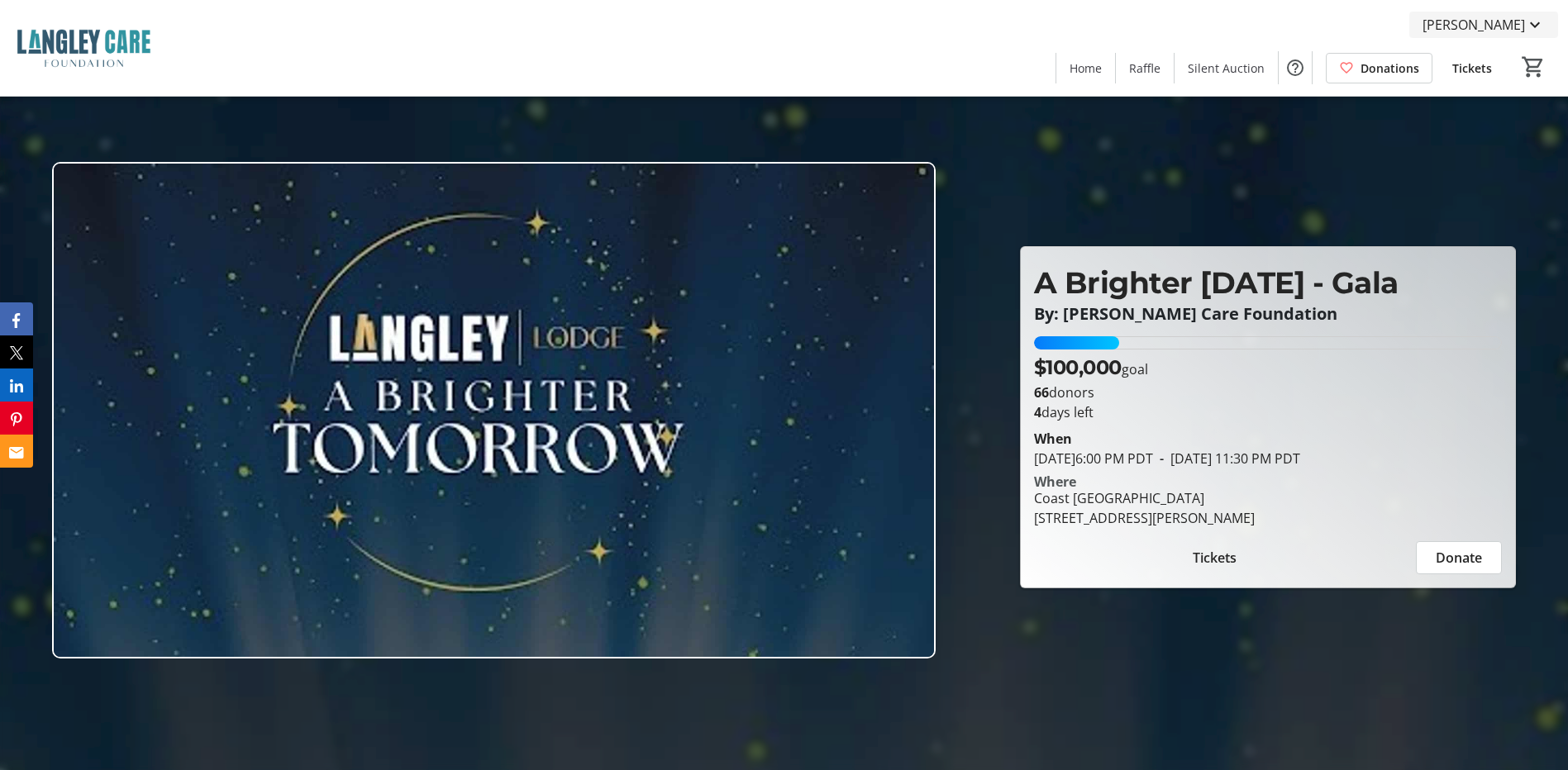
click at [1475, 31] on span "[PERSON_NAME]" at bounding box center [1474, 25] width 102 height 20
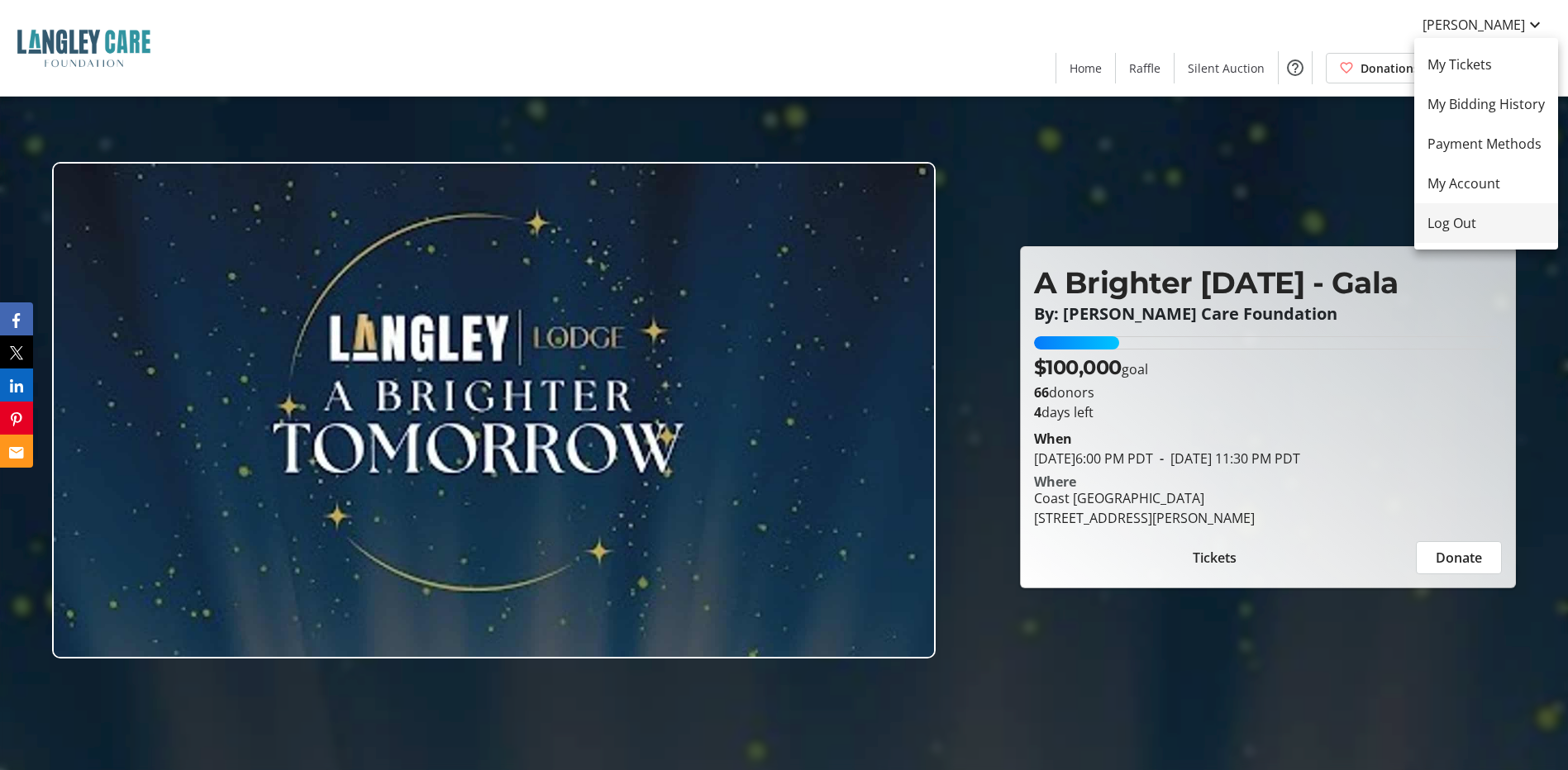
click at [1466, 221] on span "Log Out" at bounding box center [1487, 223] width 118 height 20
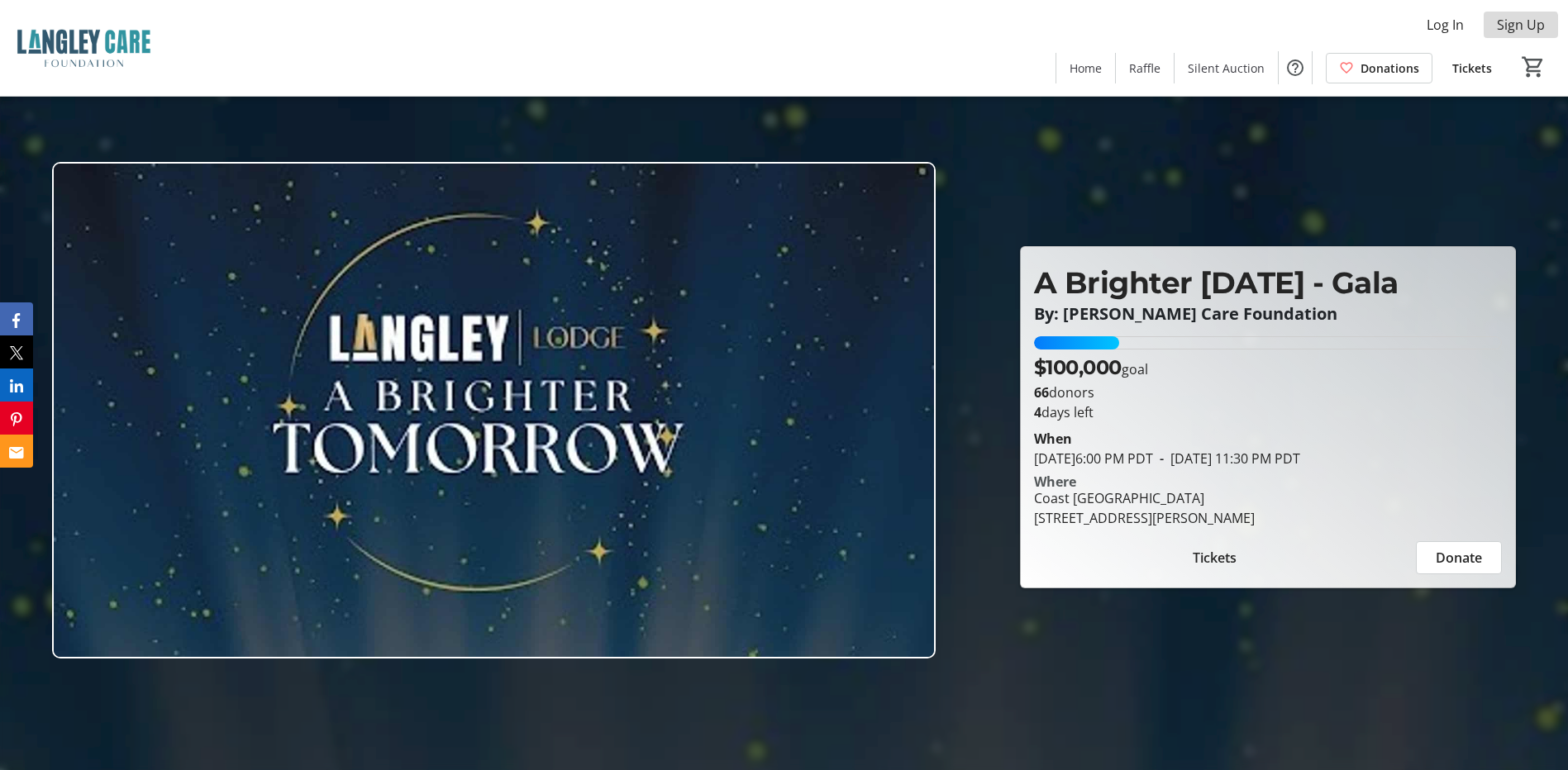
click at [1514, 29] on span "Sign Up" at bounding box center [1521, 25] width 48 height 20
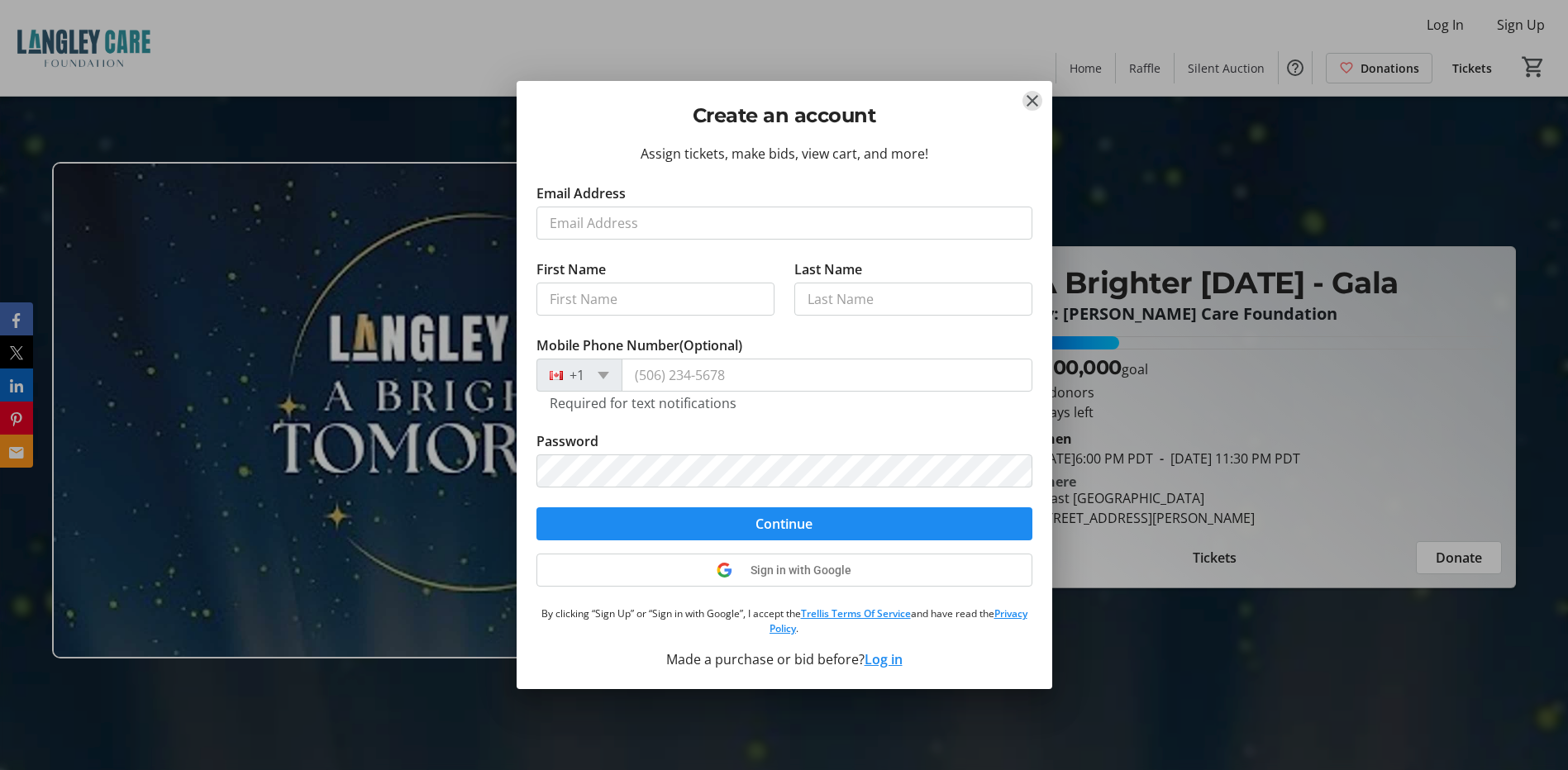
click at [1357, 167] on div at bounding box center [784, 385] width 1568 height 770
